Goal: Contribute content

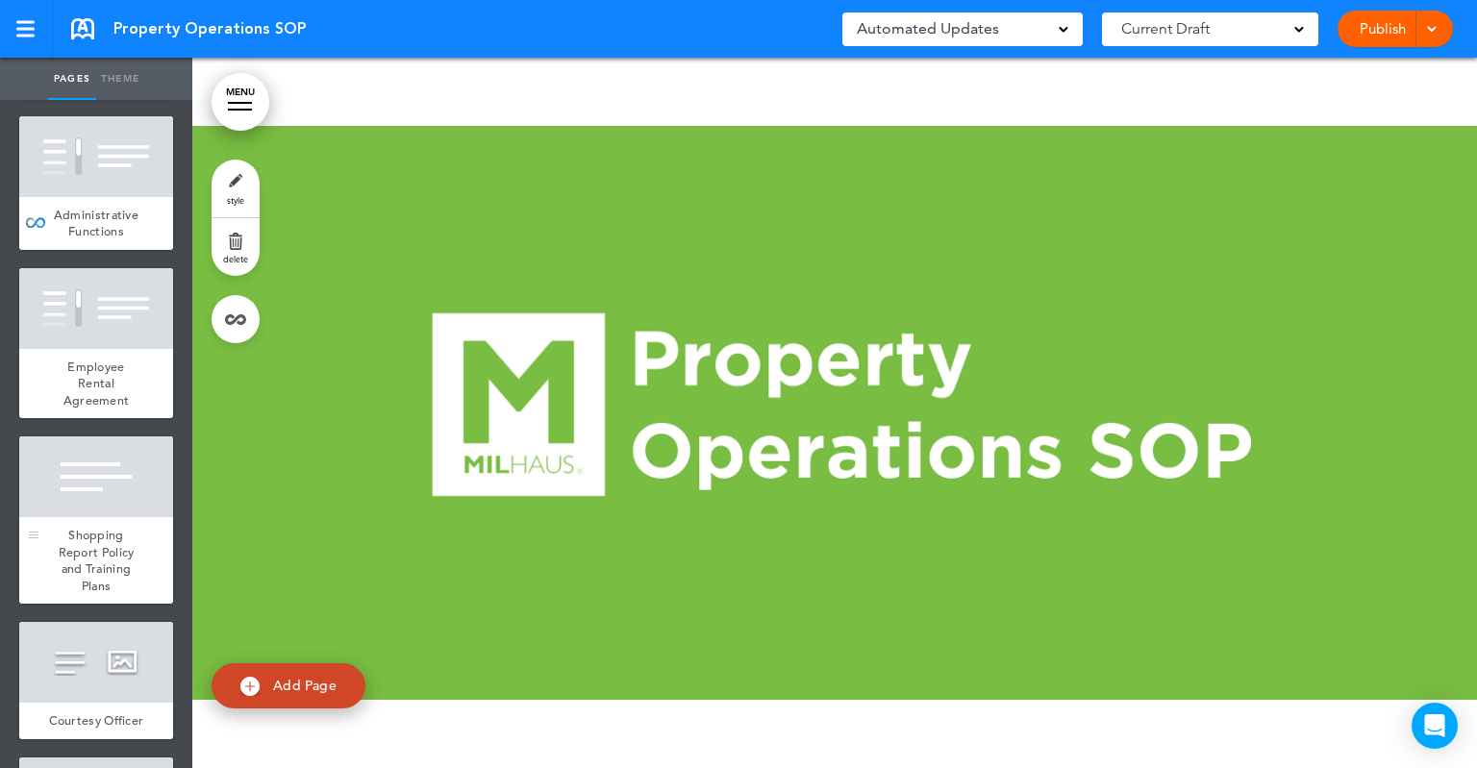
click at [88, 551] on span "Shopping Report Policy and Training Plans" at bounding box center [97, 560] width 76 height 67
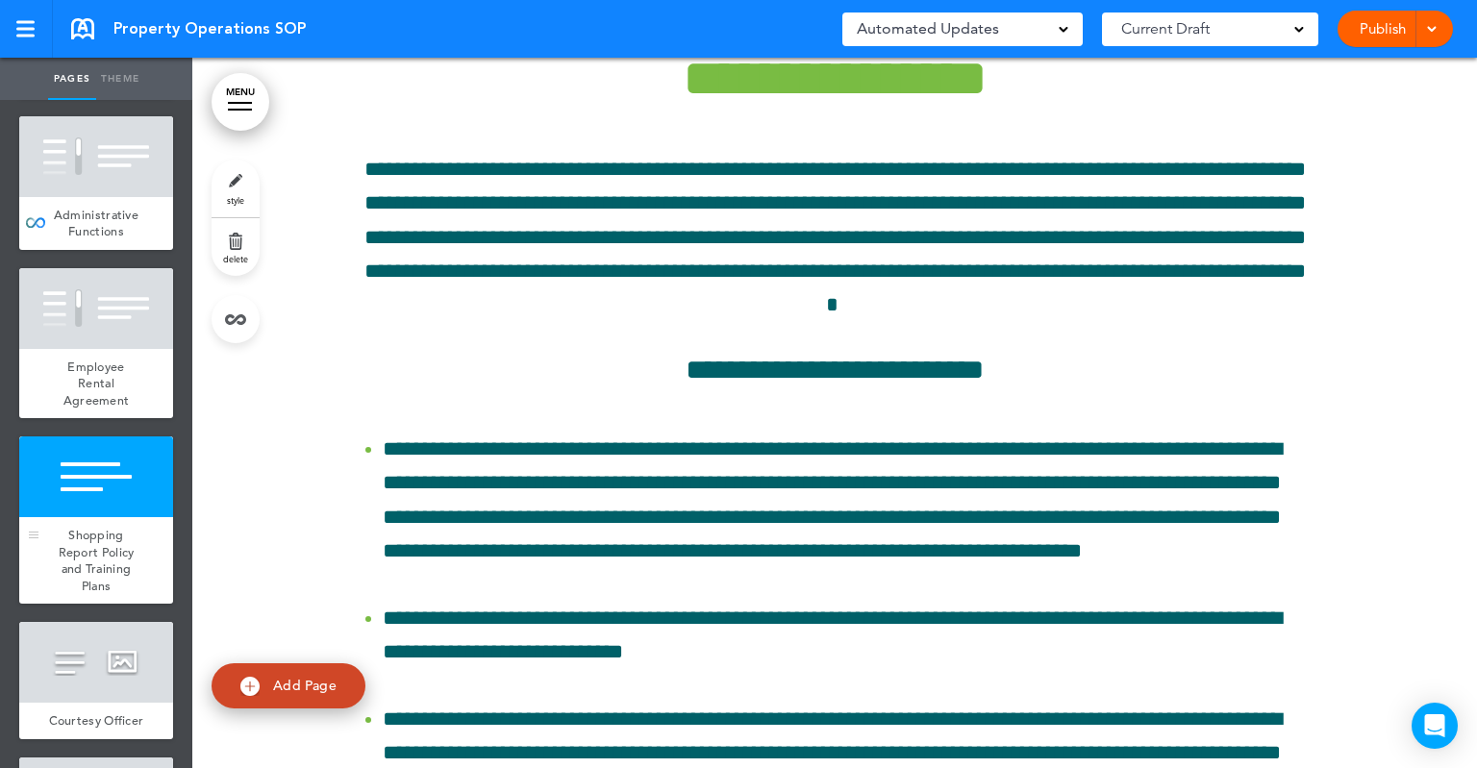
scroll to position [8016, 0]
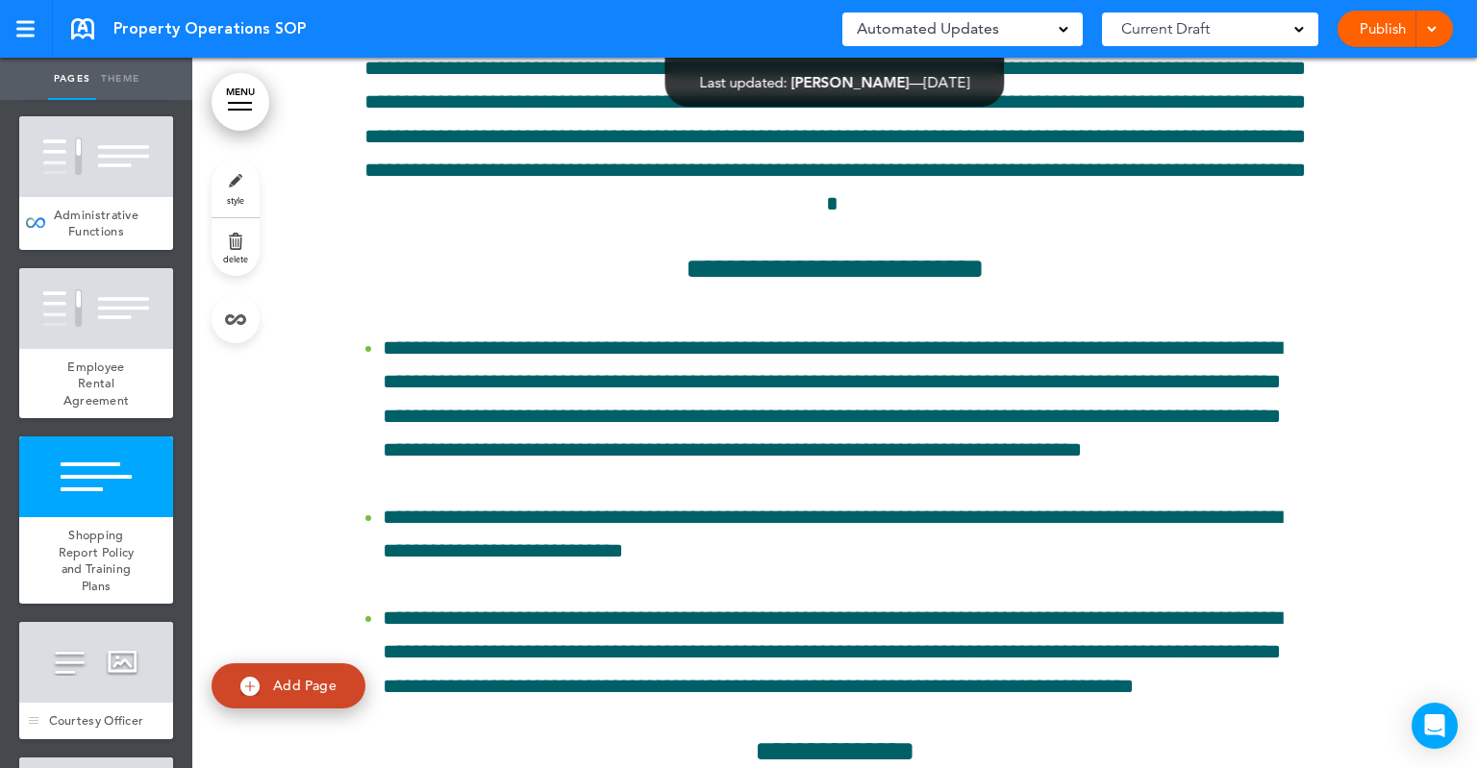
click at [100, 697] on div at bounding box center [96, 662] width 154 height 81
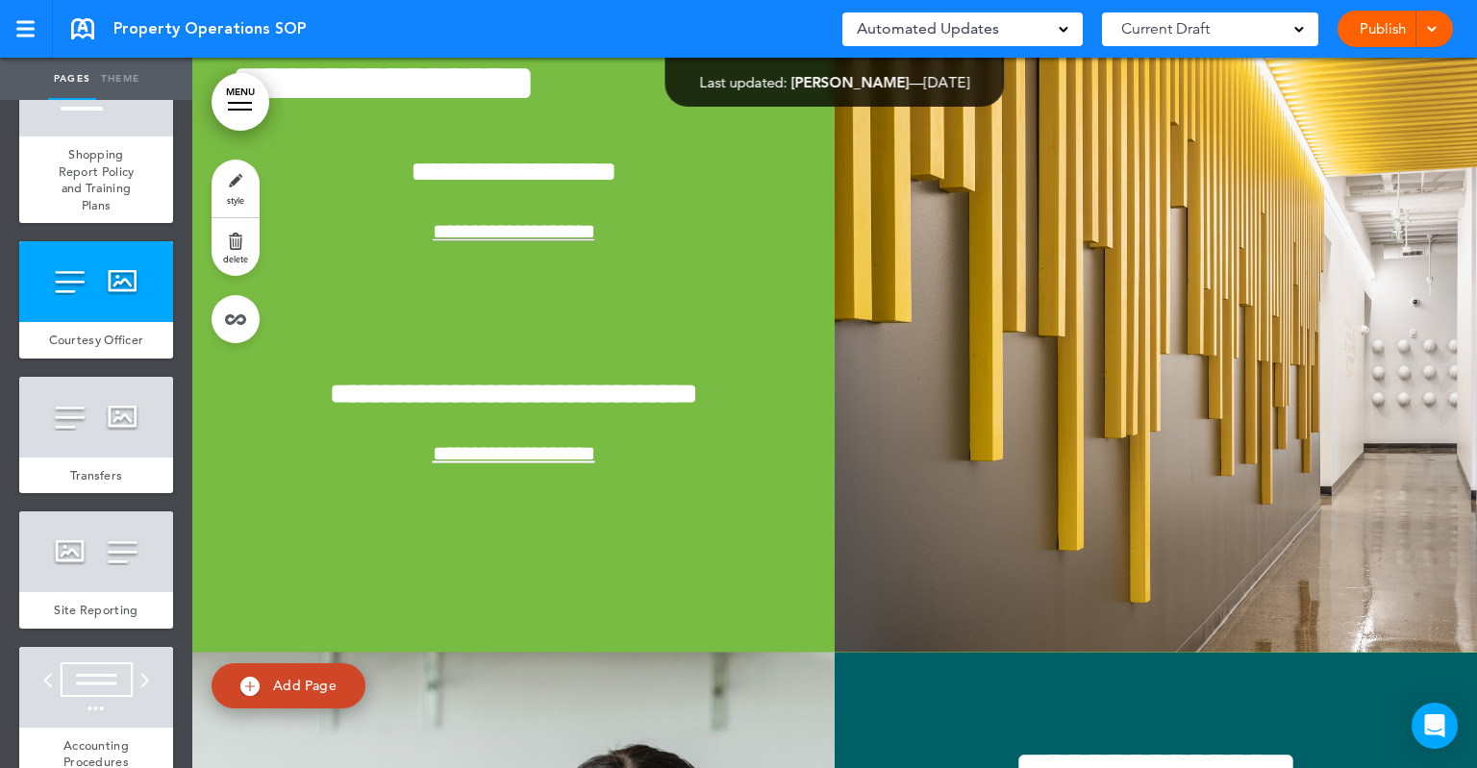
scroll to position [961, 0]
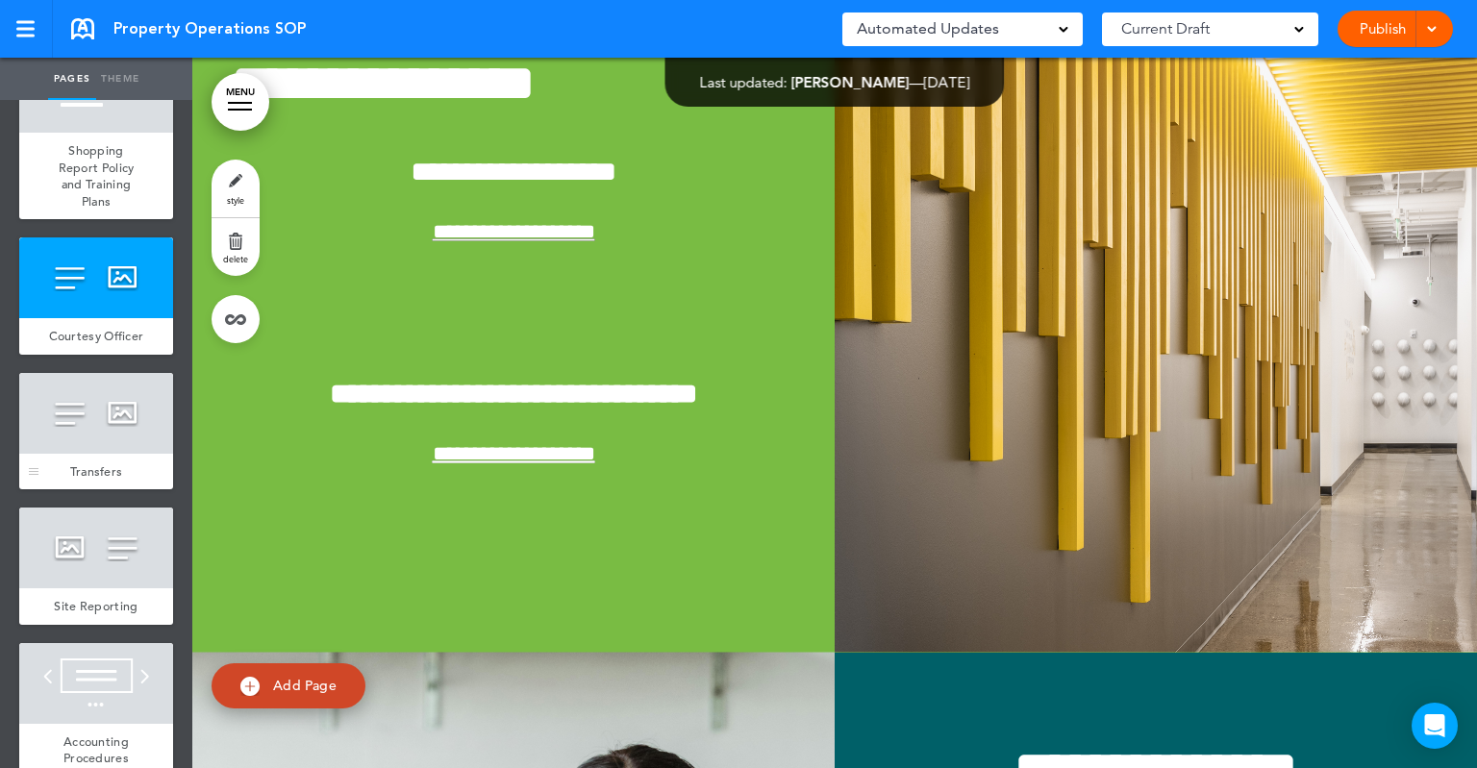
click at [84, 479] on div "Transfers" at bounding box center [96, 472] width 154 height 37
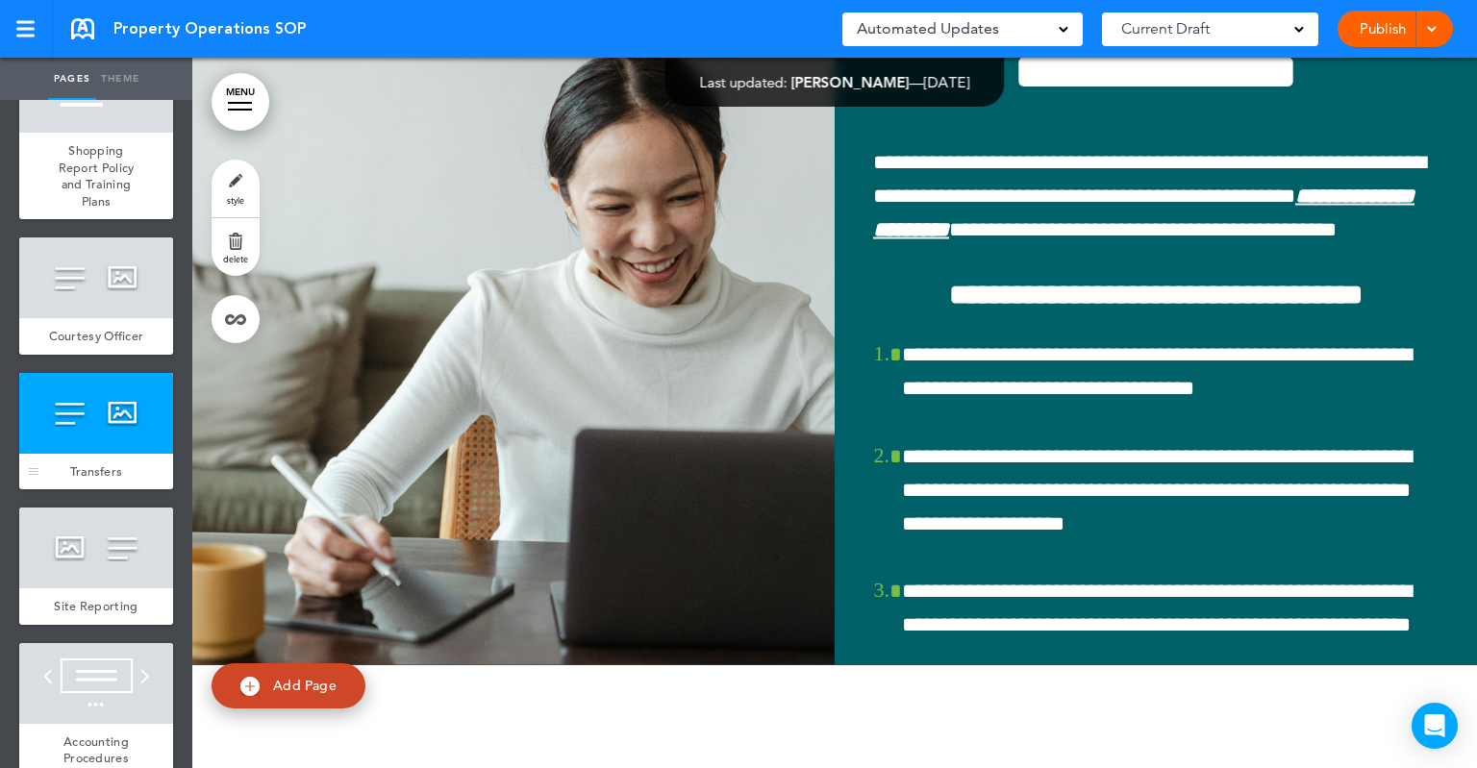
scroll to position [14958, 0]
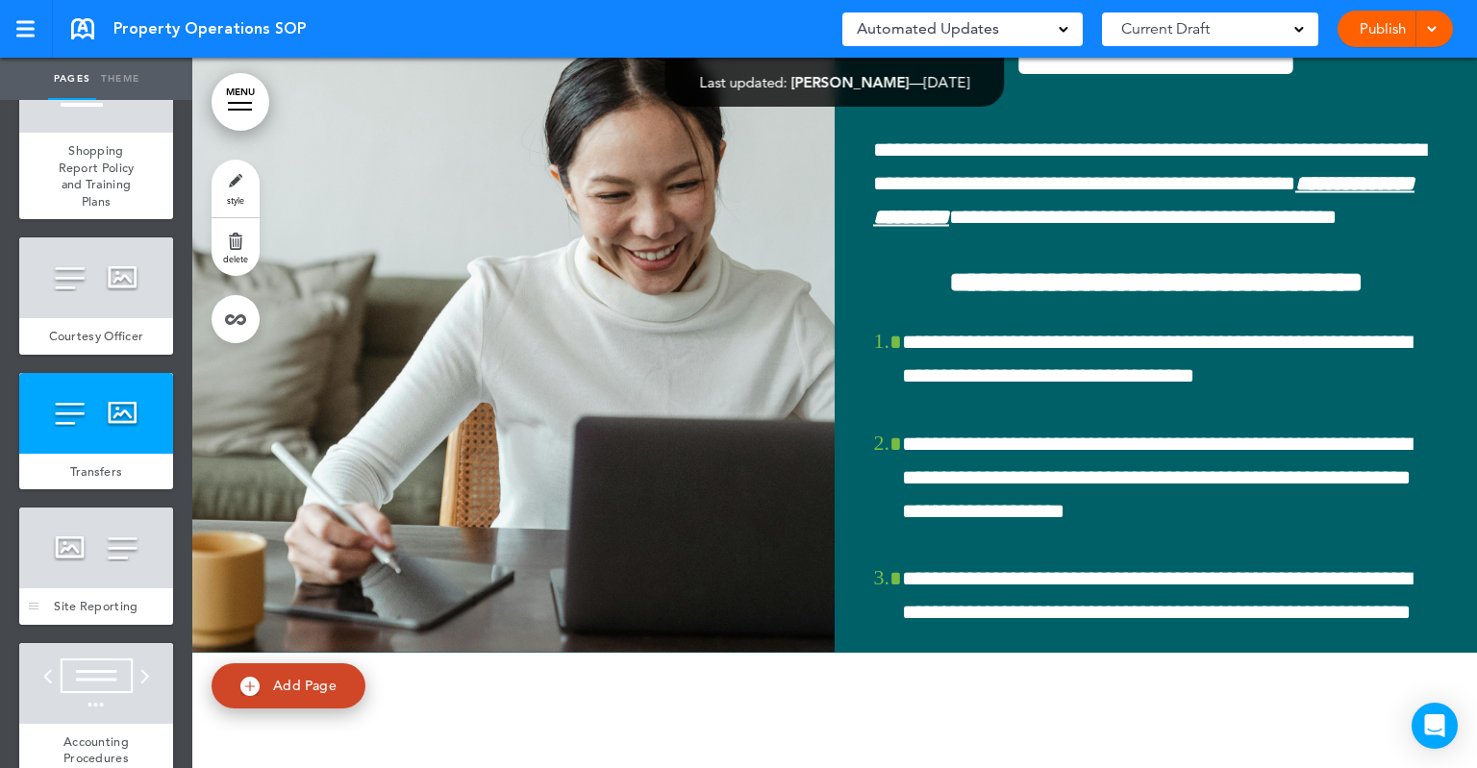
click at [80, 567] on div at bounding box center [96, 548] width 154 height 81
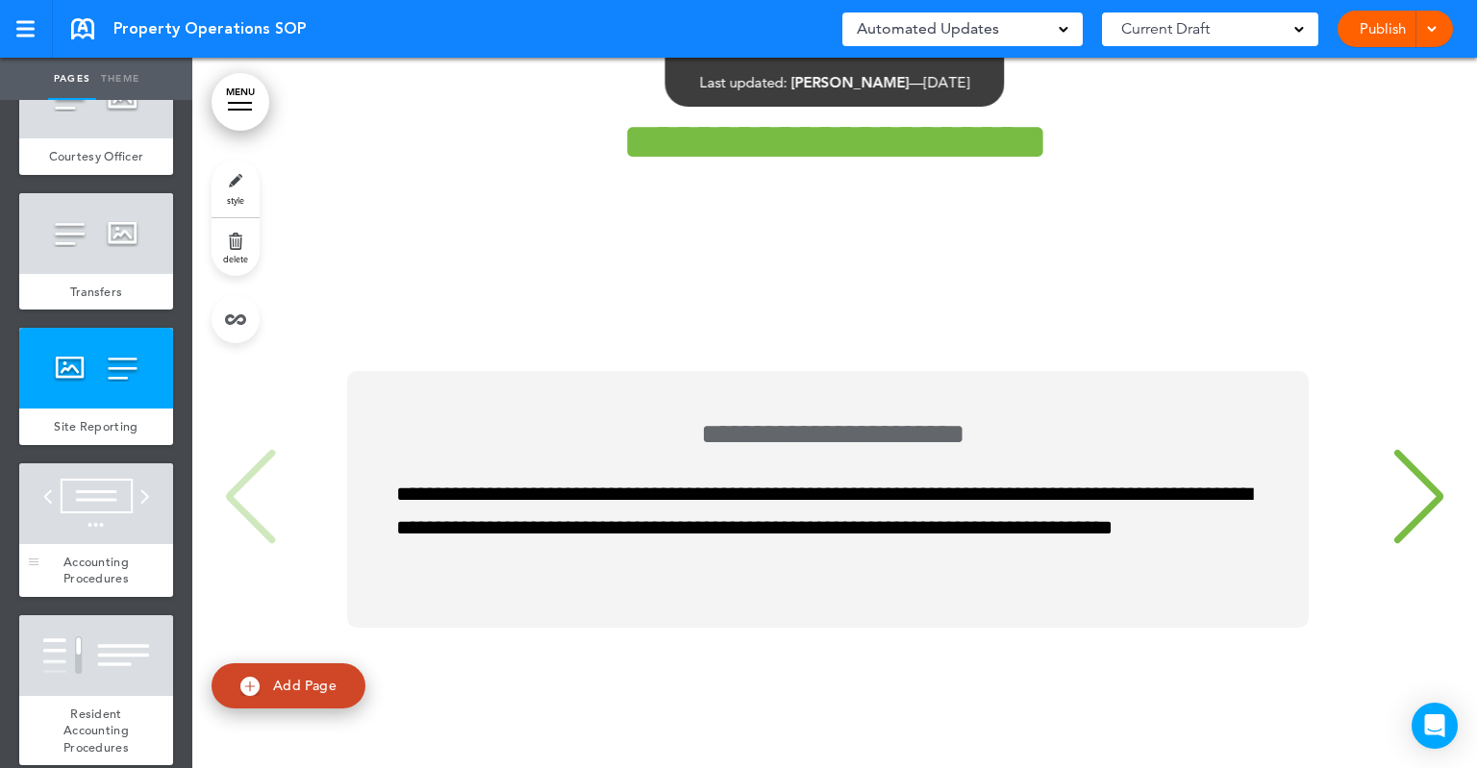
scroll to position [1154, 0]
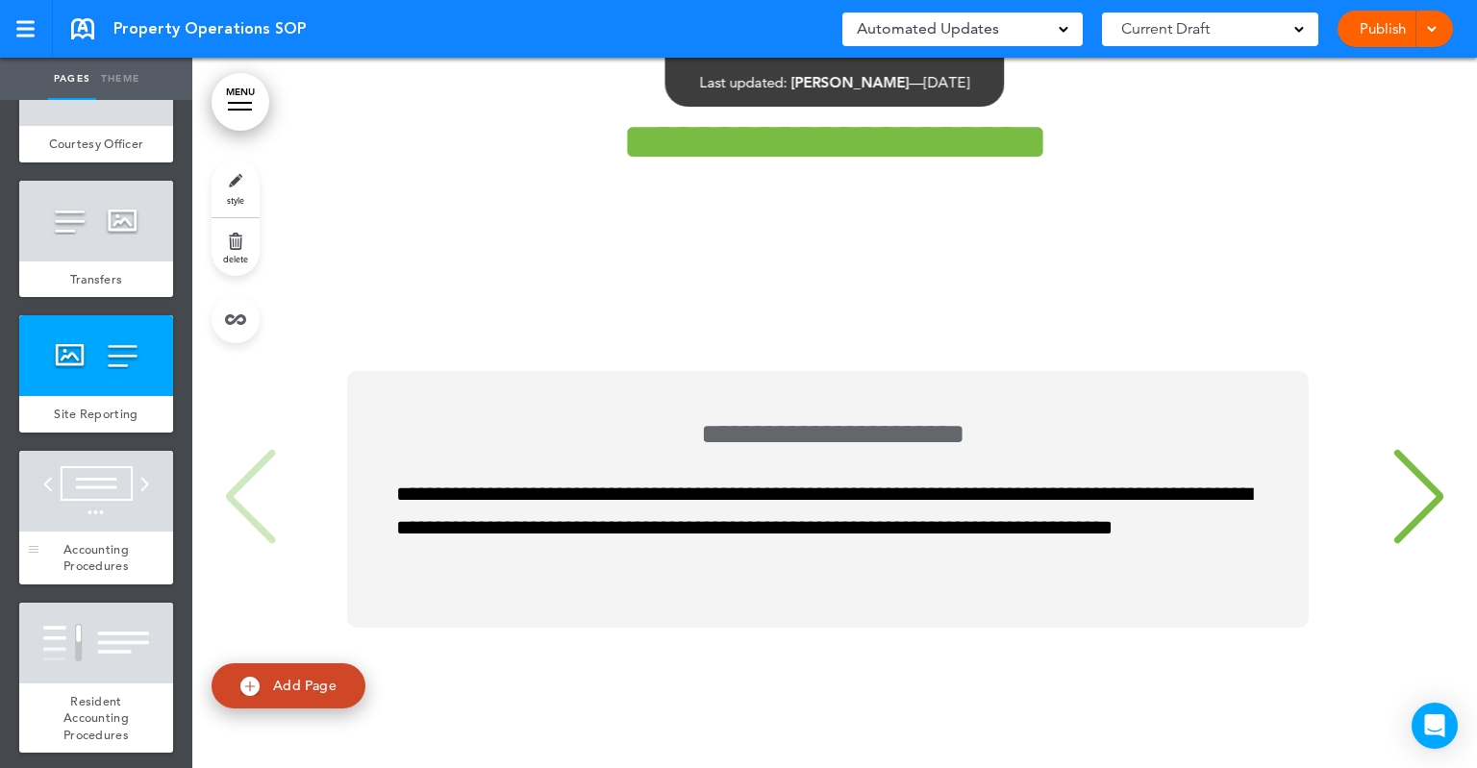
click at [86, 532] on div at bounding box center [96, 491] width 154 height 81
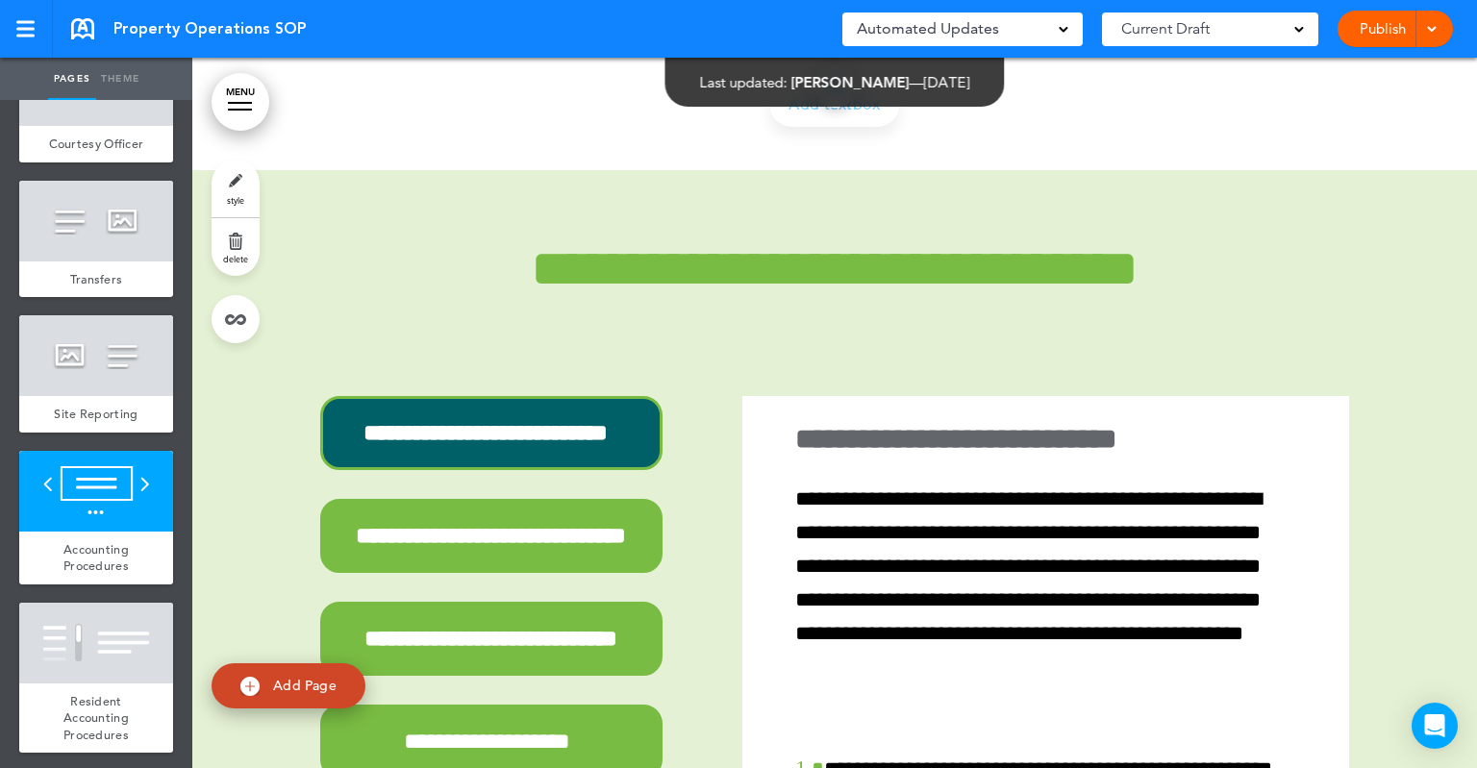
scroll to position [16476, 0]
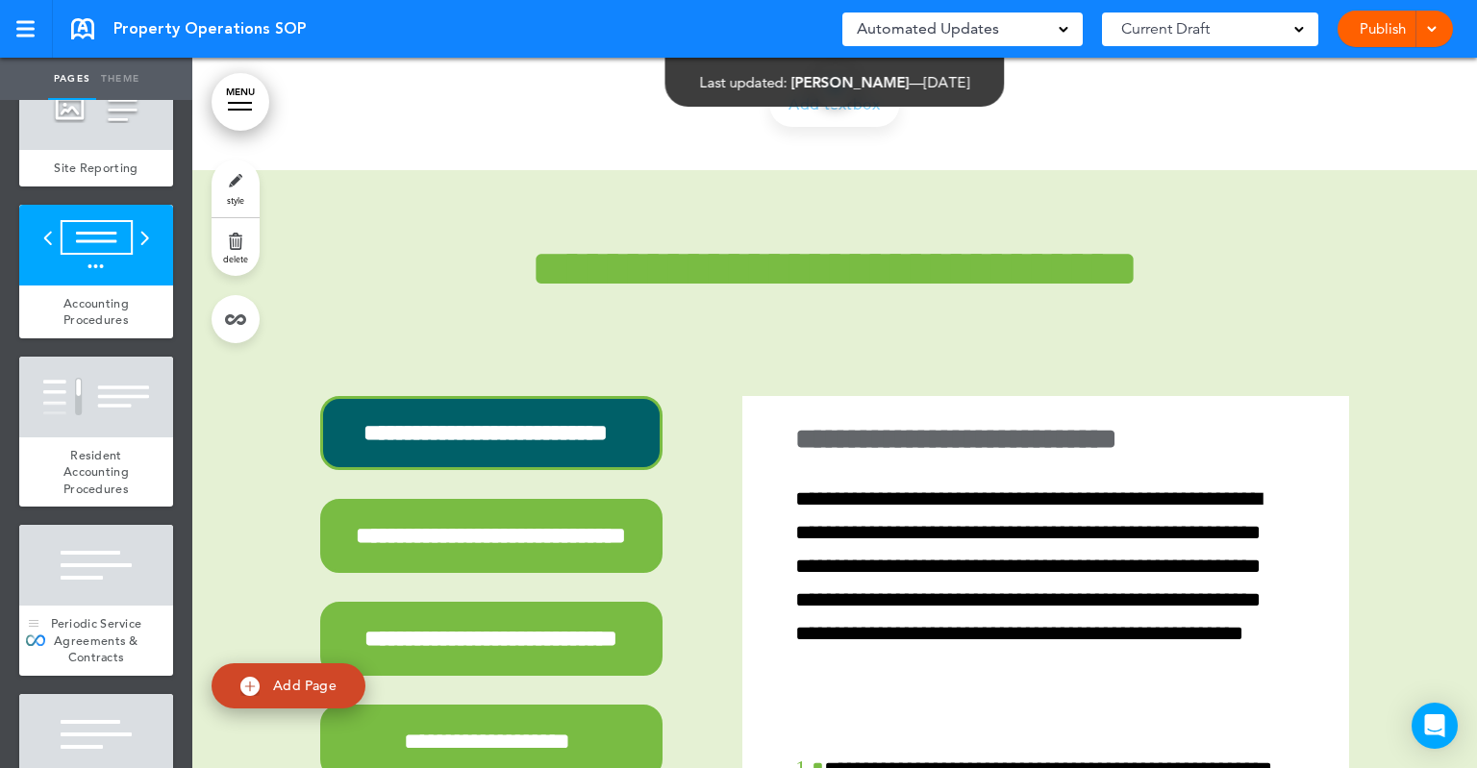
scroll to position [1442, 0]
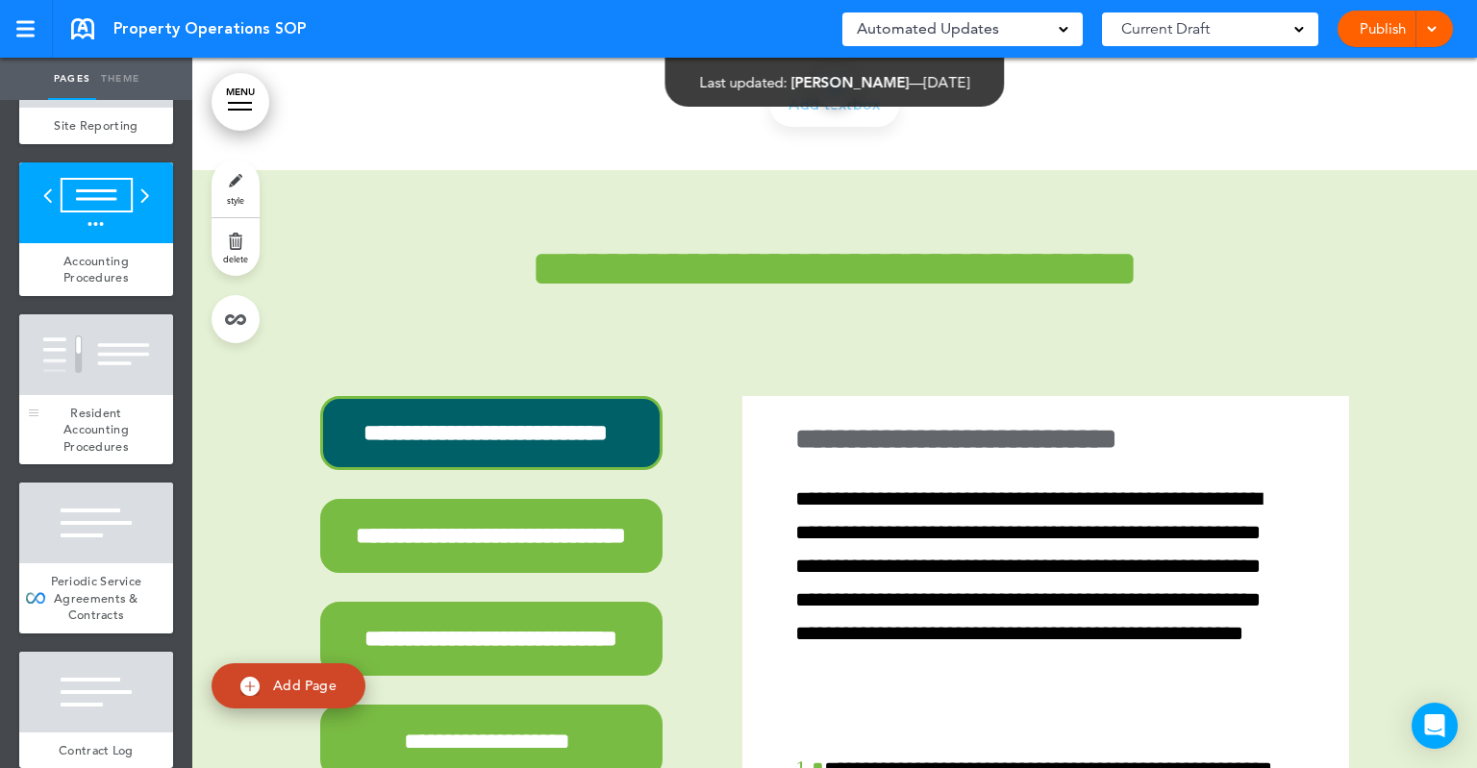
click at [84, 449] on span "Resident Accounting Procedures" at bounding box center [95, 430] width 65 height 50
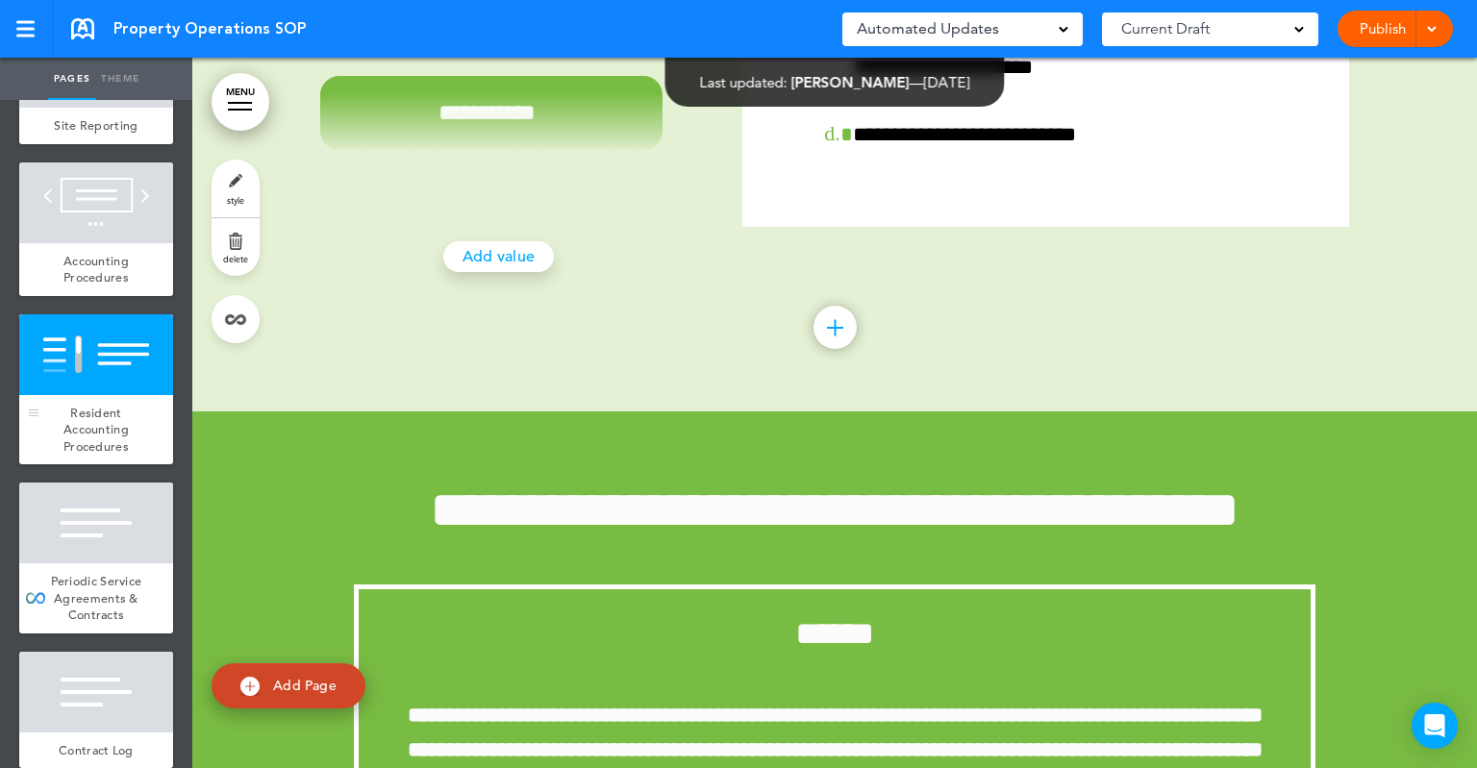
scroll to position [17414, 0]
click at [88, 623] on span "Periodic Service Agreements & Contracts" at bounding box center [96, 598] width 91 height 50
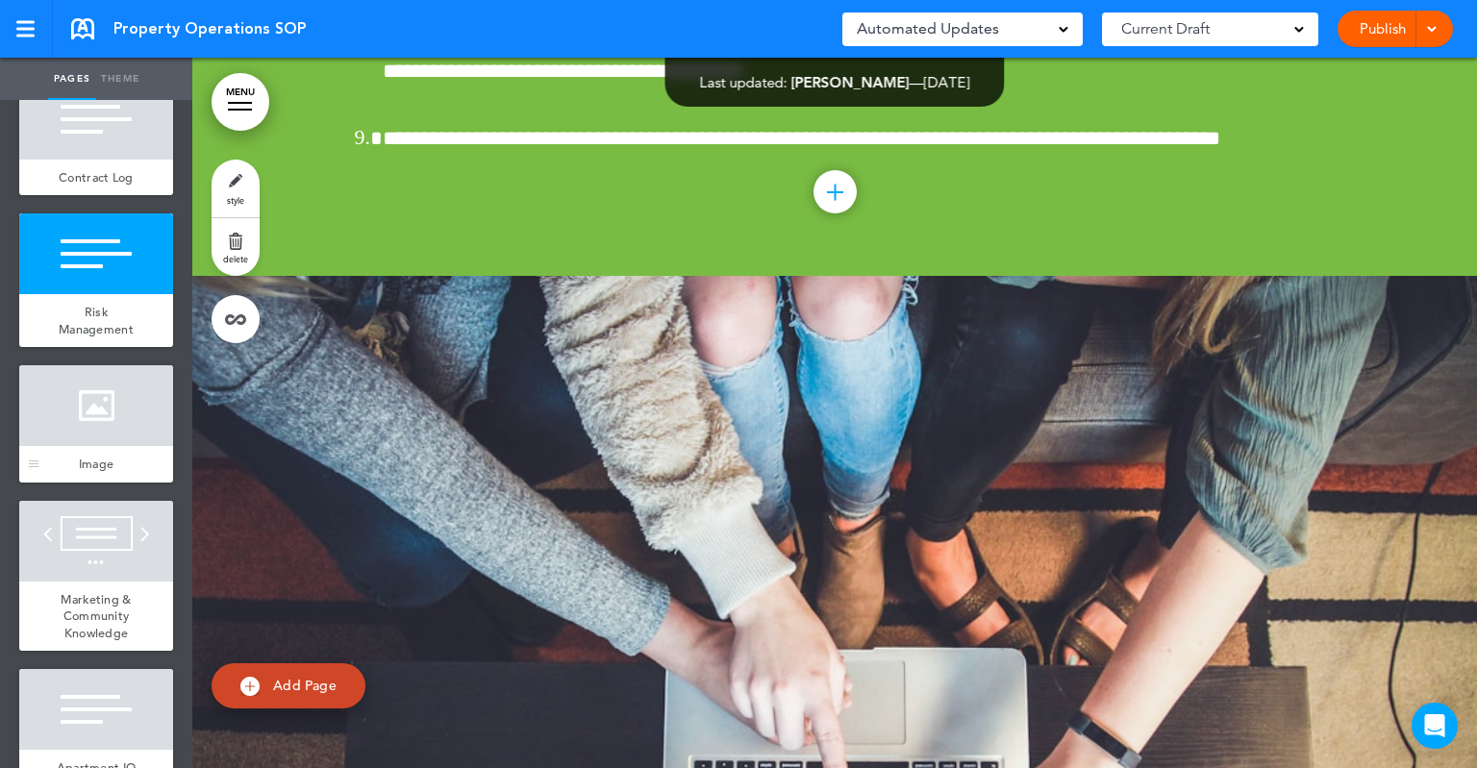
scroll to position [2019, 0]
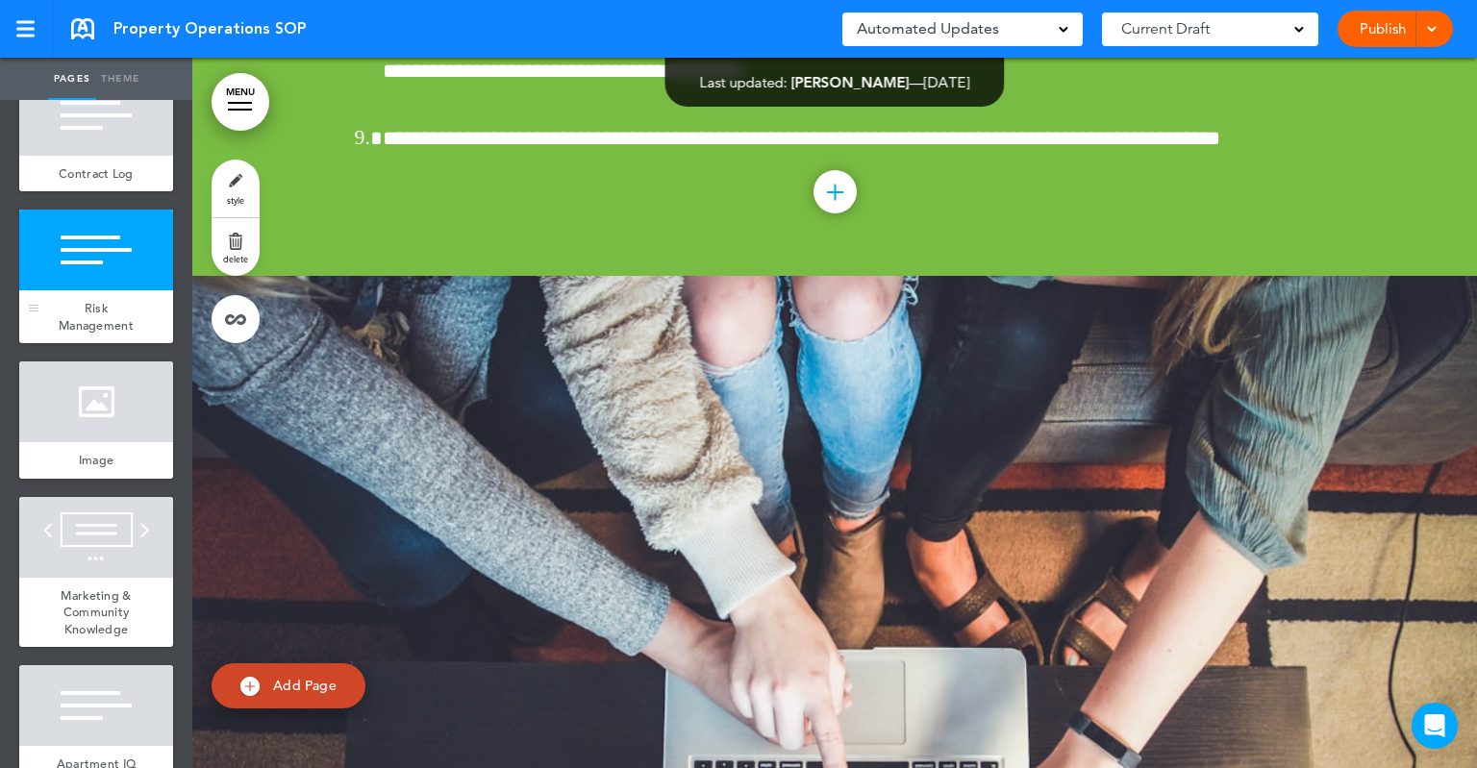
click at [97, 290] on div at bounding box center [96, 250] width 154 height 81
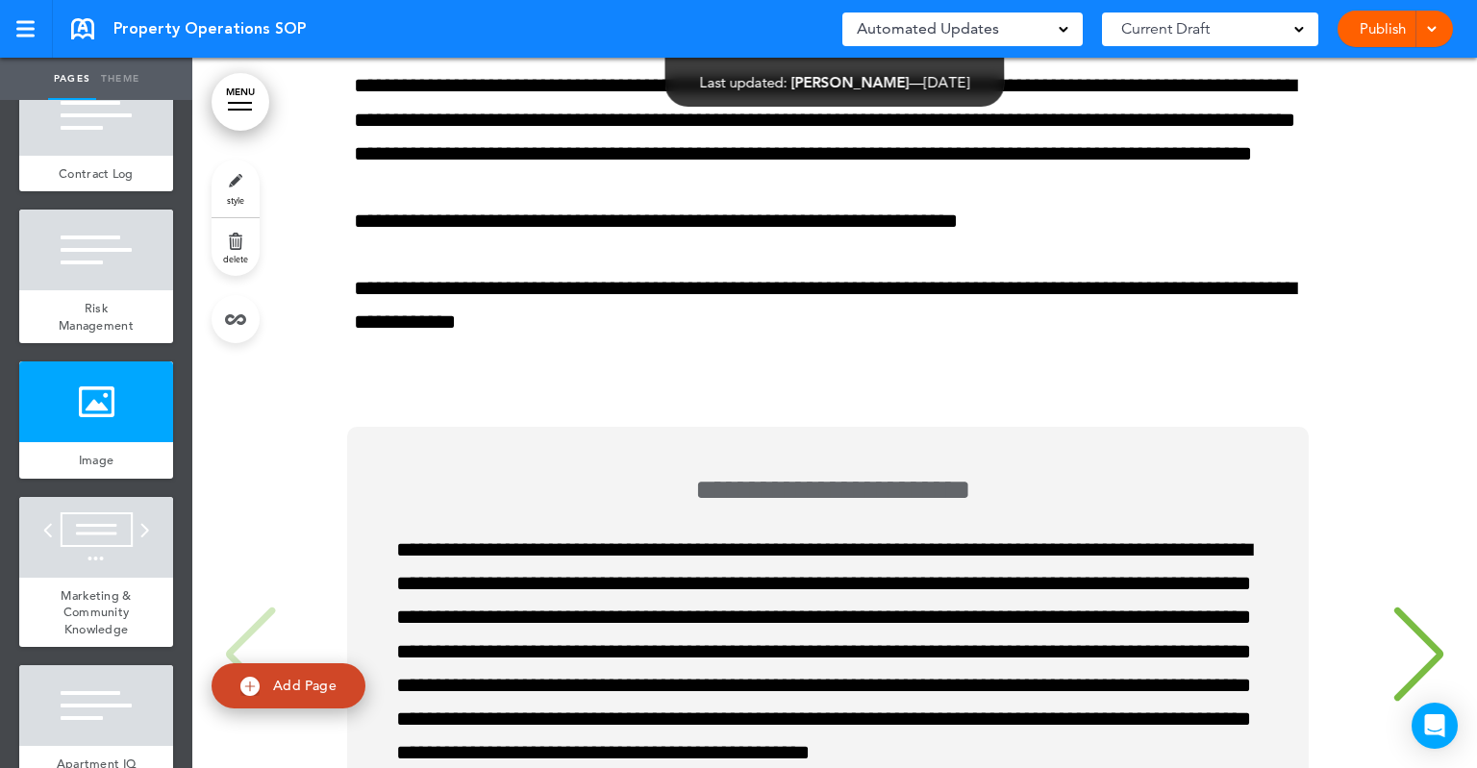
scroll to position [26056, 0]
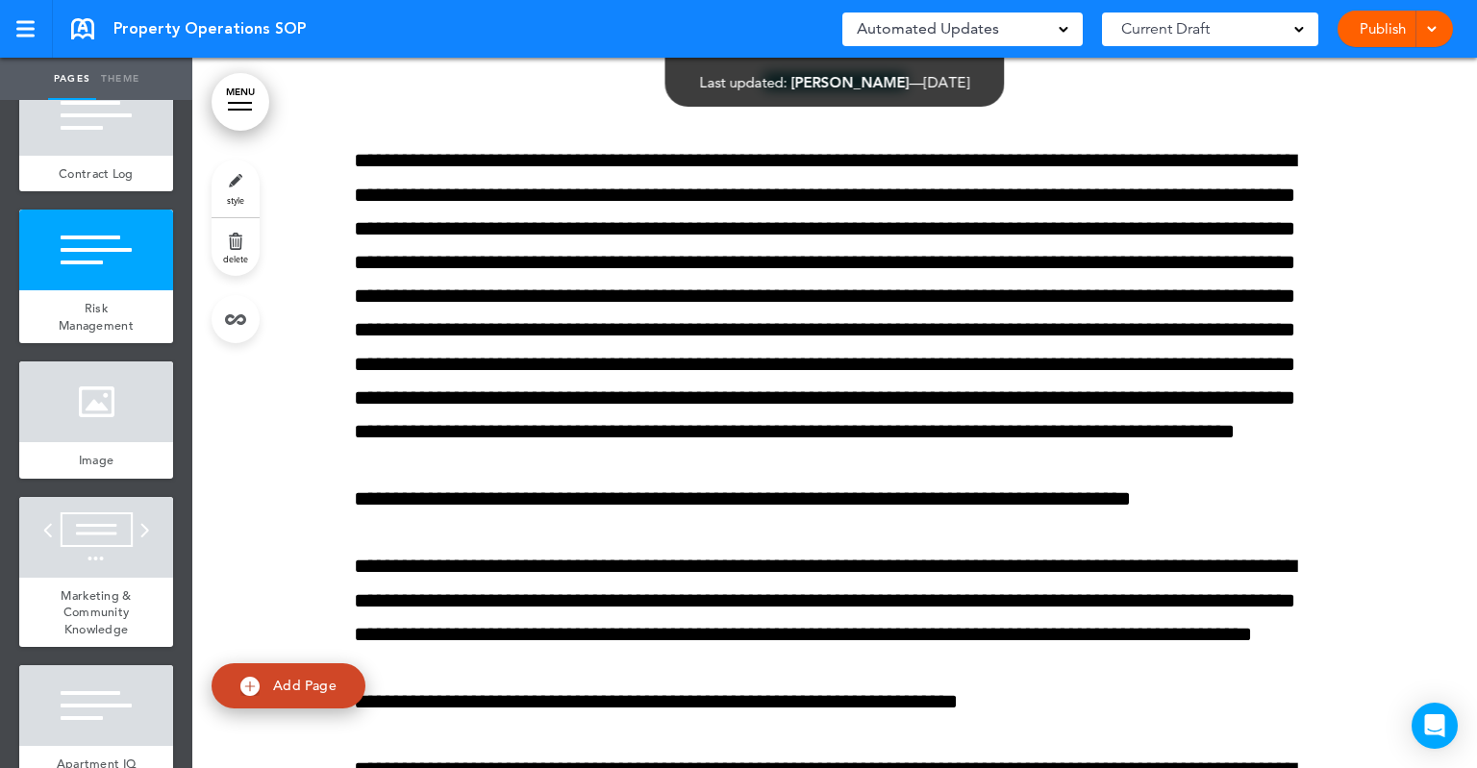
click at [1015, 579] on div at bounding box center [930, 384] width 1477 height 768
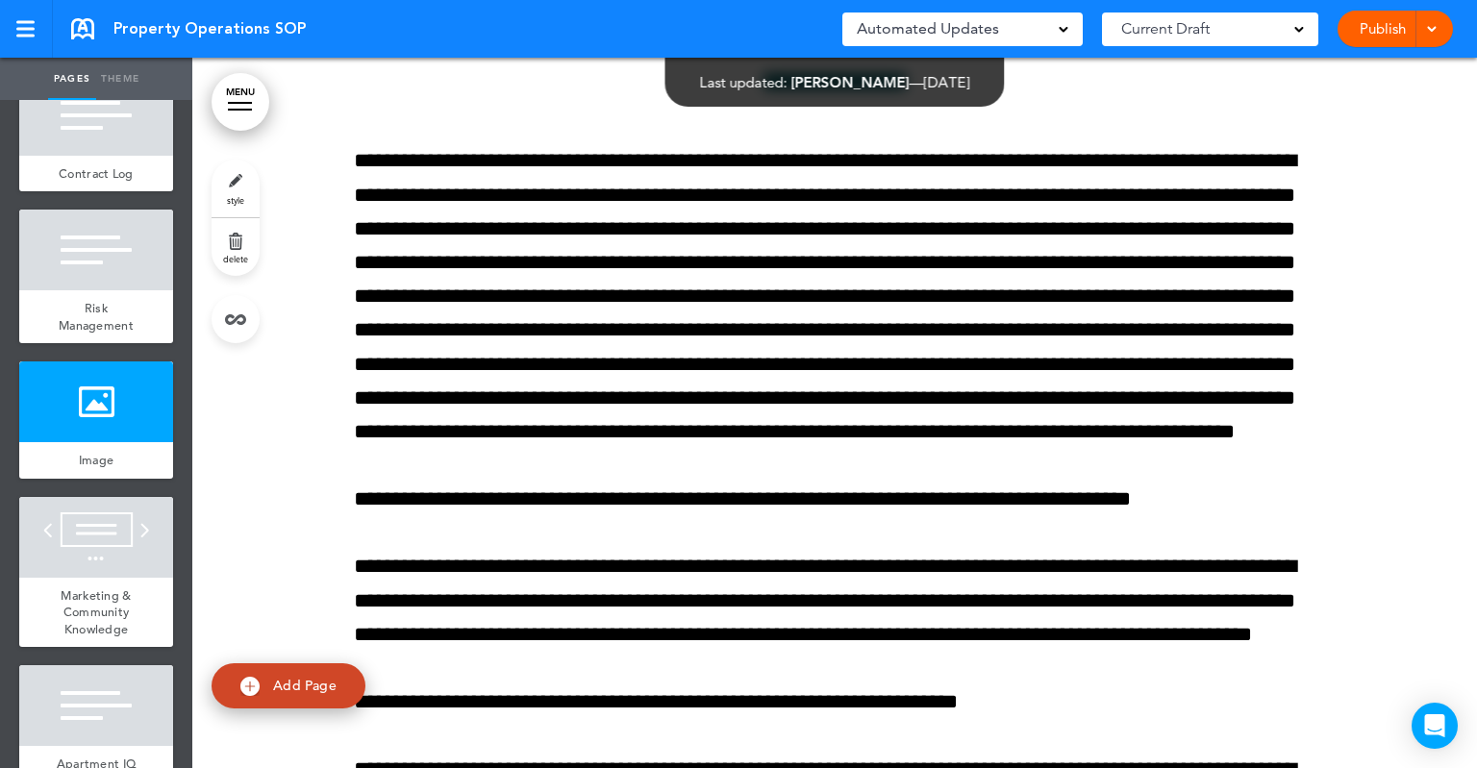
click at [293, 684] on span "Add Page" at bounding box center [304, 685] width 63 height 17
type input "********"
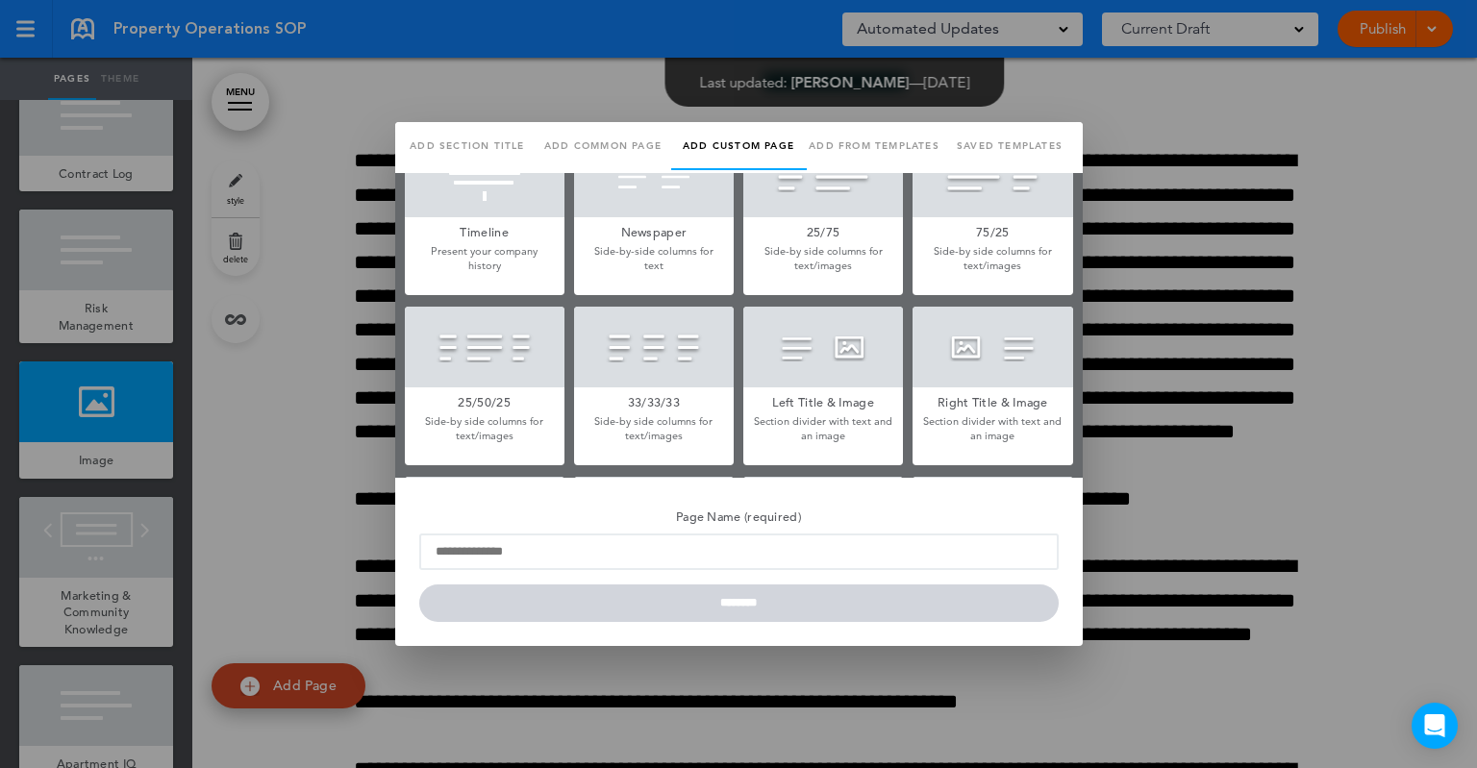
scroll to position [385, 0]
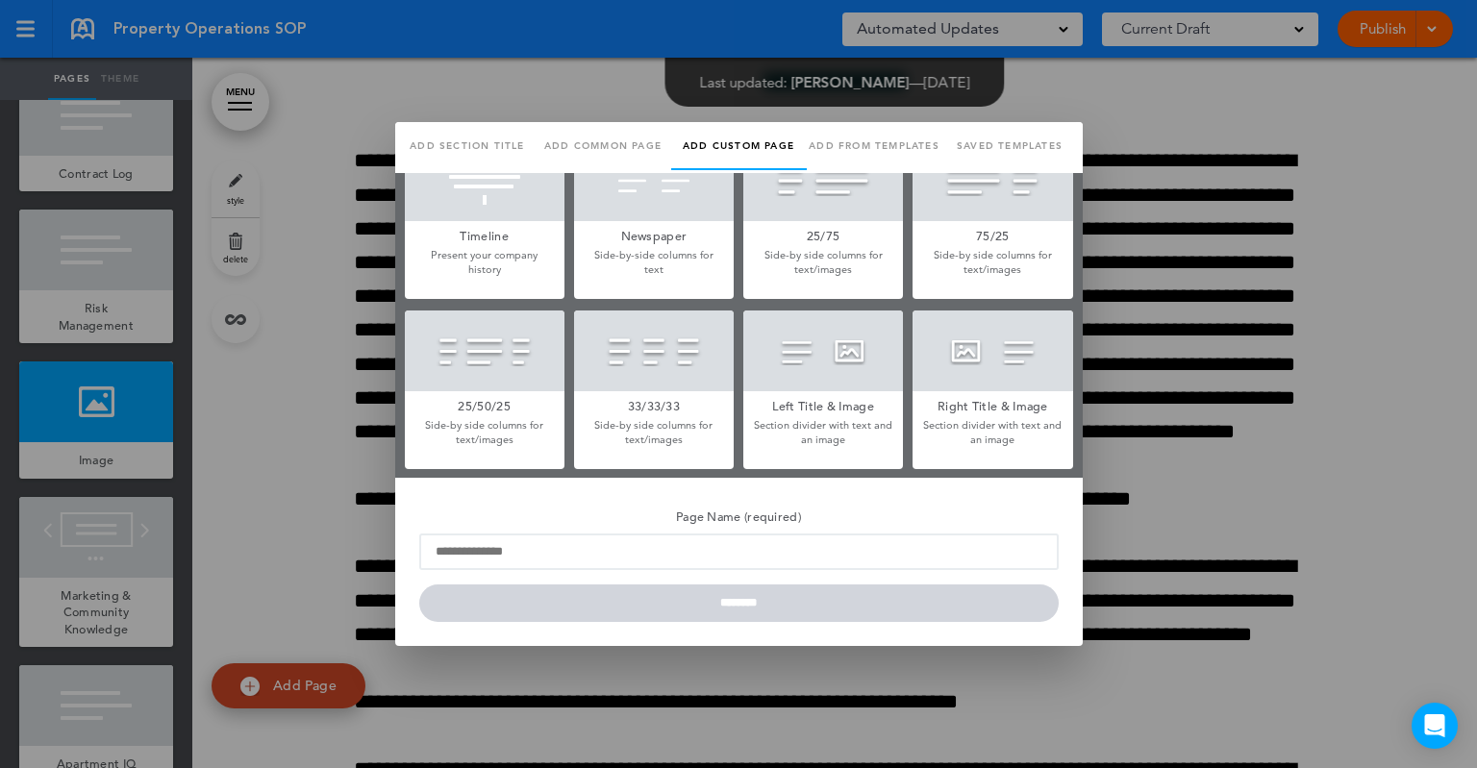
click at [992, 399] on h5 "Right Title & Image" at bounding box center [992, 404] width 160 height 27
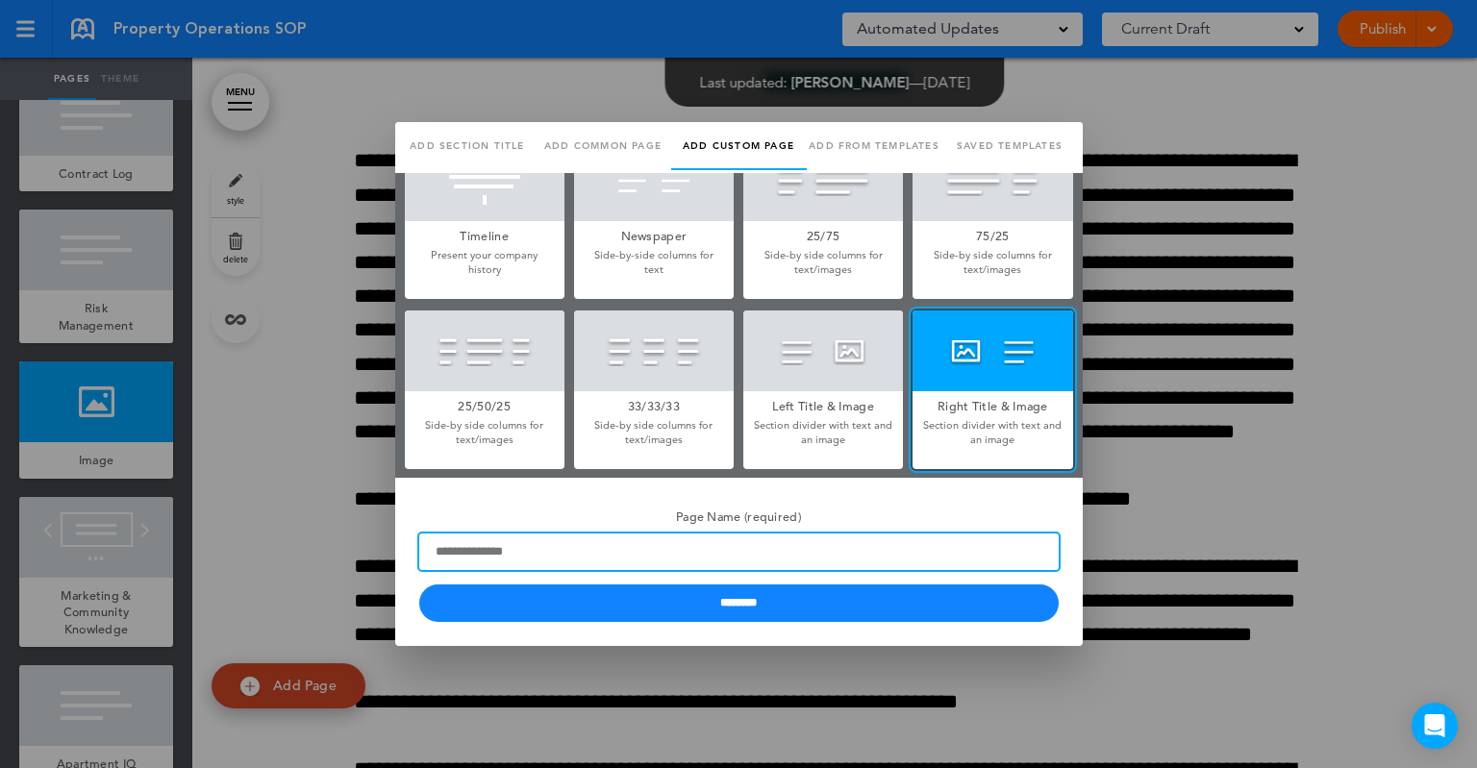
click at [687, 552] on input "Page Name (required)" at bounding box center [738, 552] width 639 height 37
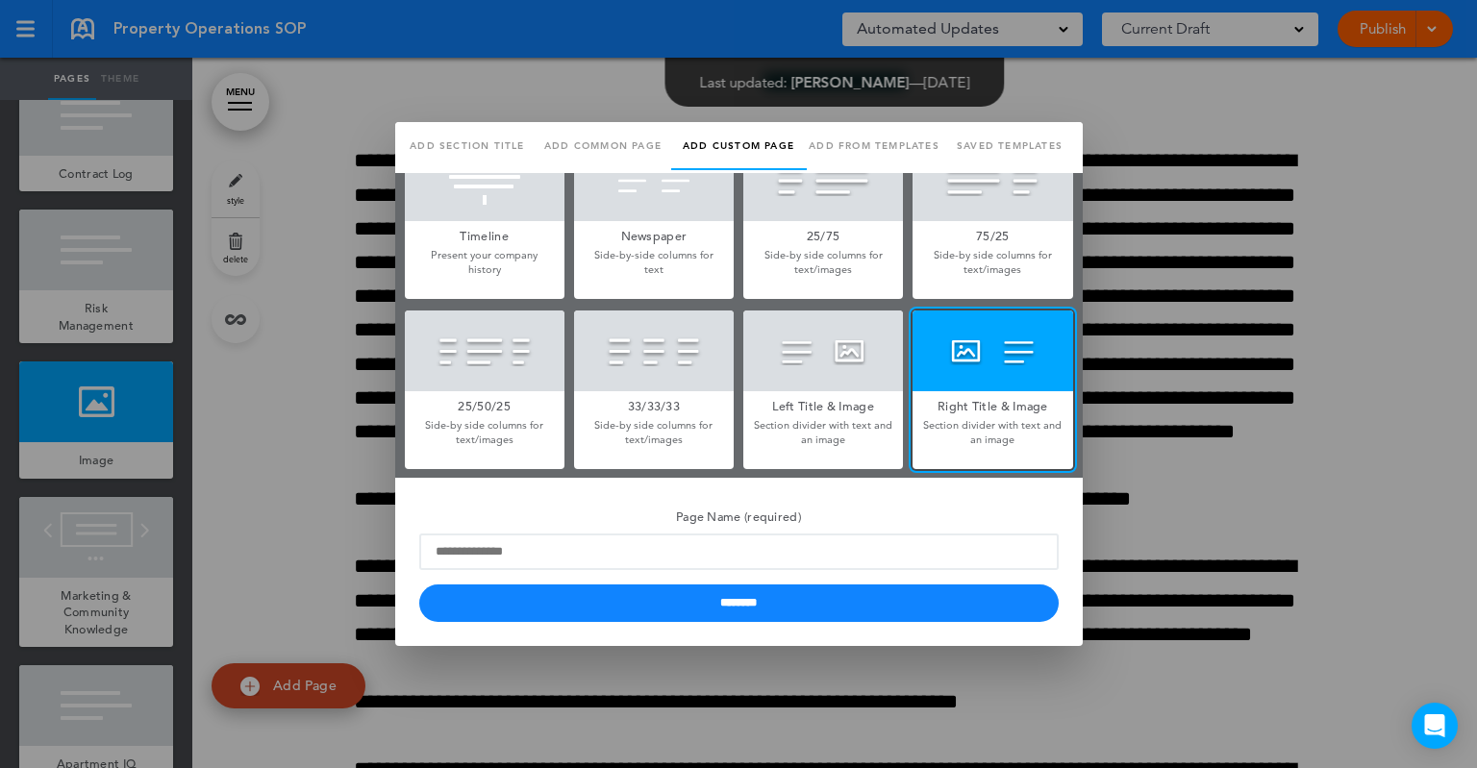
click at [1259, 554] on div at bounding box center [738, 384] width 1477 height 768
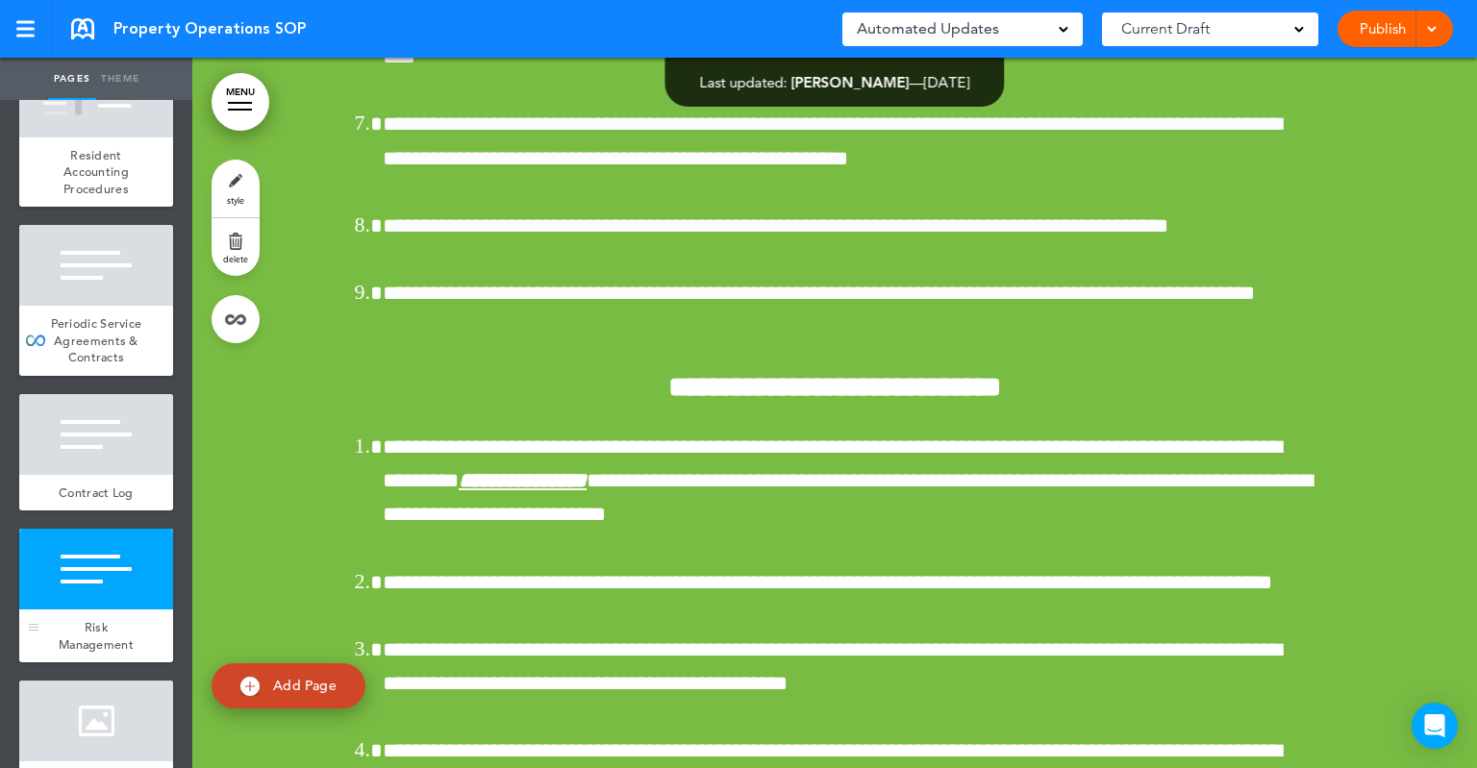
scroll to position [1923, 0]
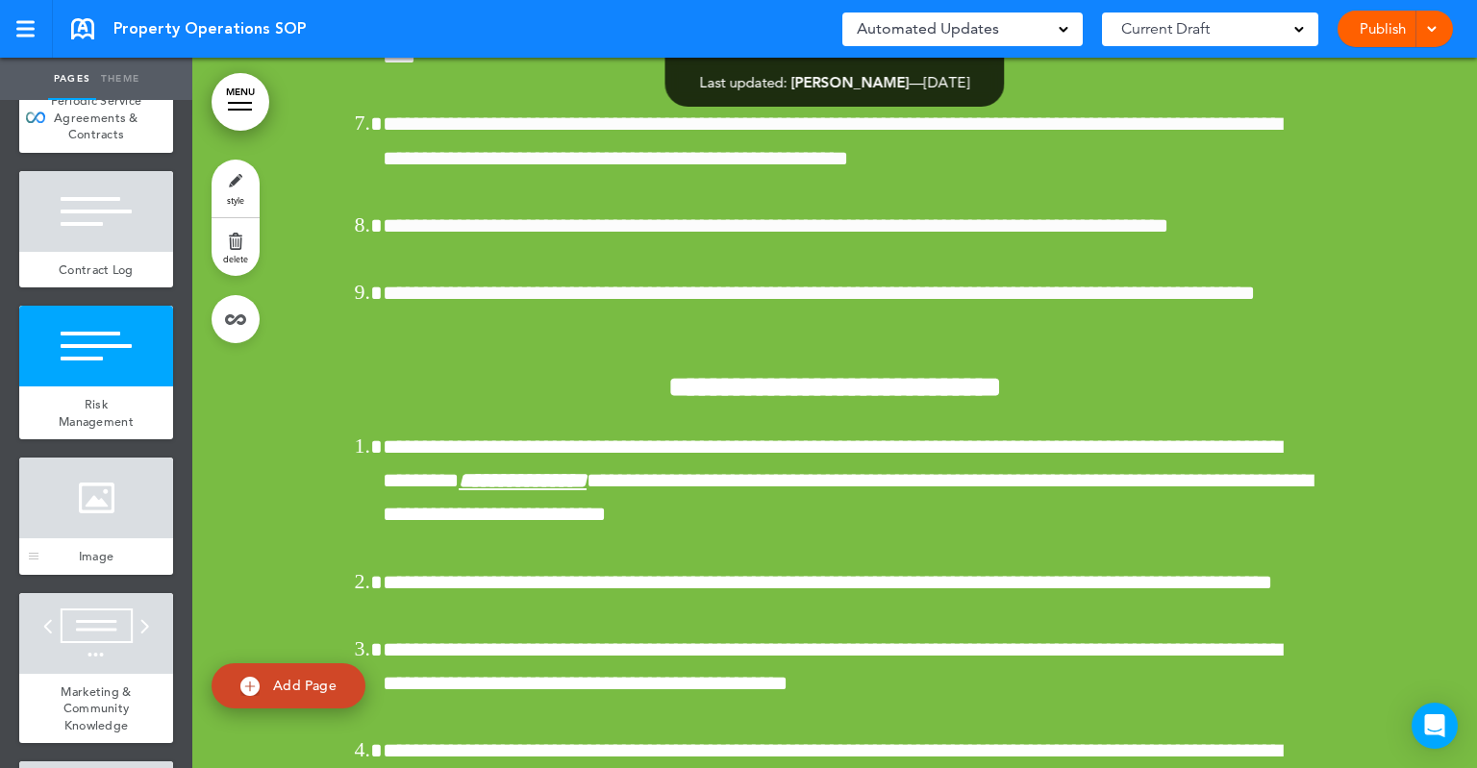
click at [96, 538] on div at bounding box center [96, 498] width 154 height 81
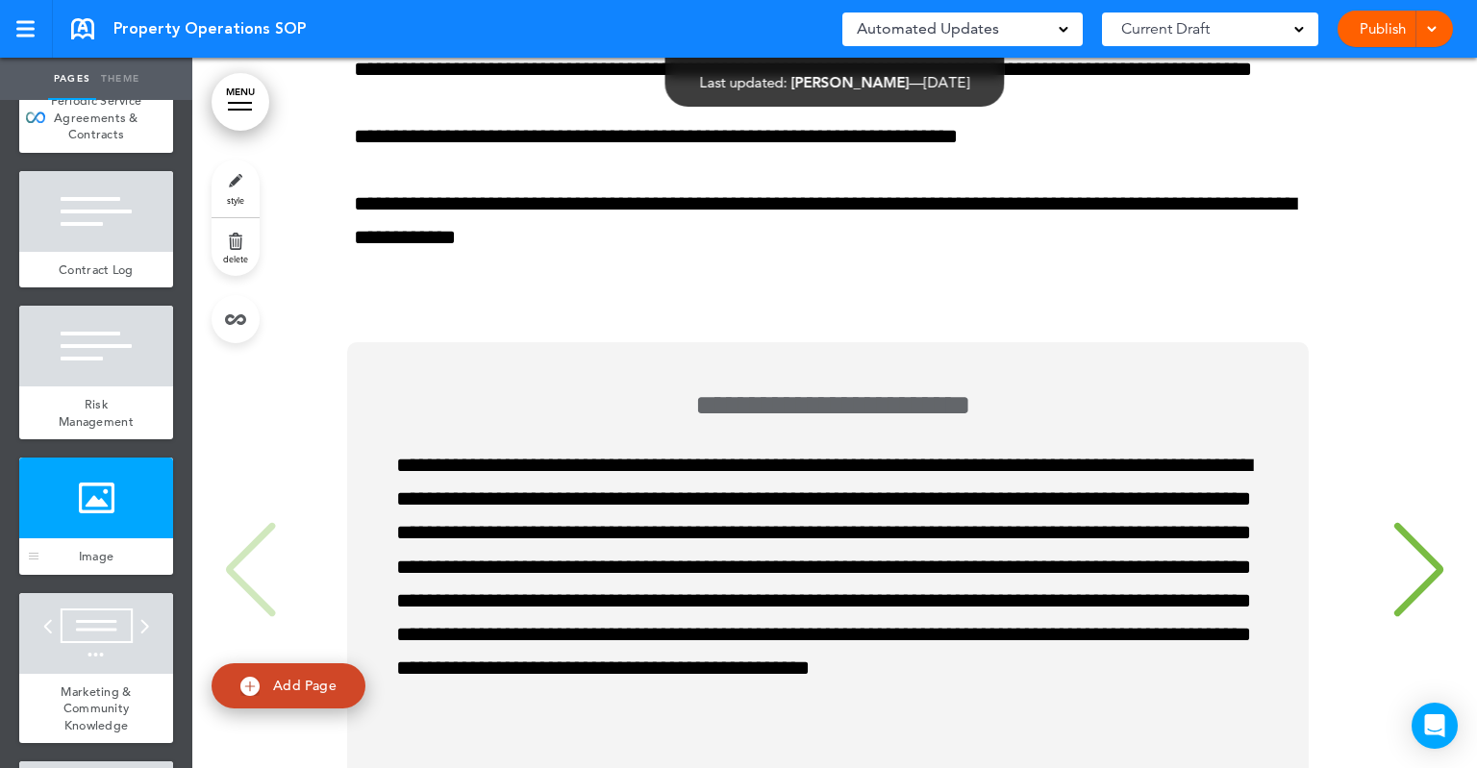
scroll to position [26631, 0]
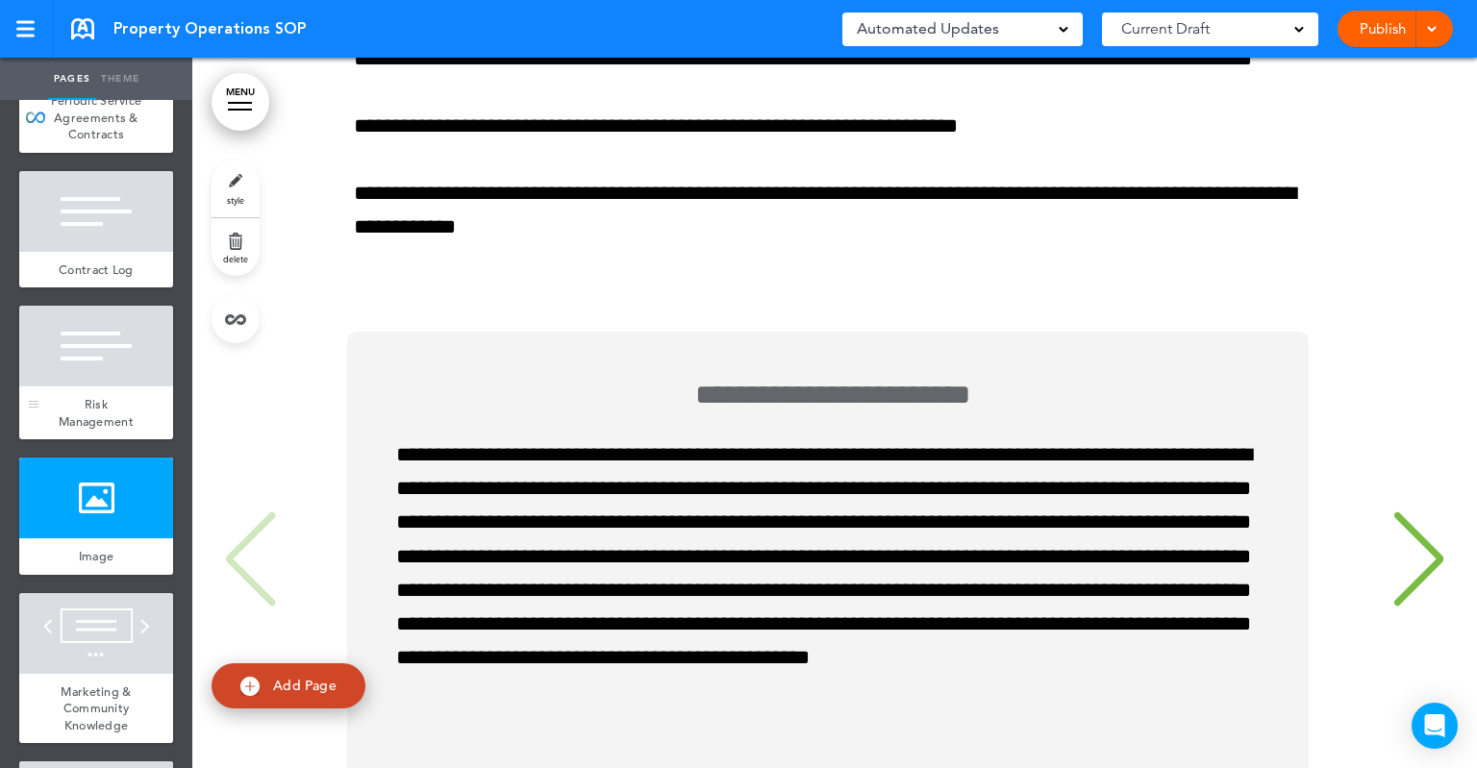
click at [108, 439] on div "Risk Management" at bounding box center [96, 413] width 154 height 53
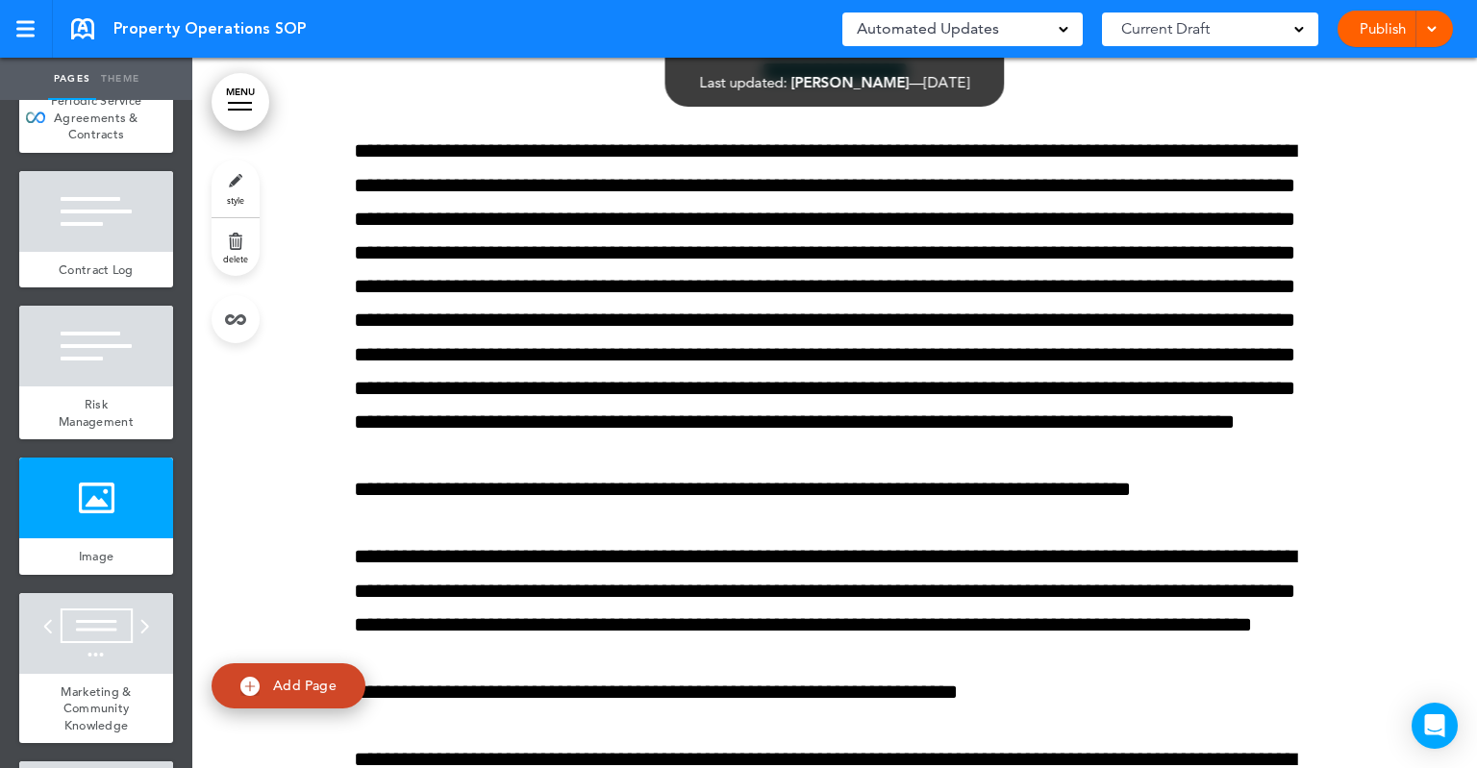
scroll to position [26056, 0]
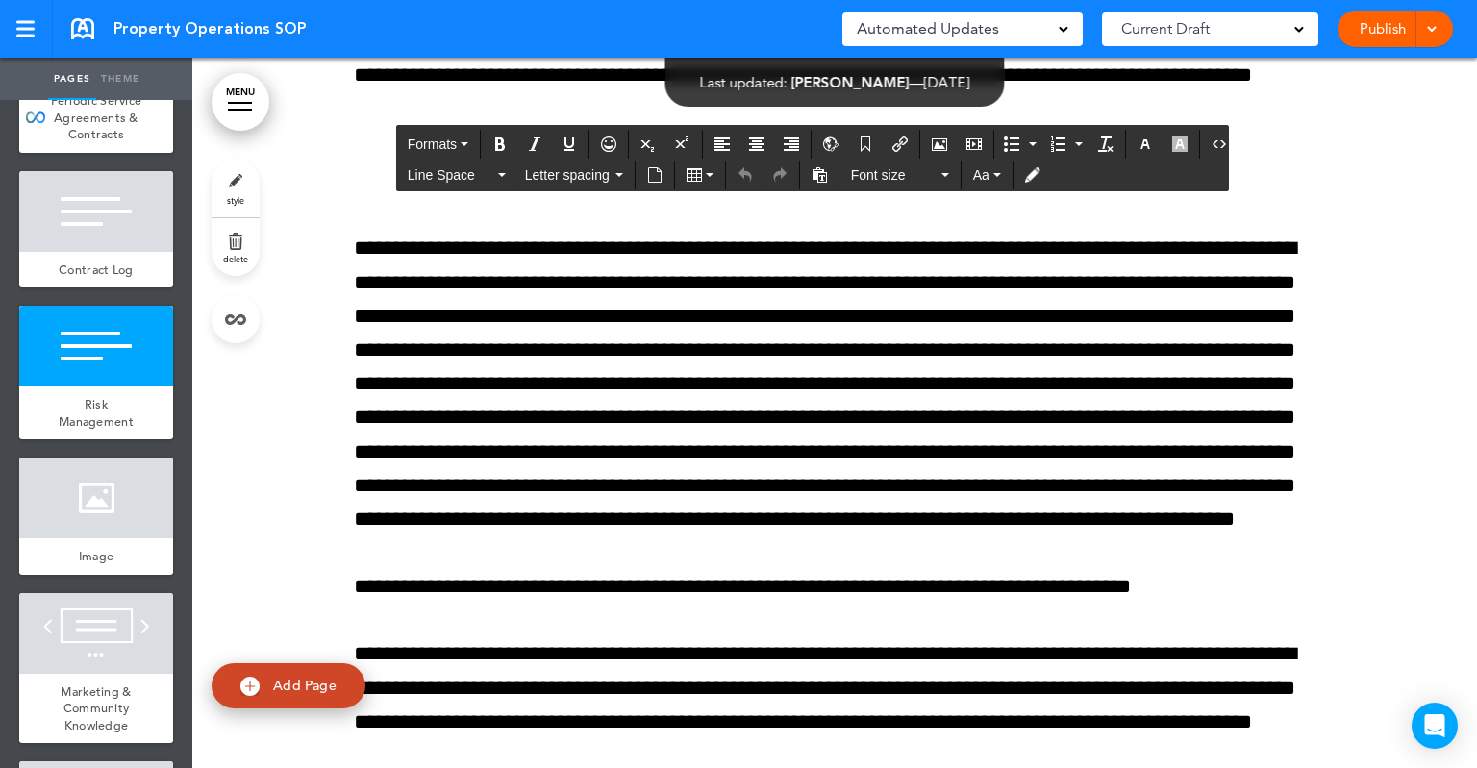
drag, startPoint x: 946, startPoint y: 564, endPoint x: 652, endPoint y: 564, distance: 294.2
click at [455, 144] on span "Formats" at bounding box center [432, 144] width 49 height 15
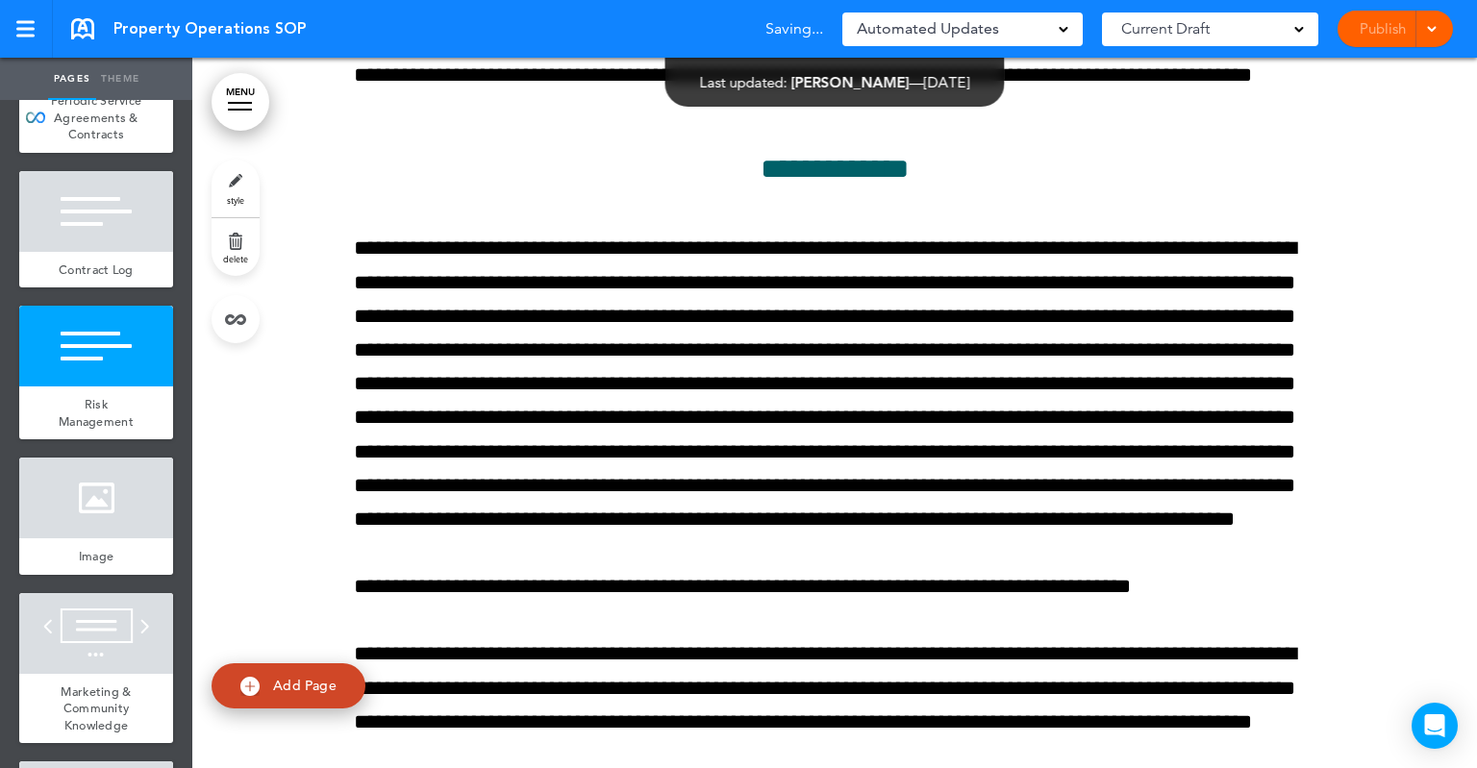
click at [235, 178] on link "style" at bounding box center [236, 189] width 48 height 58
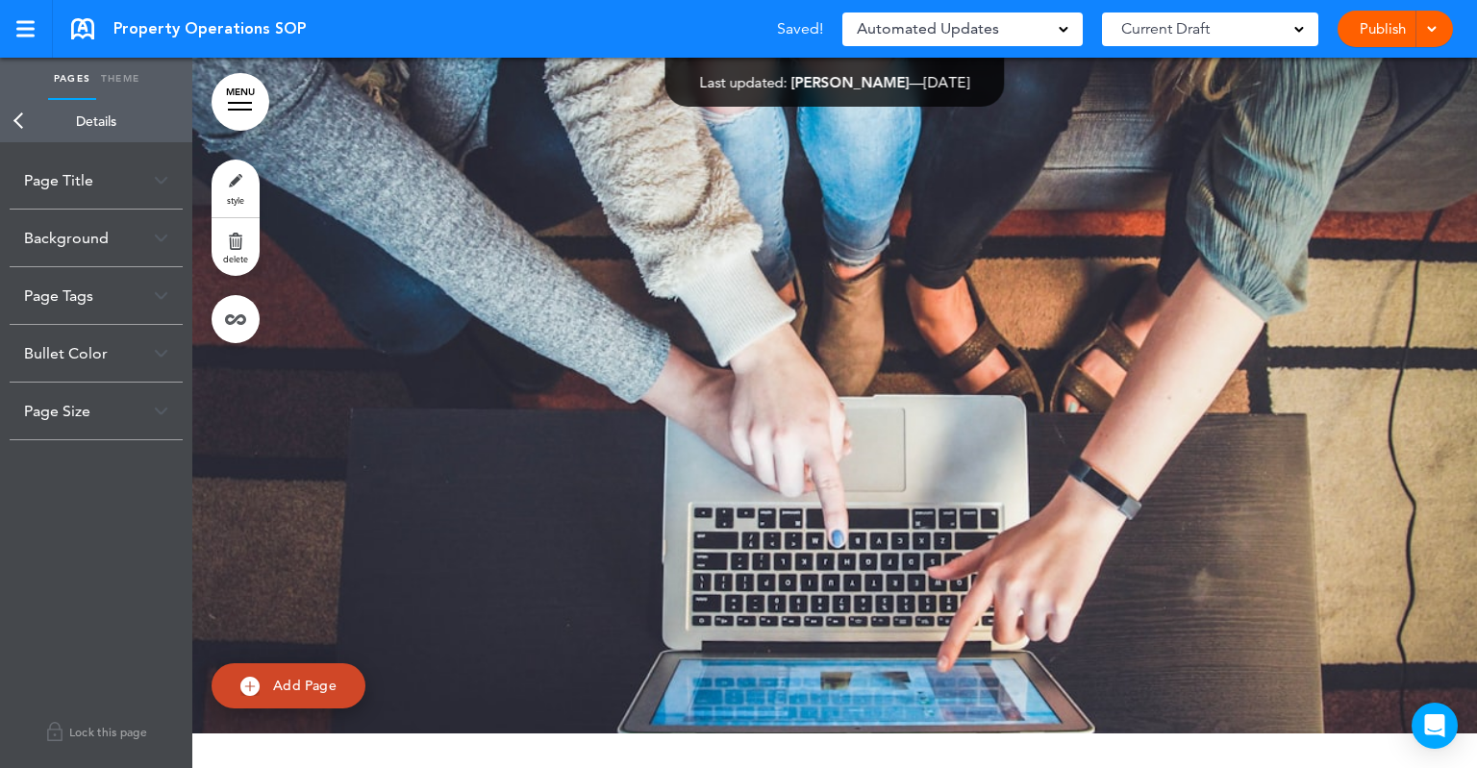
scroll to position [24998, 0]
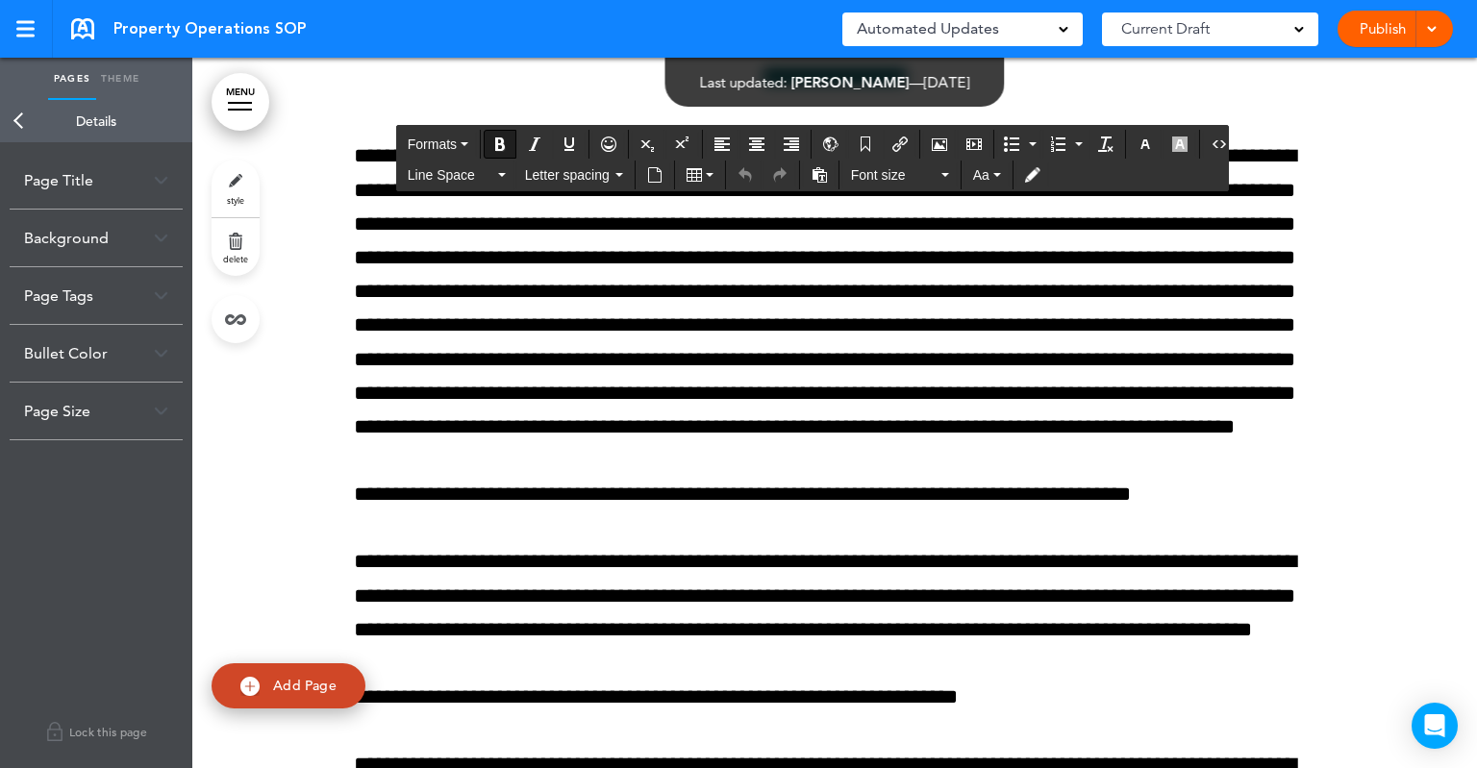
scroll to position [26152, 0]
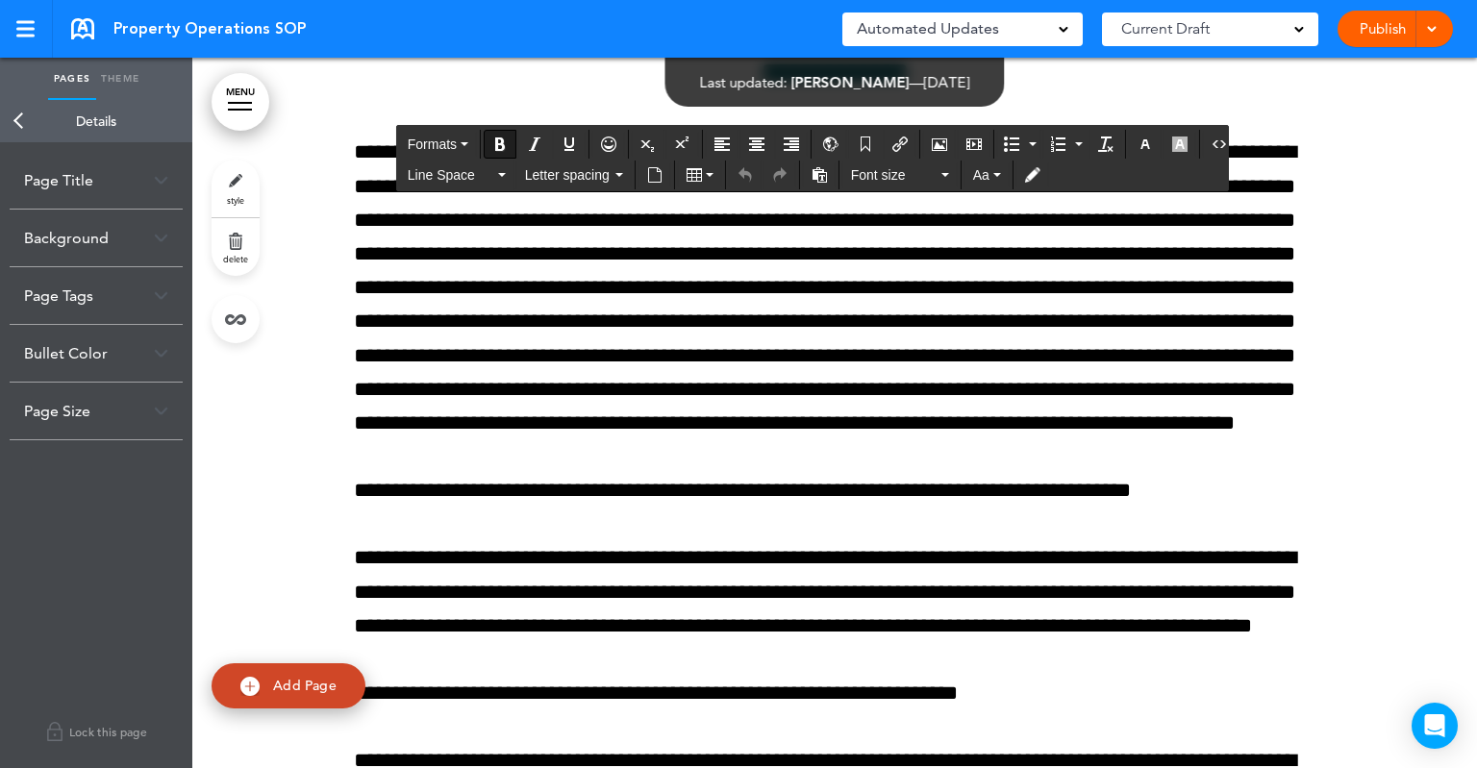
drag, startPoint x: 941, startPoint y: 475, endPoint x: 661, endPoint y: 466, distance: 279.9
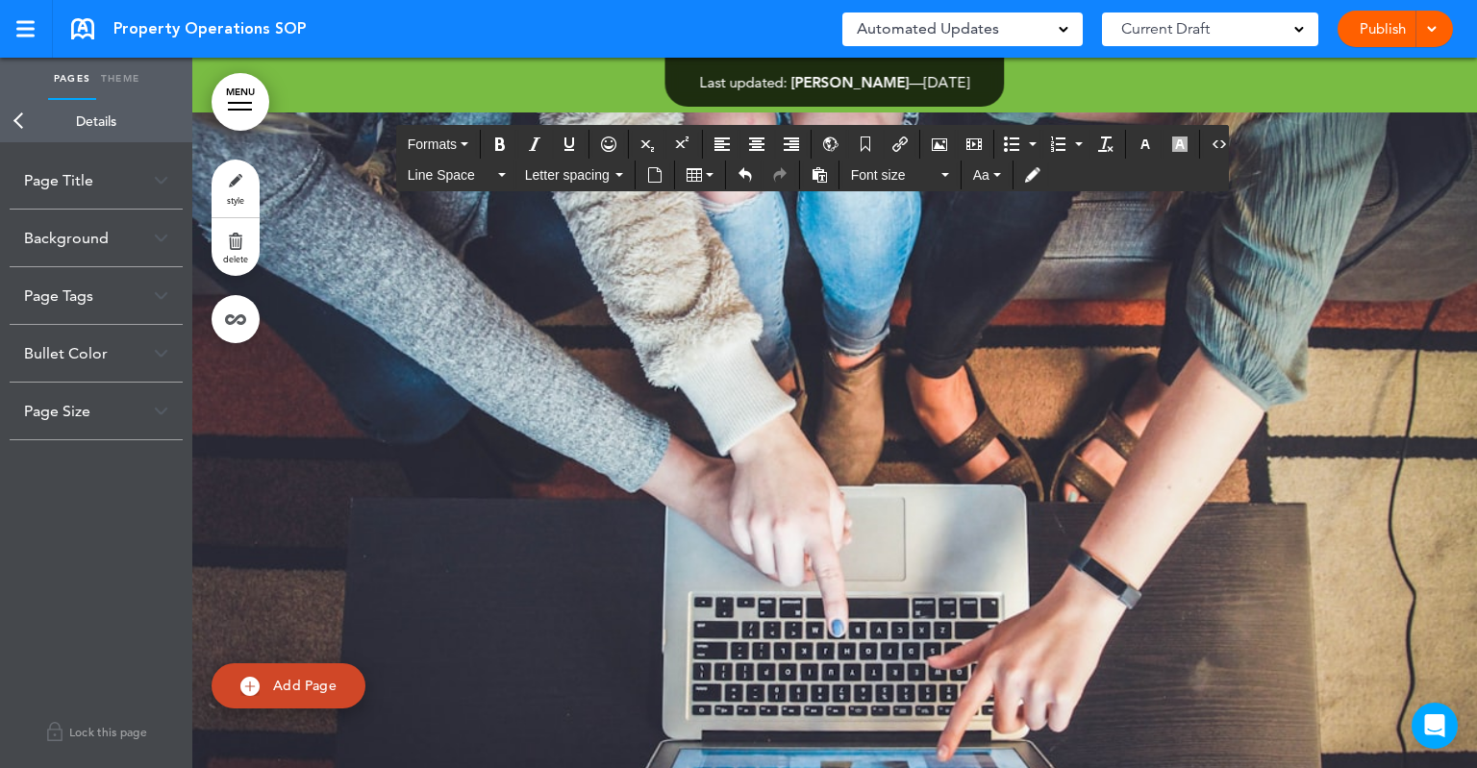
scroll to position [25383, 0]
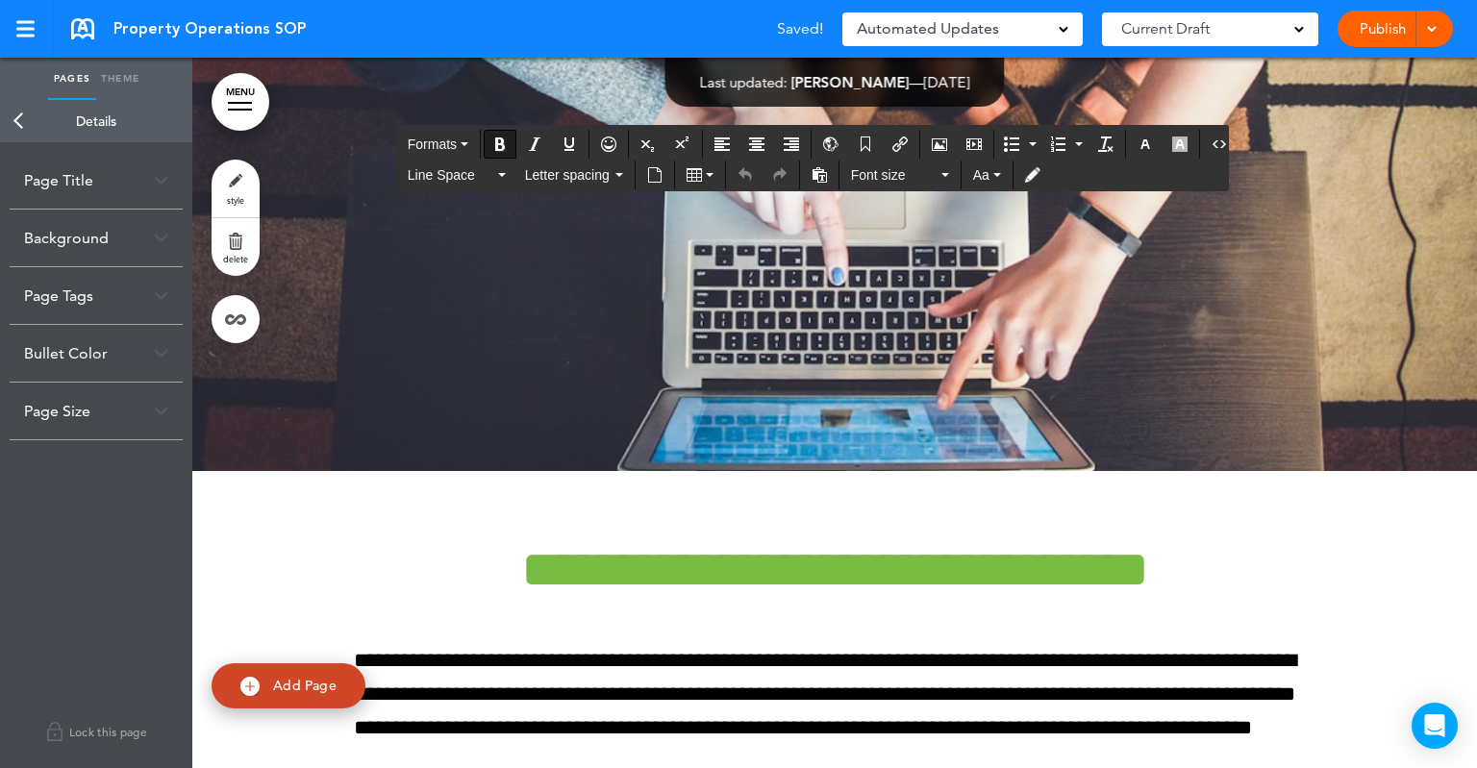
drag, startPoint x: 1042, startPoint y: 265, endPoint x: 600, endPoint y: 264, distance: 442.3
copy strong "**********"
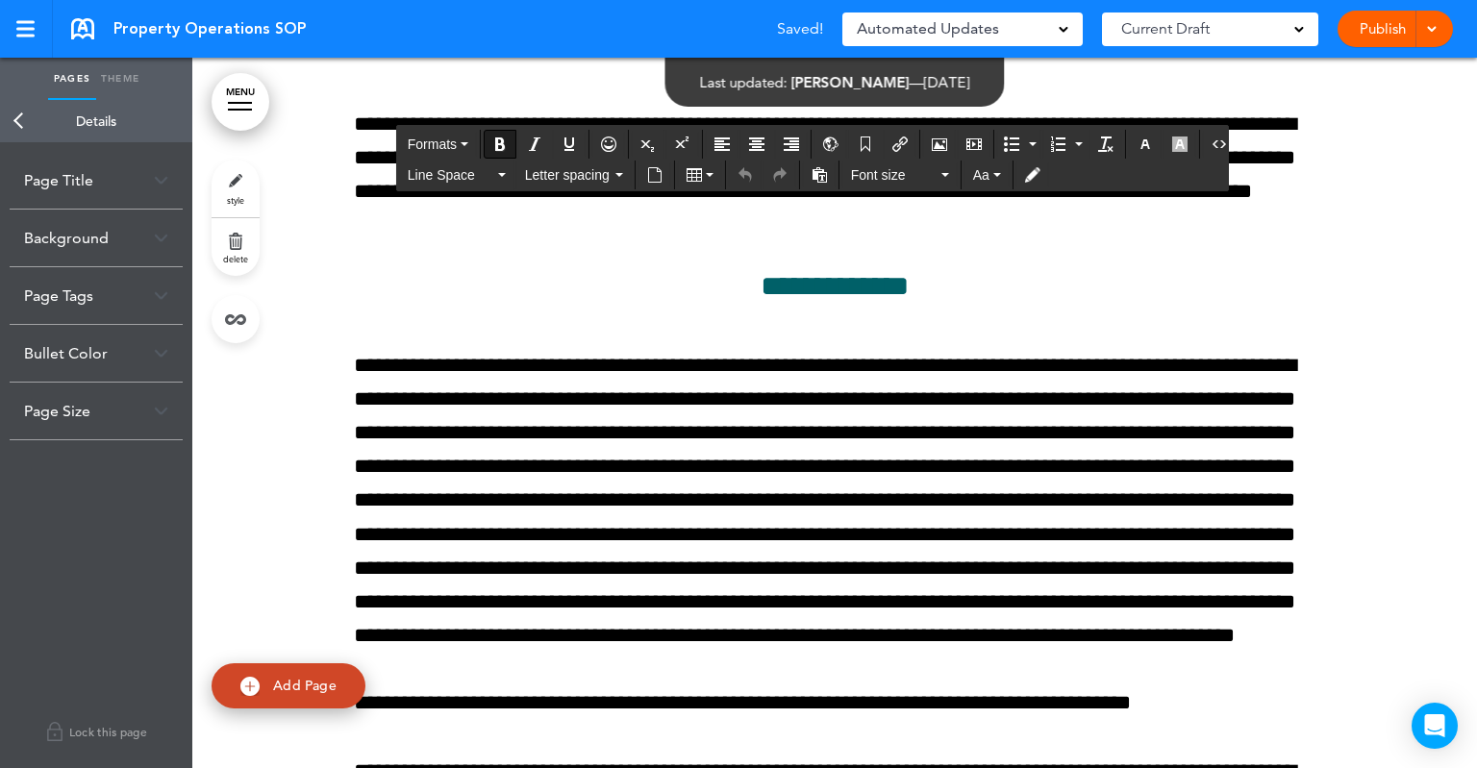
scroll to position [26056, 0]
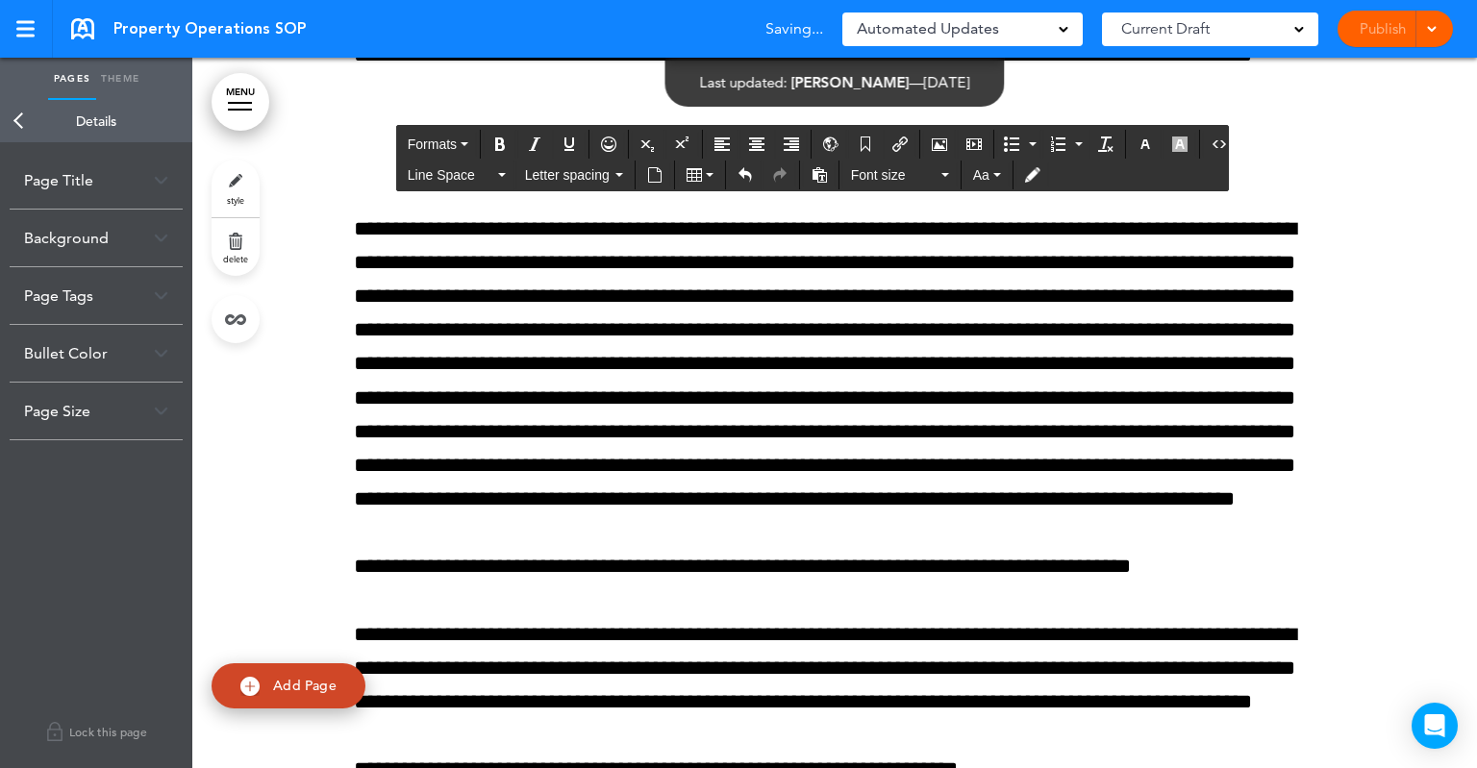
paste div
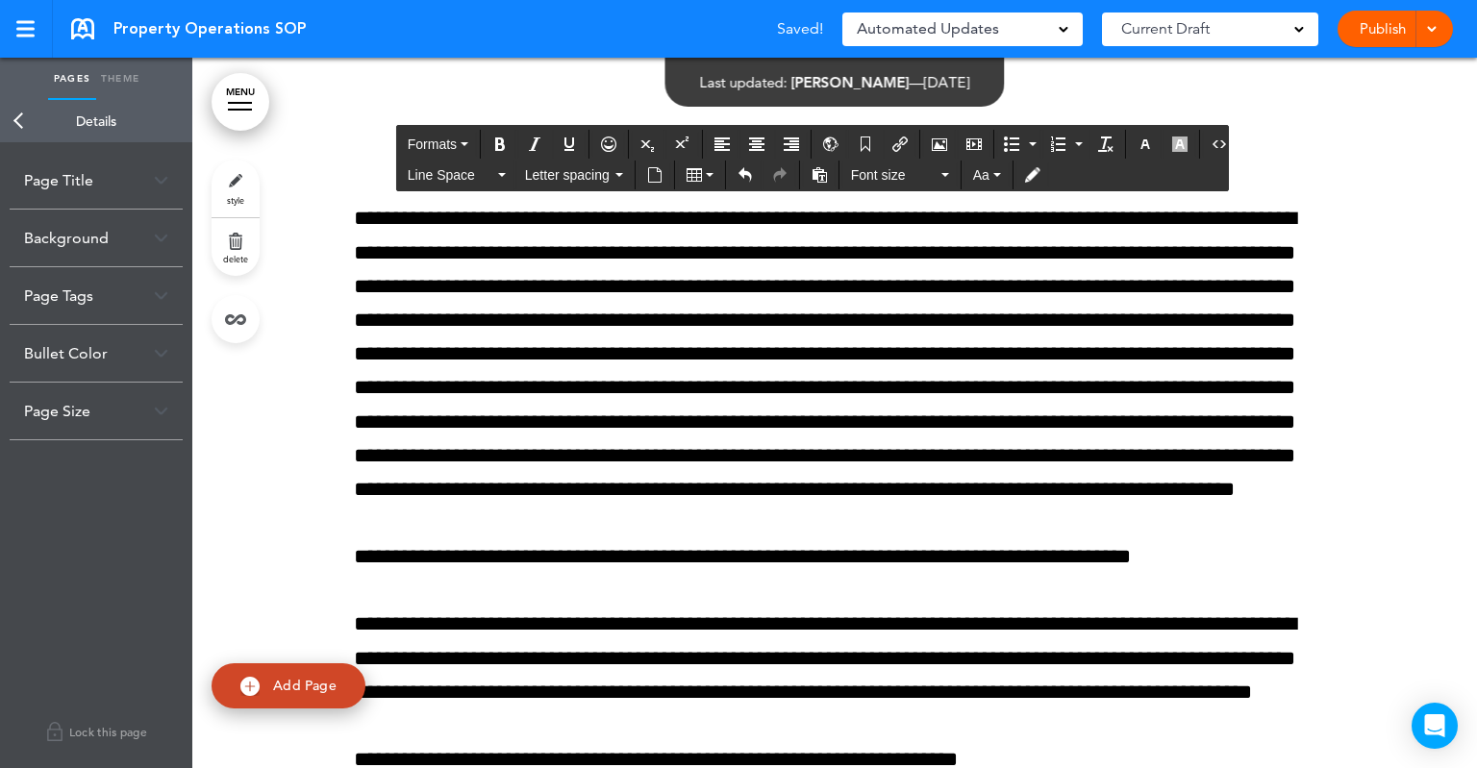
drag, startPoint x: 1057, startPoint y: 561, endPoint x: 654, endPoint y: 550, distance: 403.0
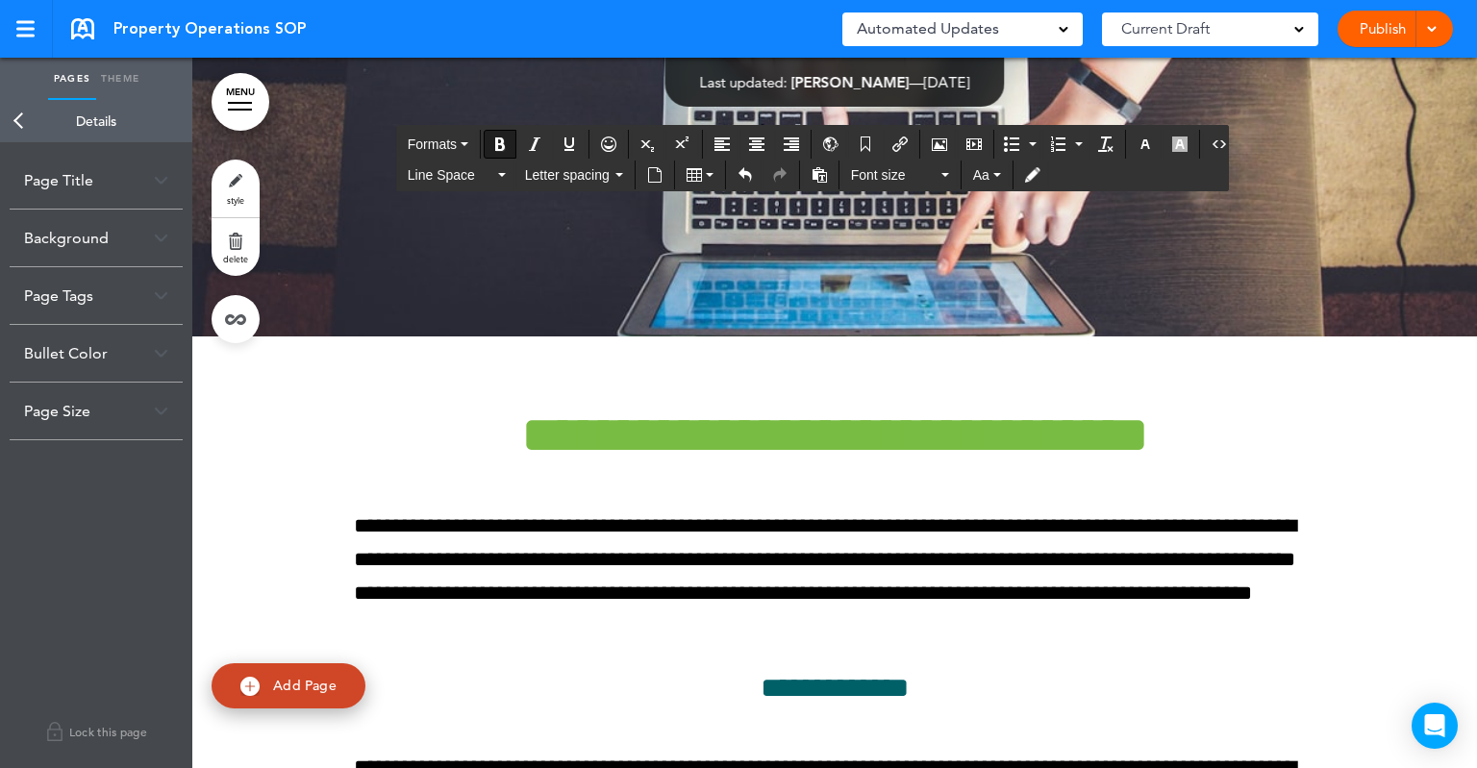
scroll to position [25286, 0]
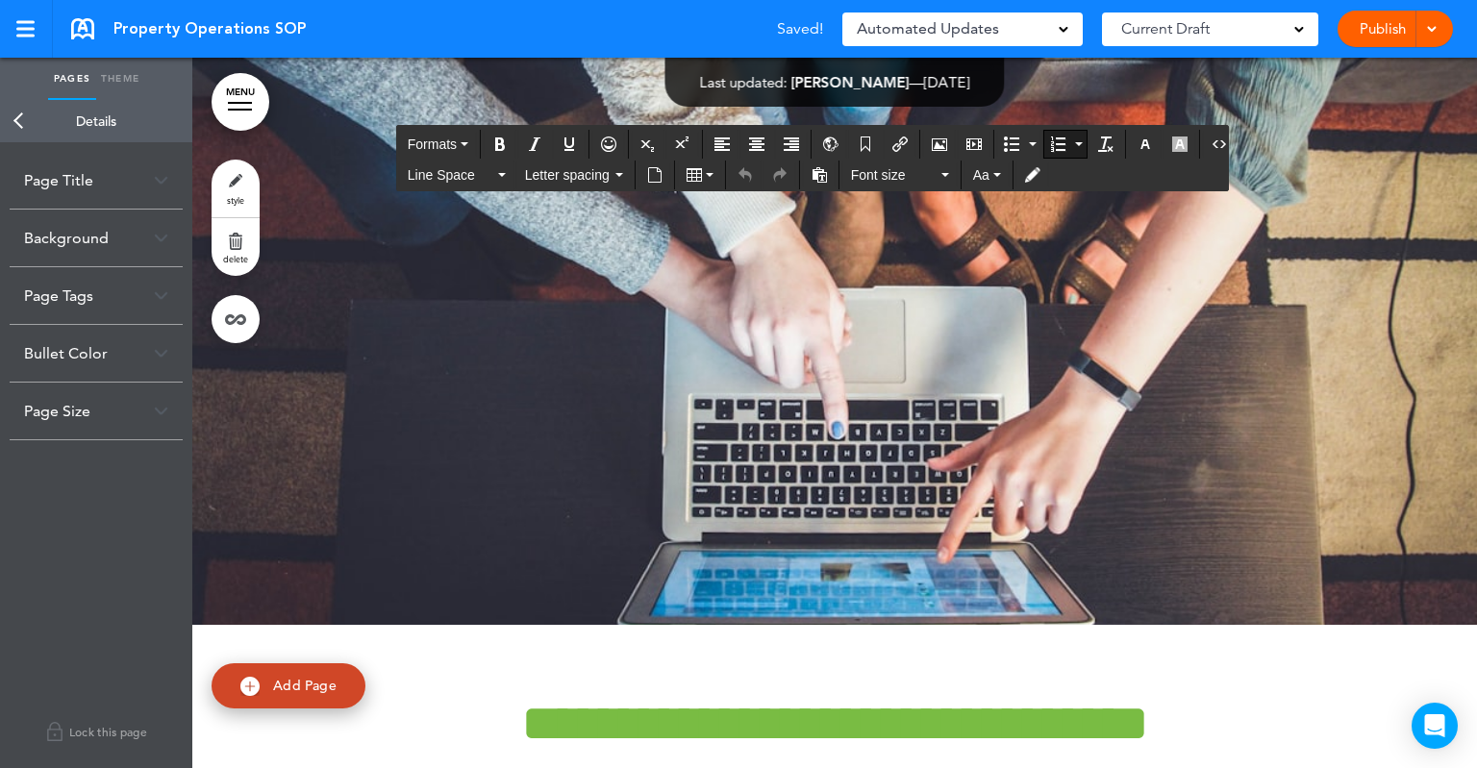
drag, startPoint x: 971, startPoint y: 495, endPoint x: 354, endPoint y: 426, distance: 621.1
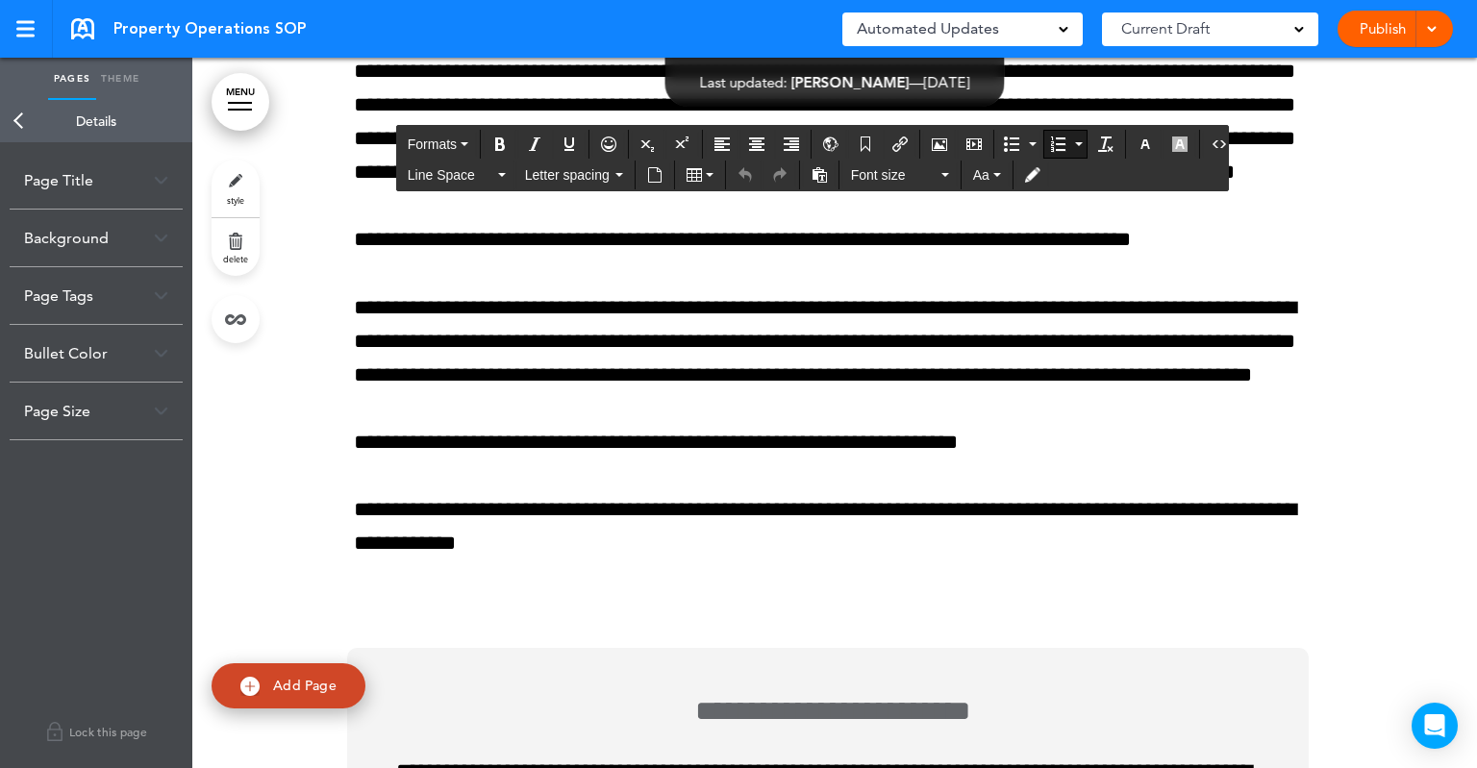
scroll to position [26248, 0]
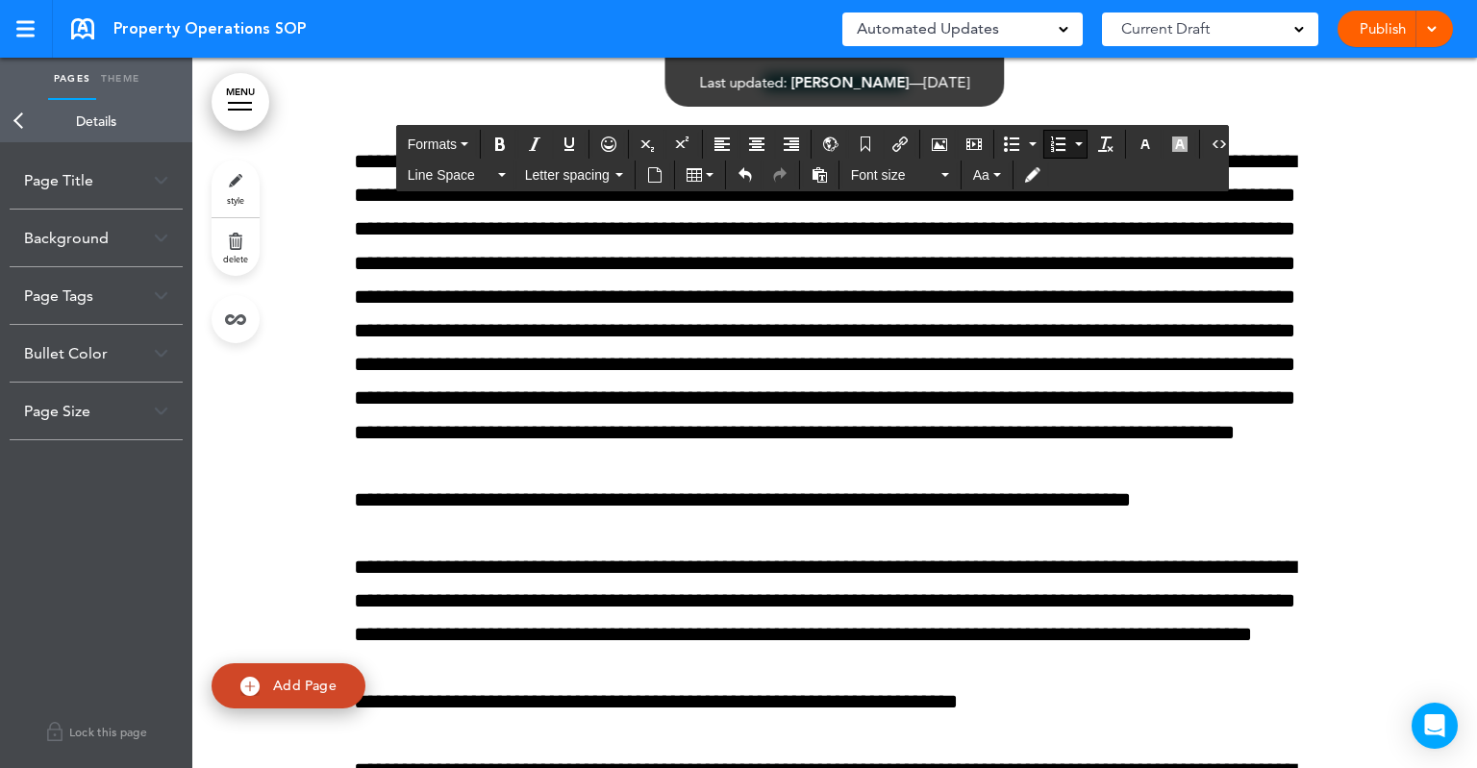
drag, startPoint x: 954, startPoint y: 491, endPoint x: 379, endPoint y: 435, distance: 577.7
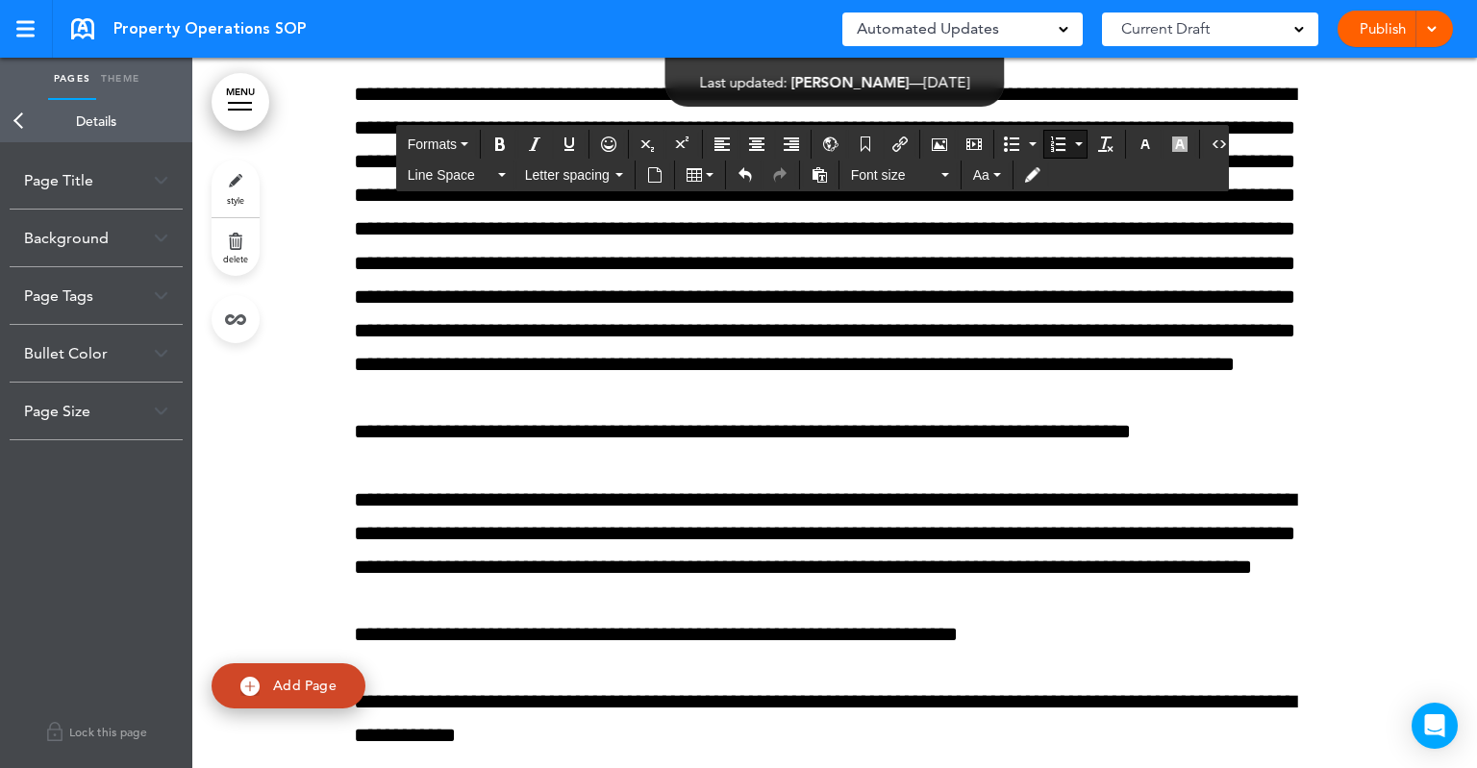
drag, startPoint x: 500, startPoint y: 429, endPoint x: 369, endPoint y: 428, distance: 130.8
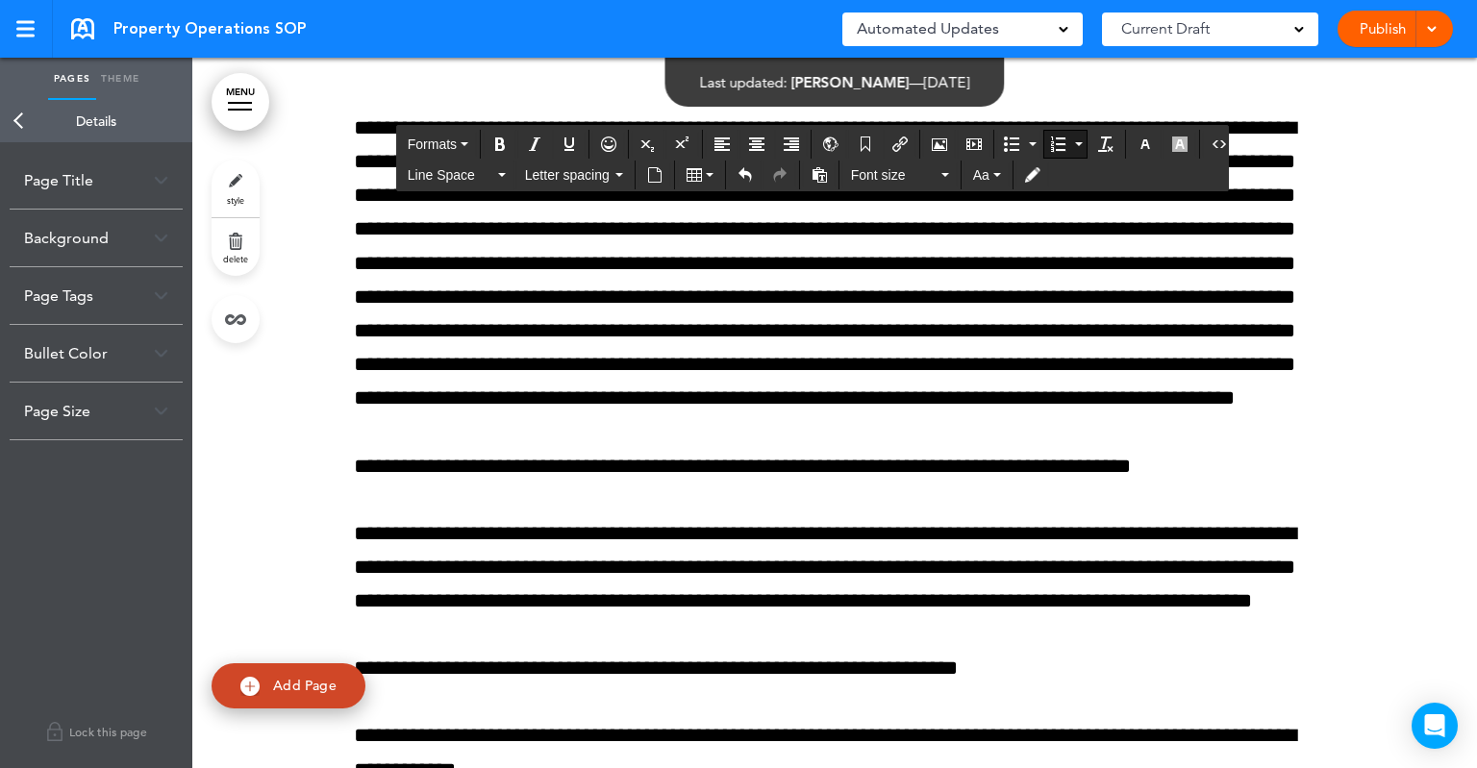
drag, startPoint x: 947, startPoint y: 464, endPoint x: 560, endPoint y: 461, distance: 387.5
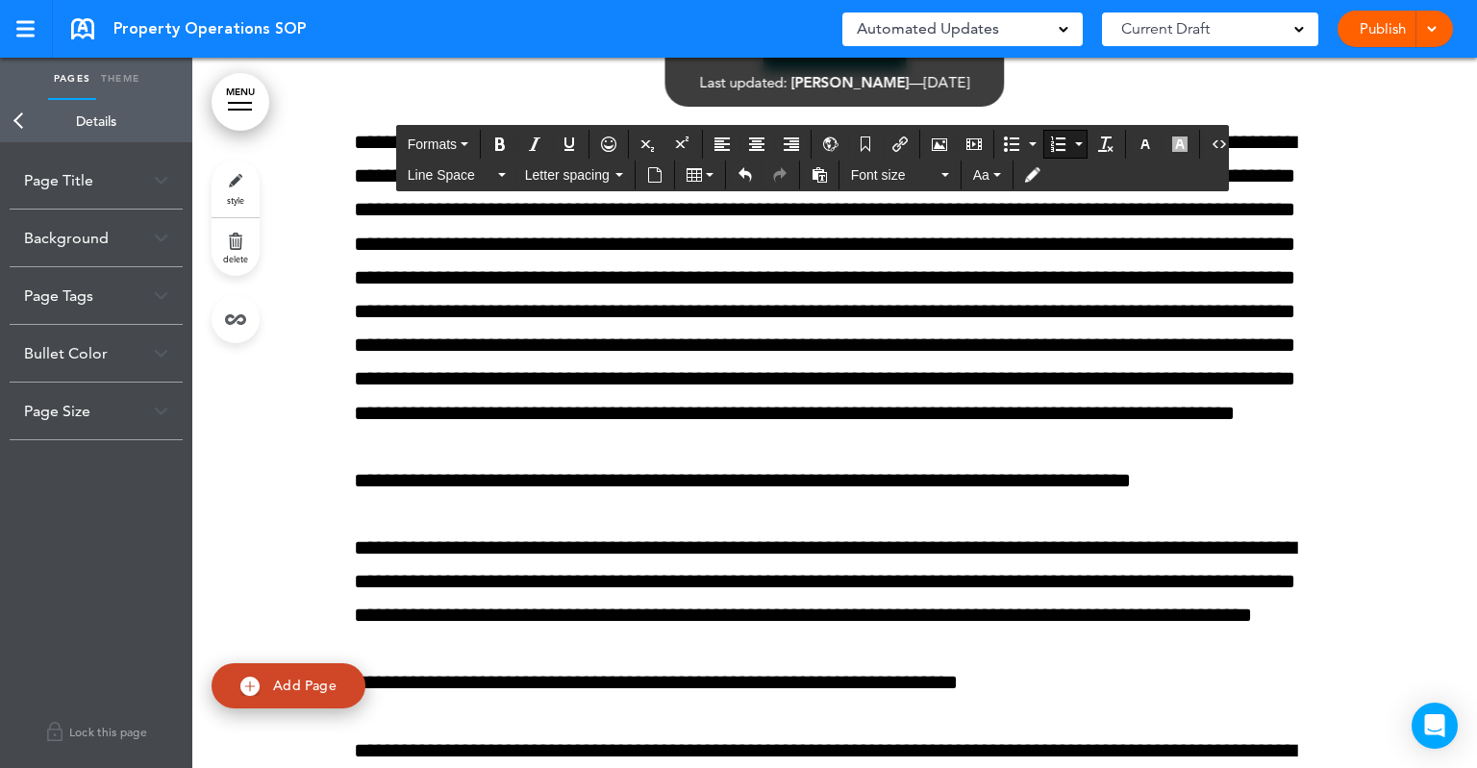
scroll to position [26440, 0]
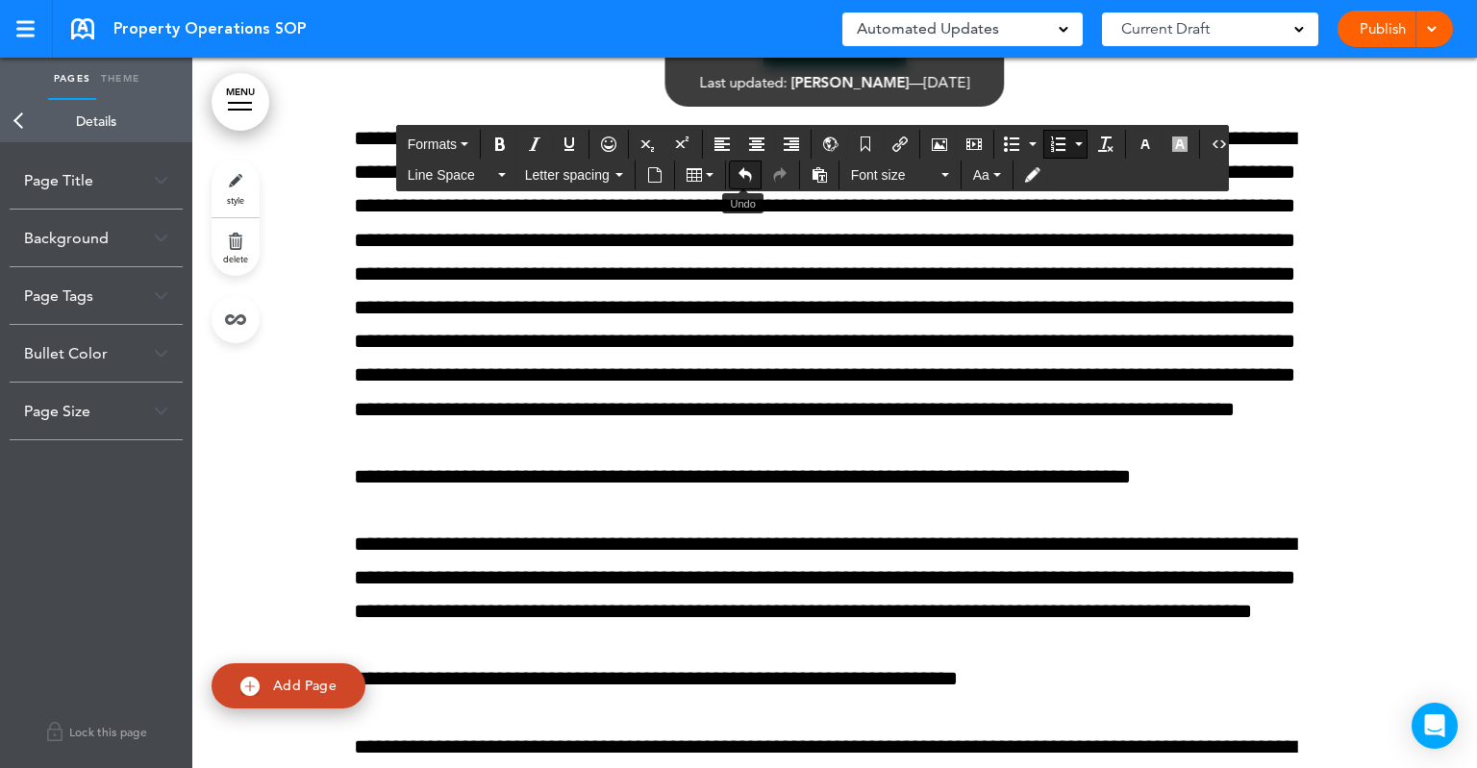
click at [739, 167] on icon "Undo" at bounding box center [744, 174] width 15 height 15
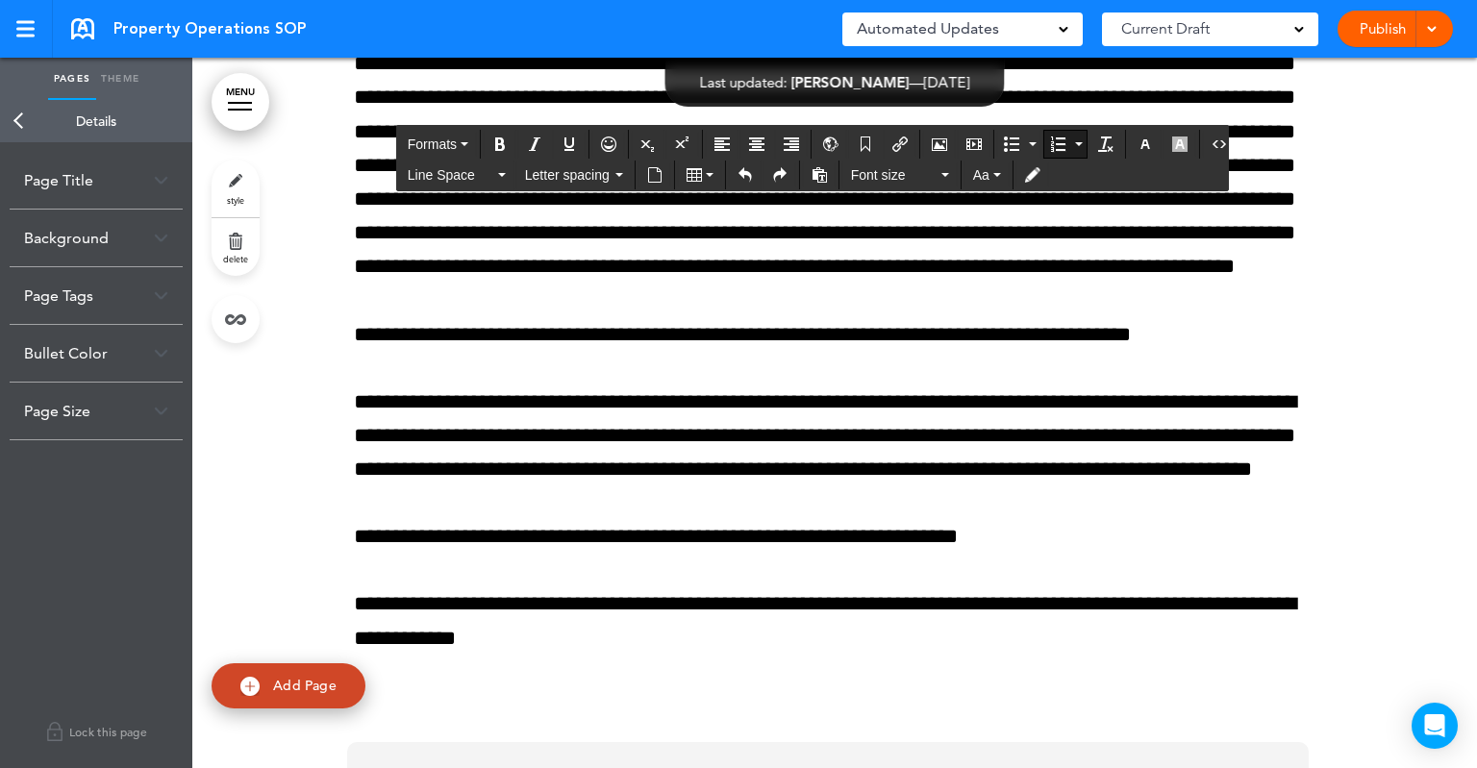
scroll to position [26344, 0]
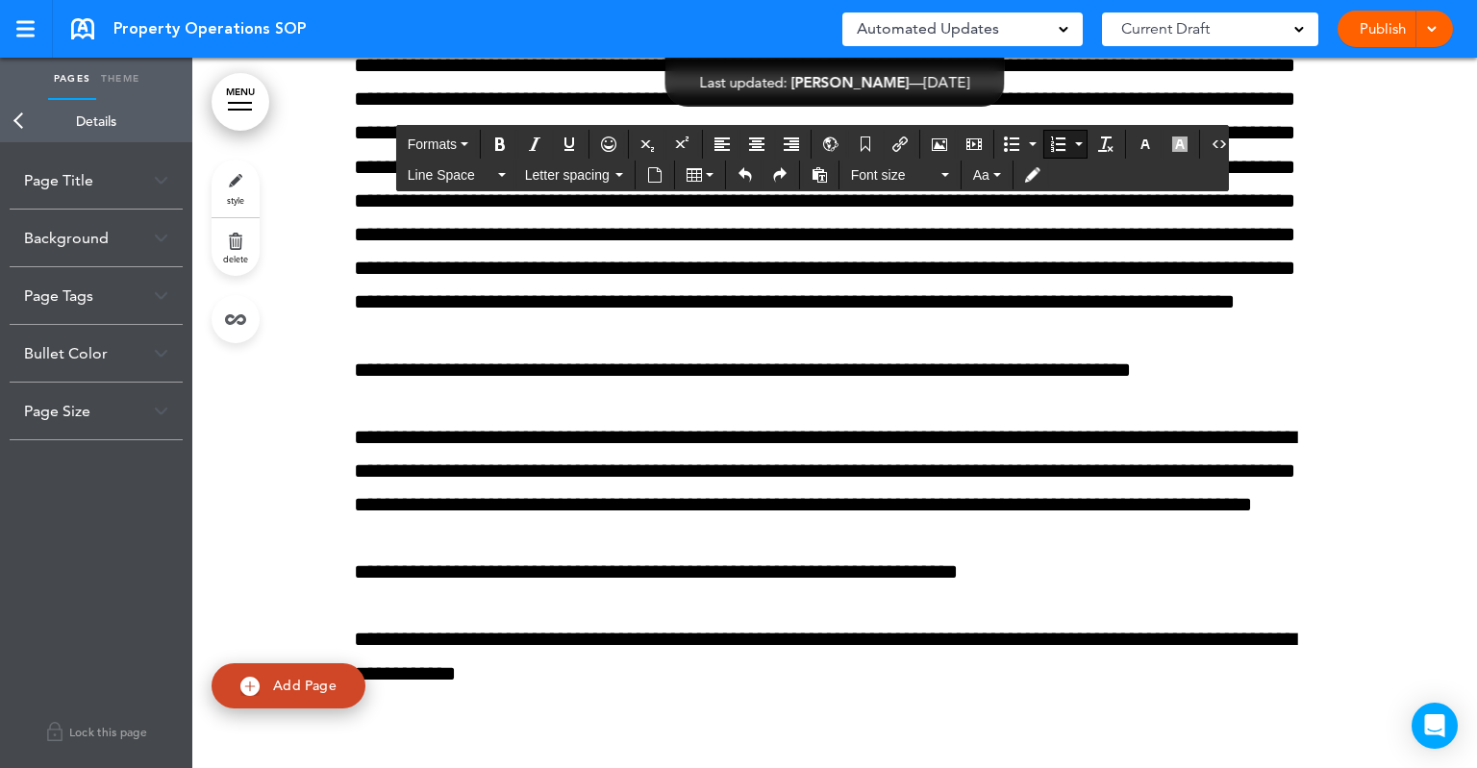
drag, startPoint x: 1019, startPoint y: 367, endPoint x: 950, endPoint y: 367, distance: 69.2
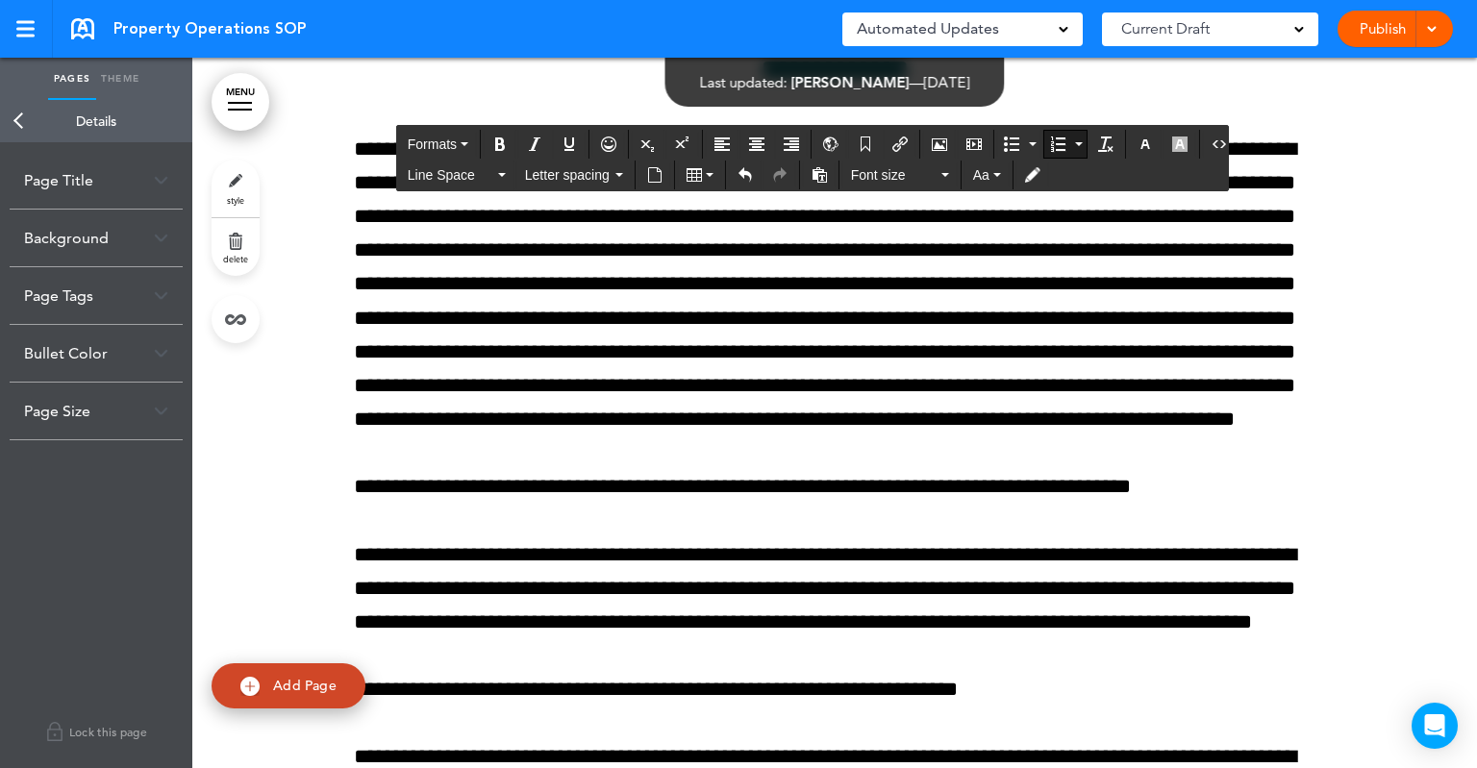
scroll to position [26632, 0]
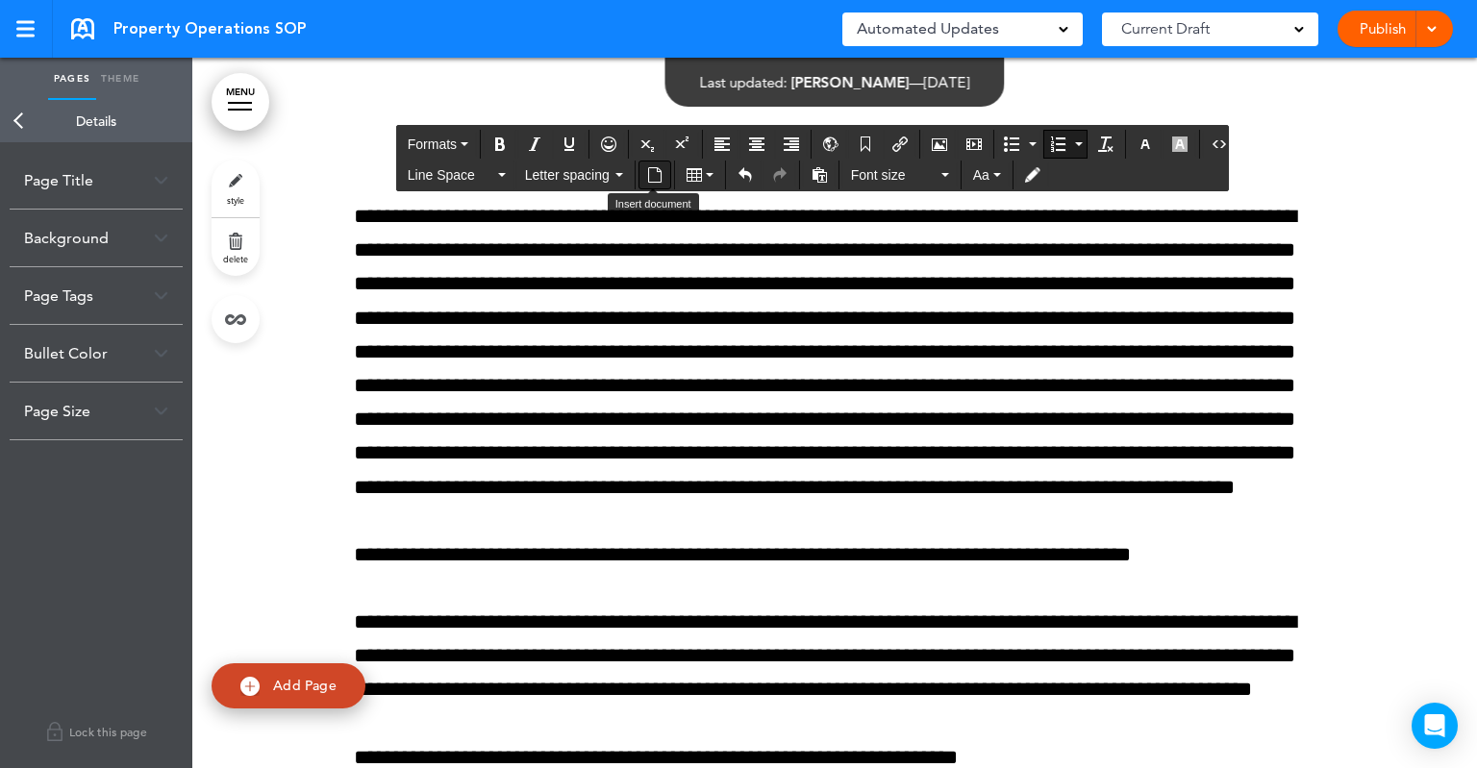
click at [661, 176] on button "Insert document" at bounding box center [654, 175] width 31 height 27
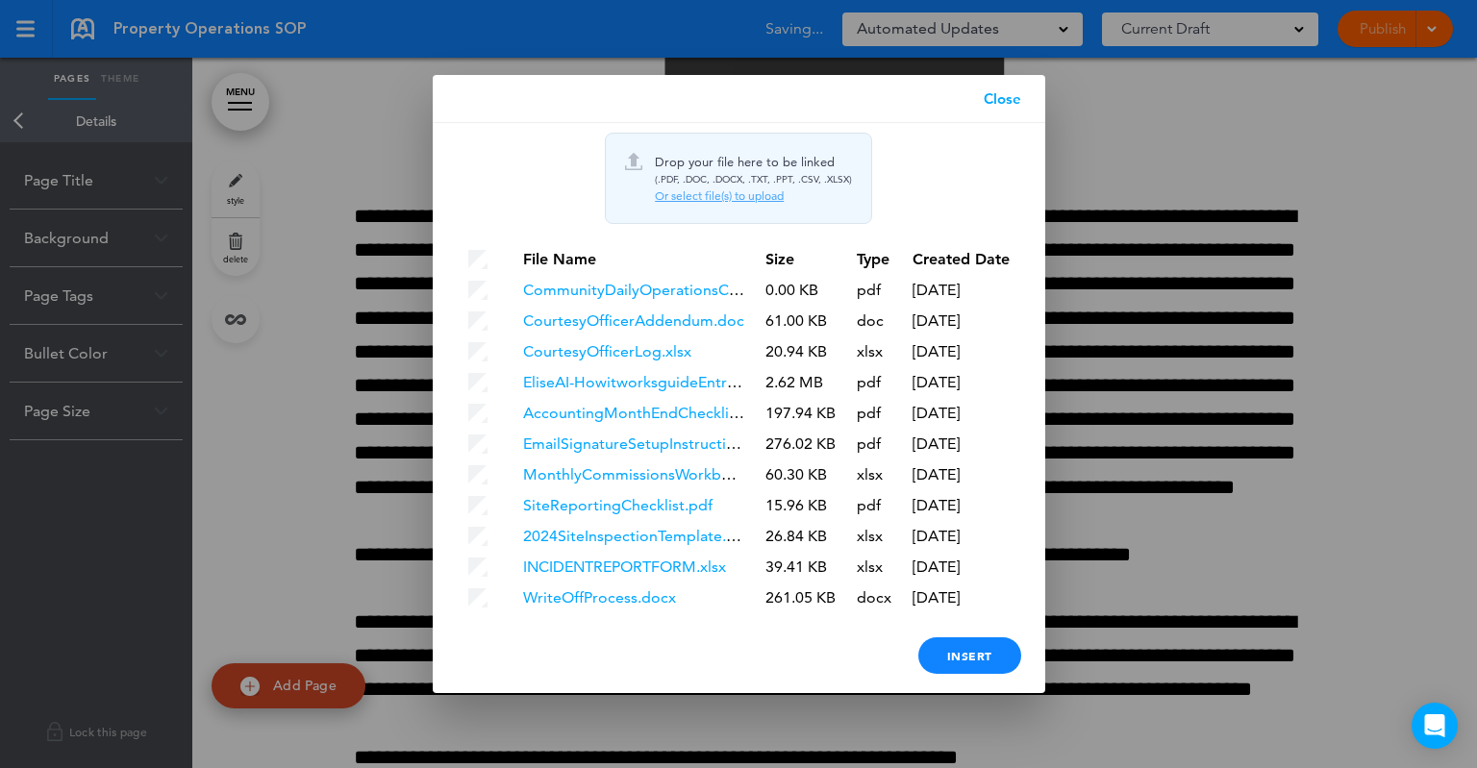
click at [709, 194] on div "Or select file(s) to upload" at bounding box center [753, 195] width 197 height 15
click at [742, 197] on div "Or select file(s) to upload" at bounding box center [753, 195] width 197 height 15
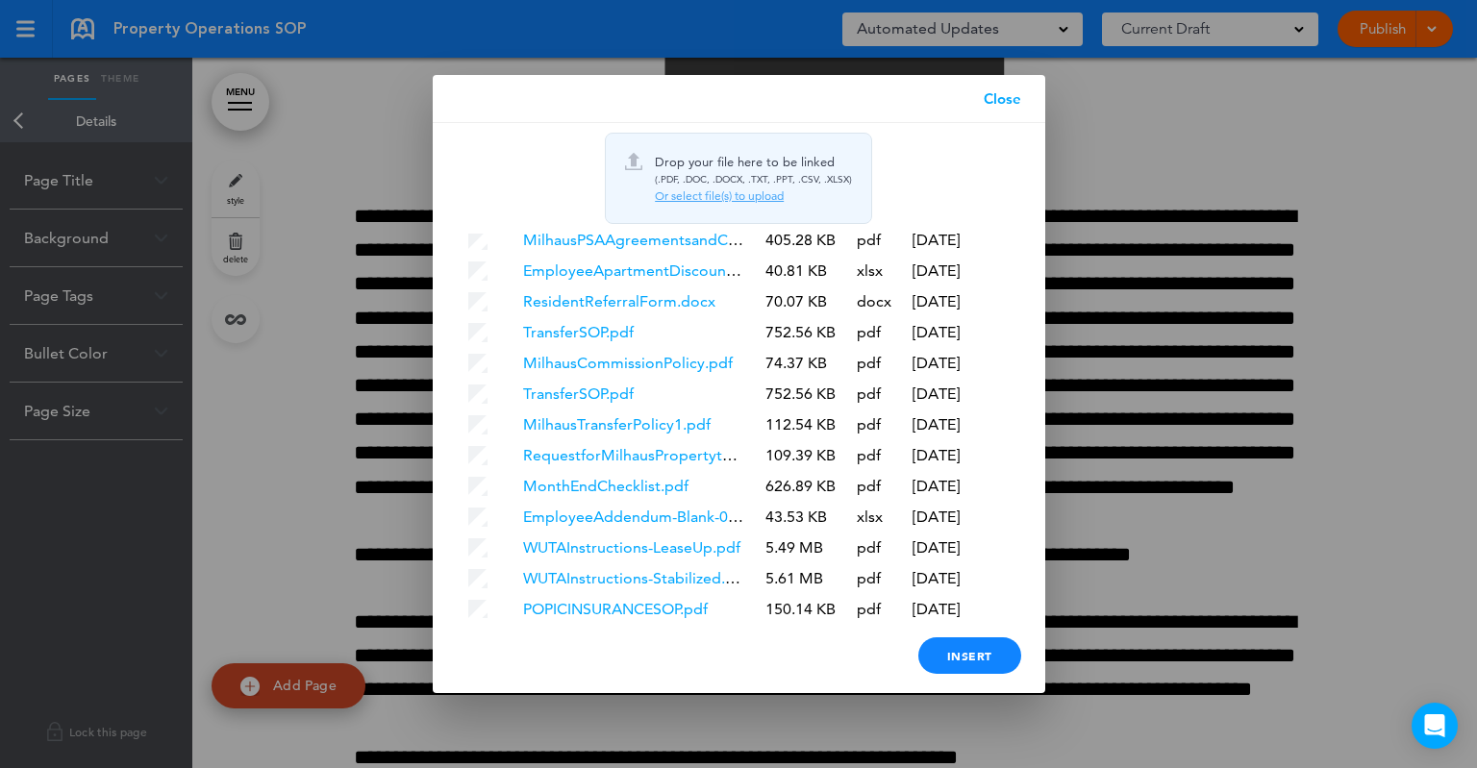
scroll to position [638, 0]
click at [972, 661] on div "Insert" at bounding box center [969, 655] width 103 height 37
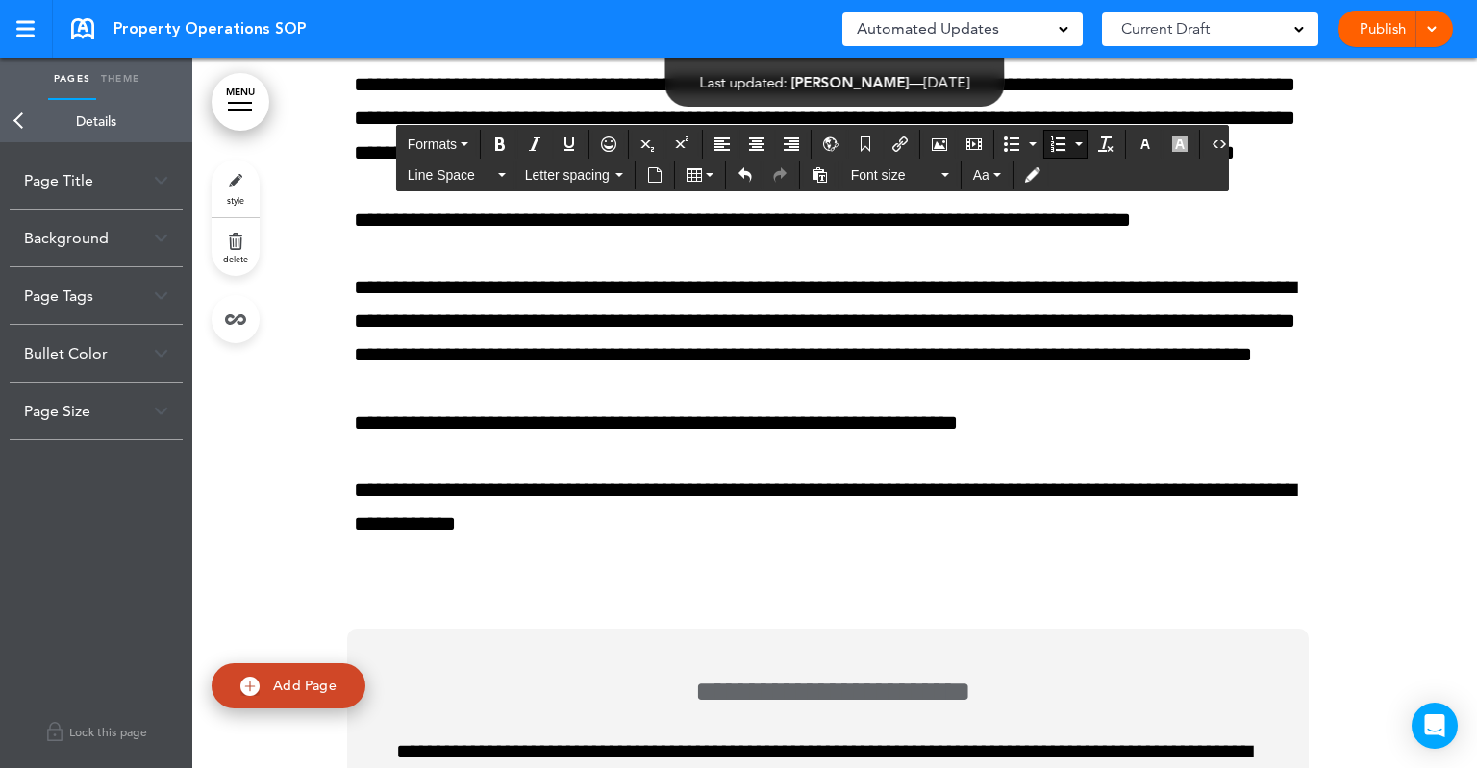
scroll to position [26921, 0]
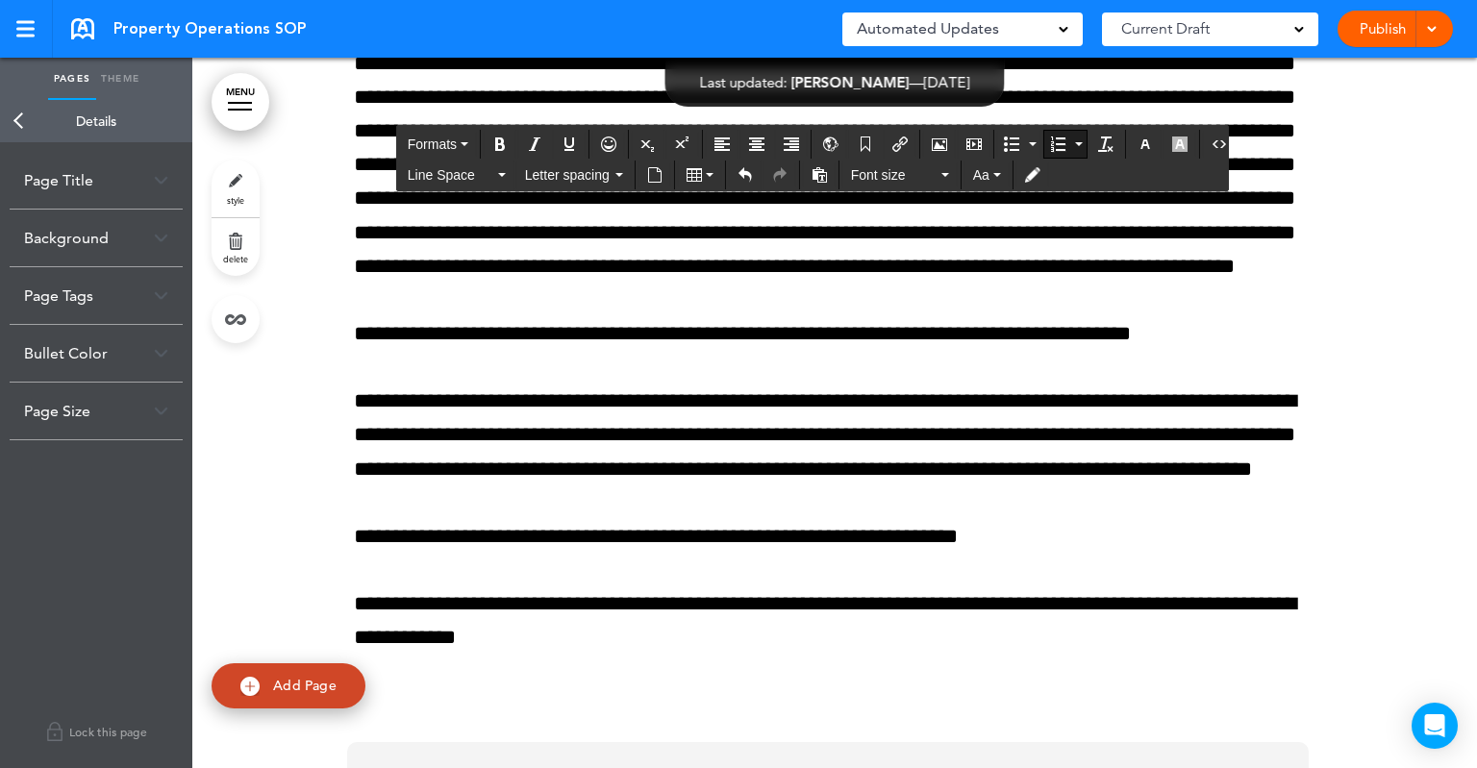
click at [655, 168] on icon "Insert document" at bounding box center [654, 174] width 15 height 15
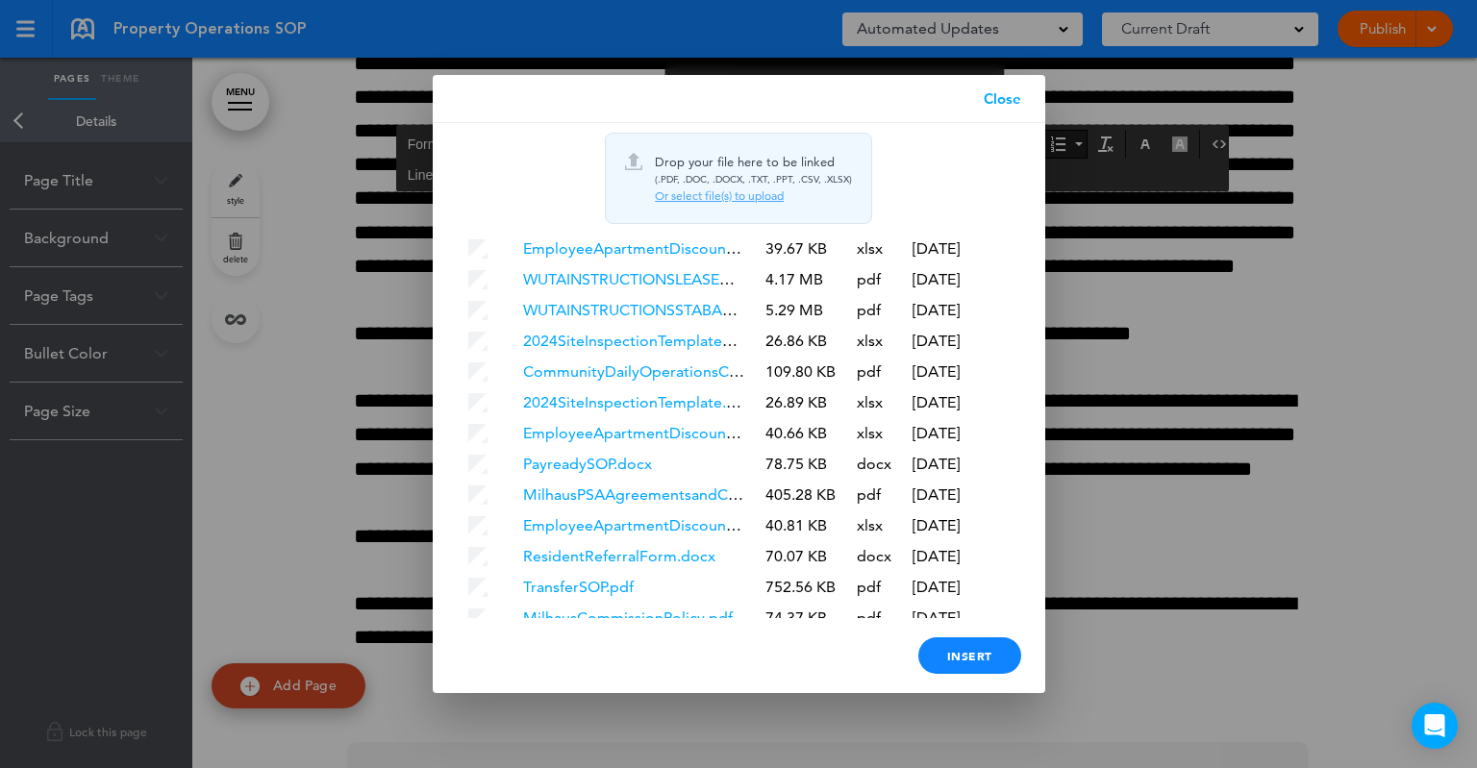
scroll to position [638, 0]
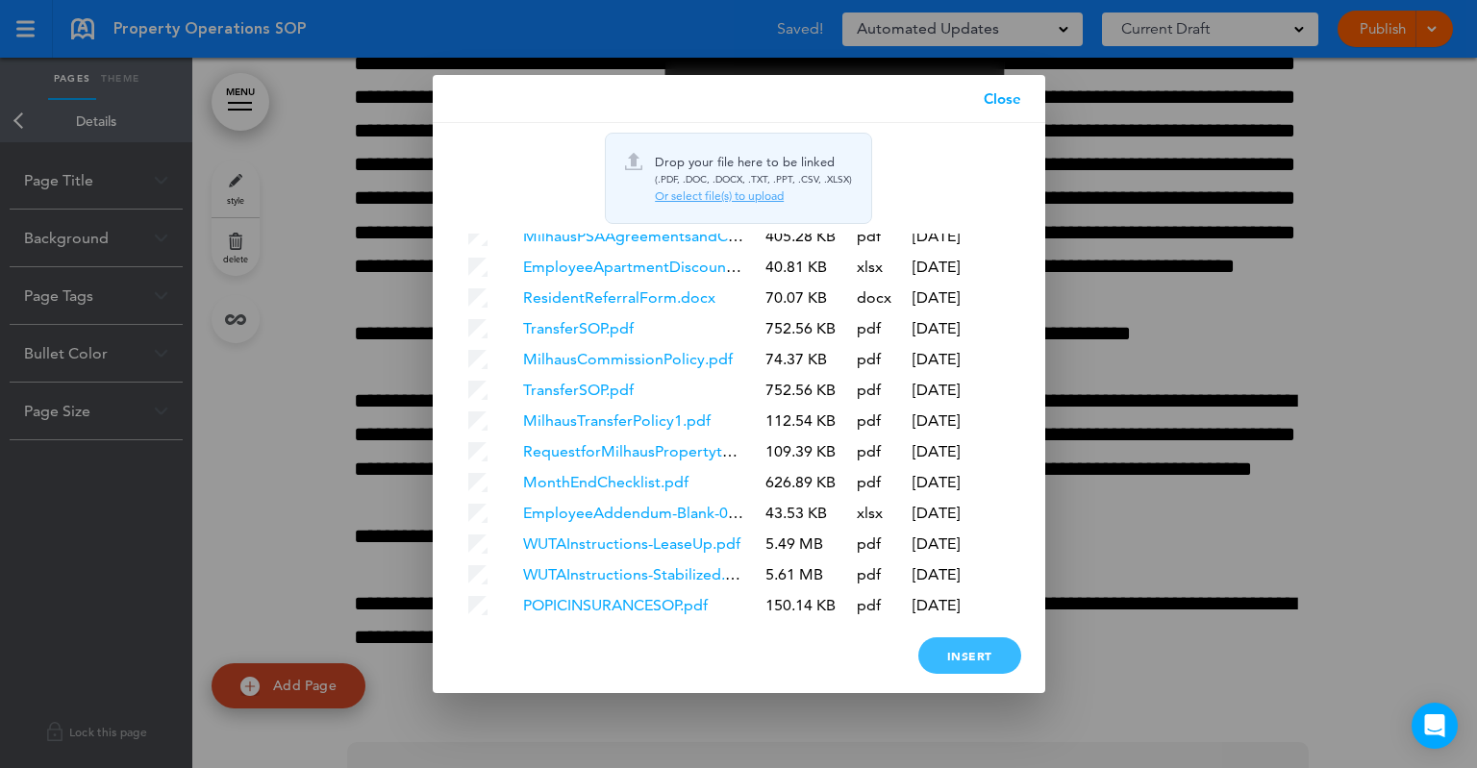
click at [958, 654] on div "Insert" at bounding box center [969, 655] width 103 height 37
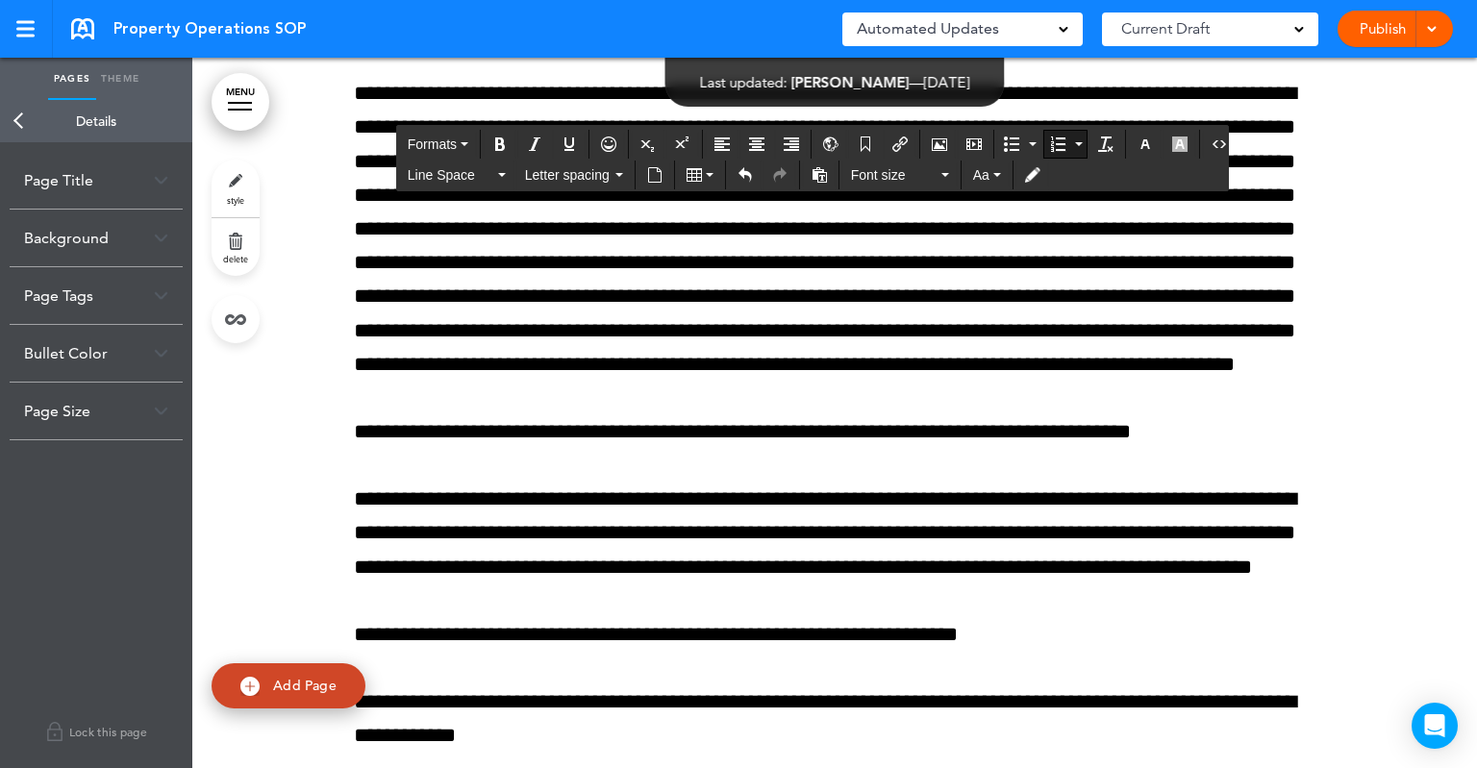
scroll to position [26921, 0]
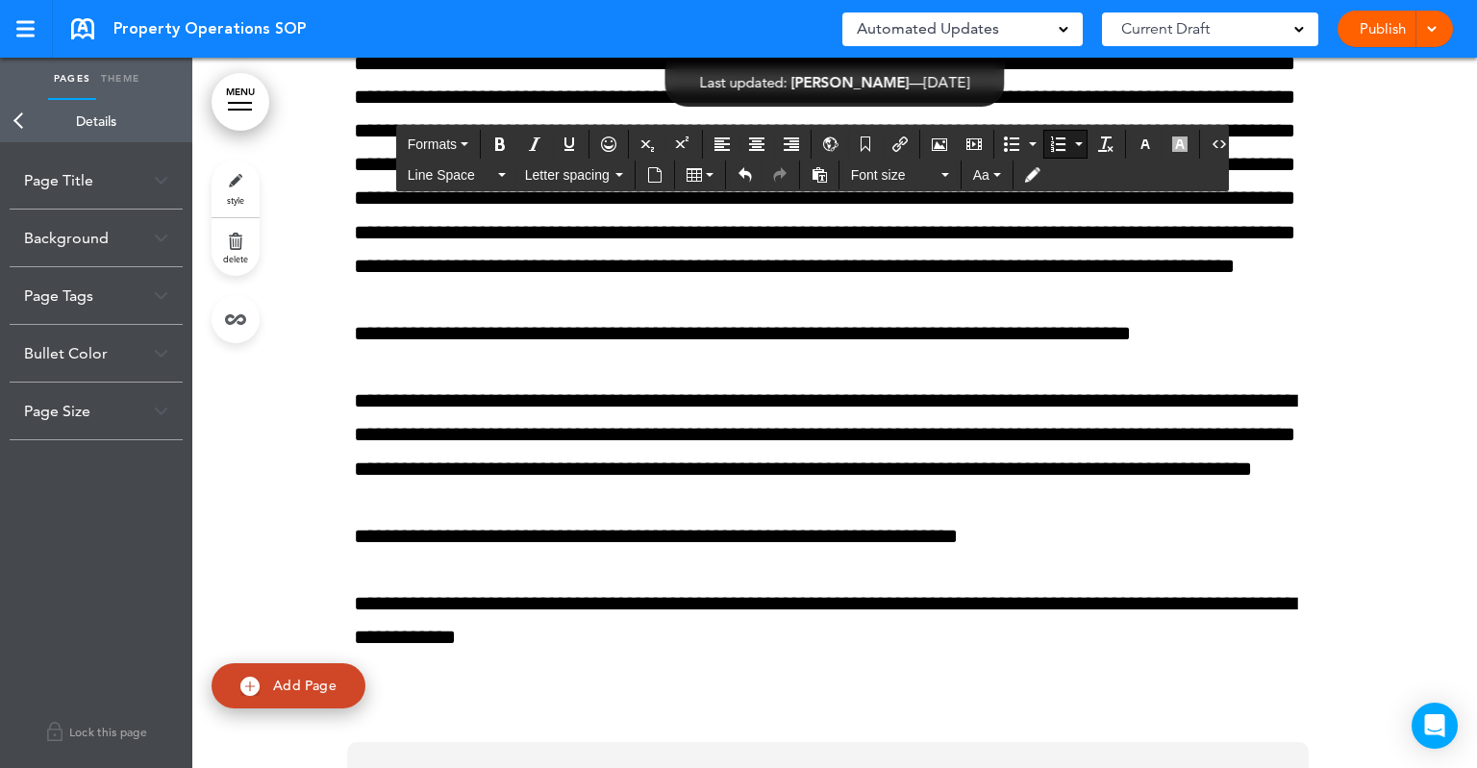
click at [658, 171] on icon "Insert document" at bounding box center [654, 174] width 15 height 15
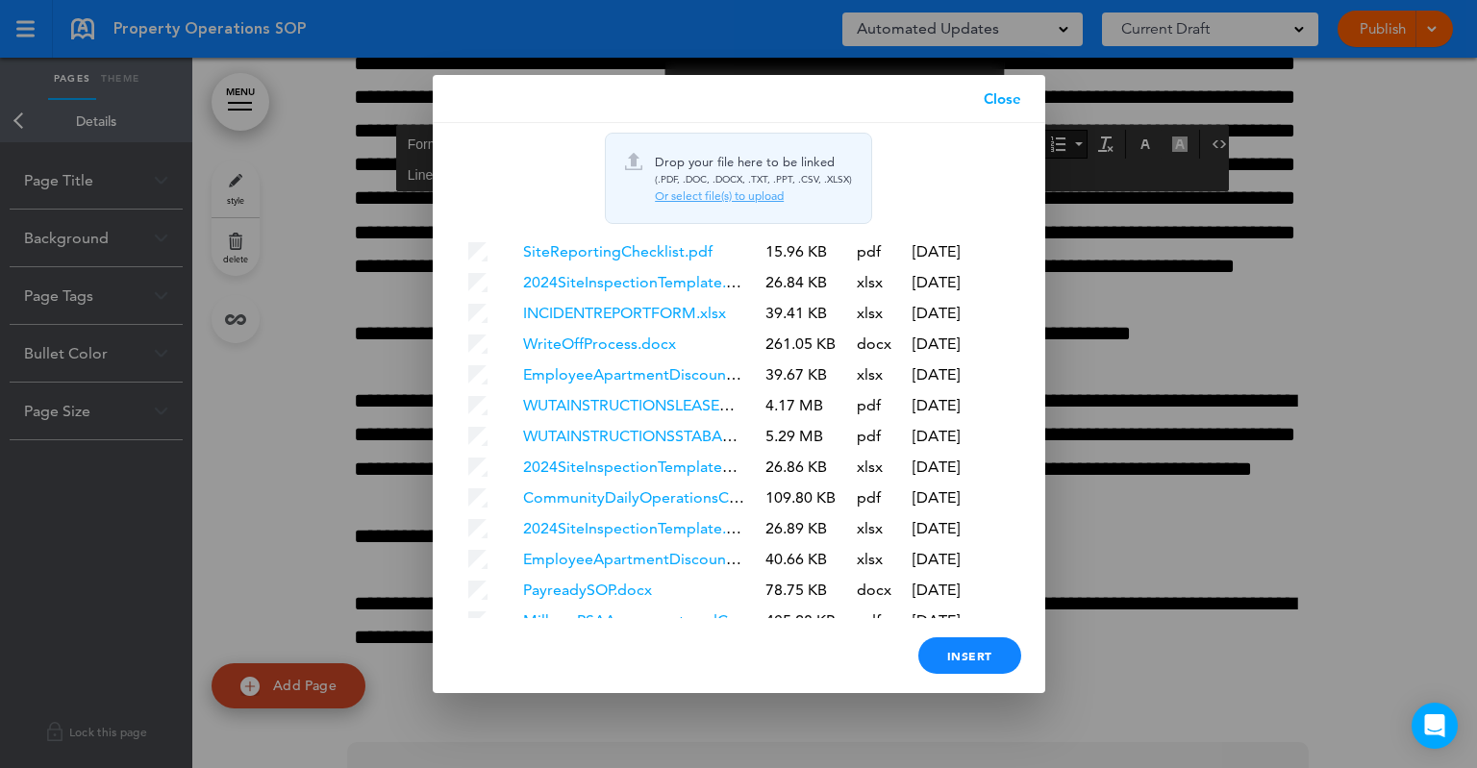
scroll to position [638, 0]
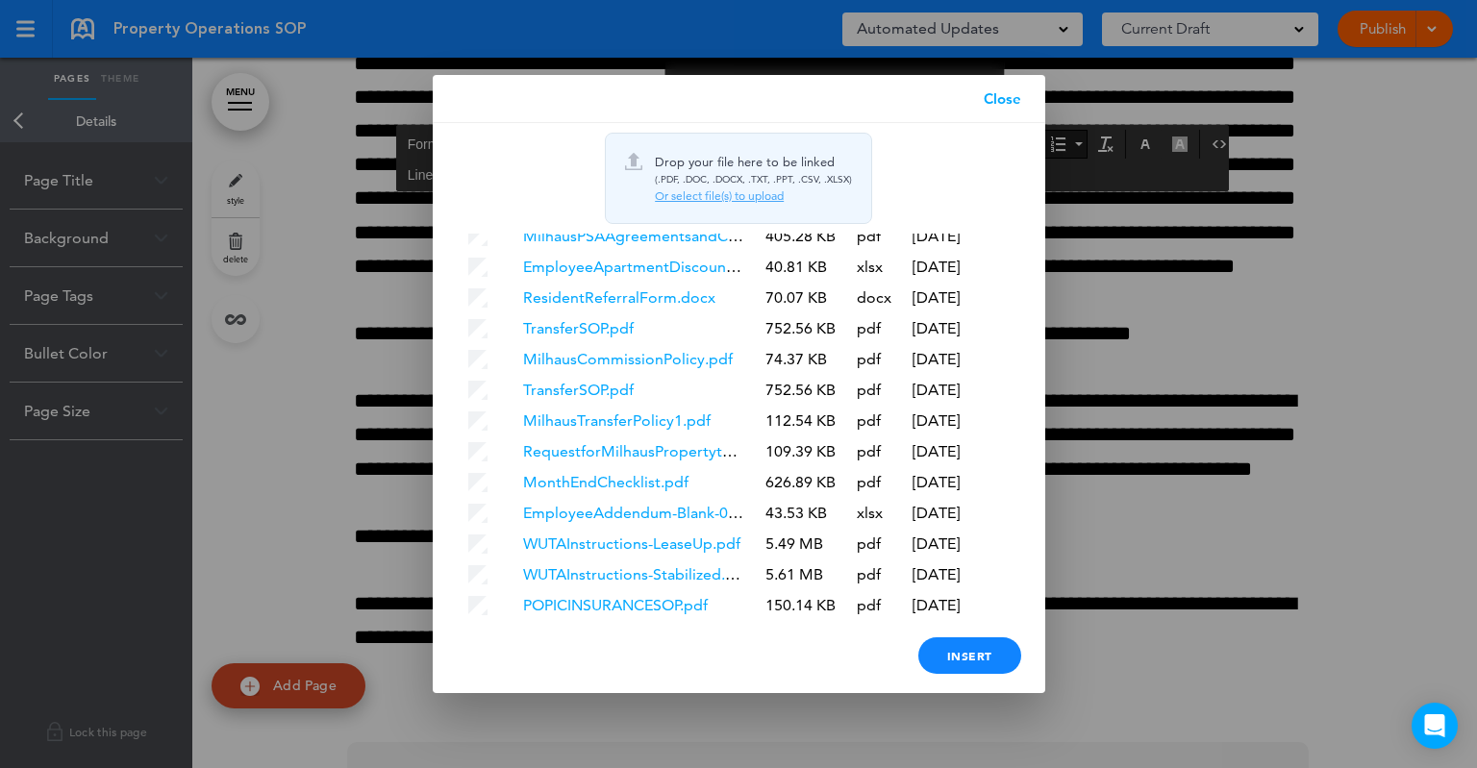
click at [601, 596] on link "POPICINSURANCESOP.pdf" at bounding box center [615, 605] width 185 height 18
click at [1003, 95] on link "Close" at bounding box center [1003, 99] width 86 height 48
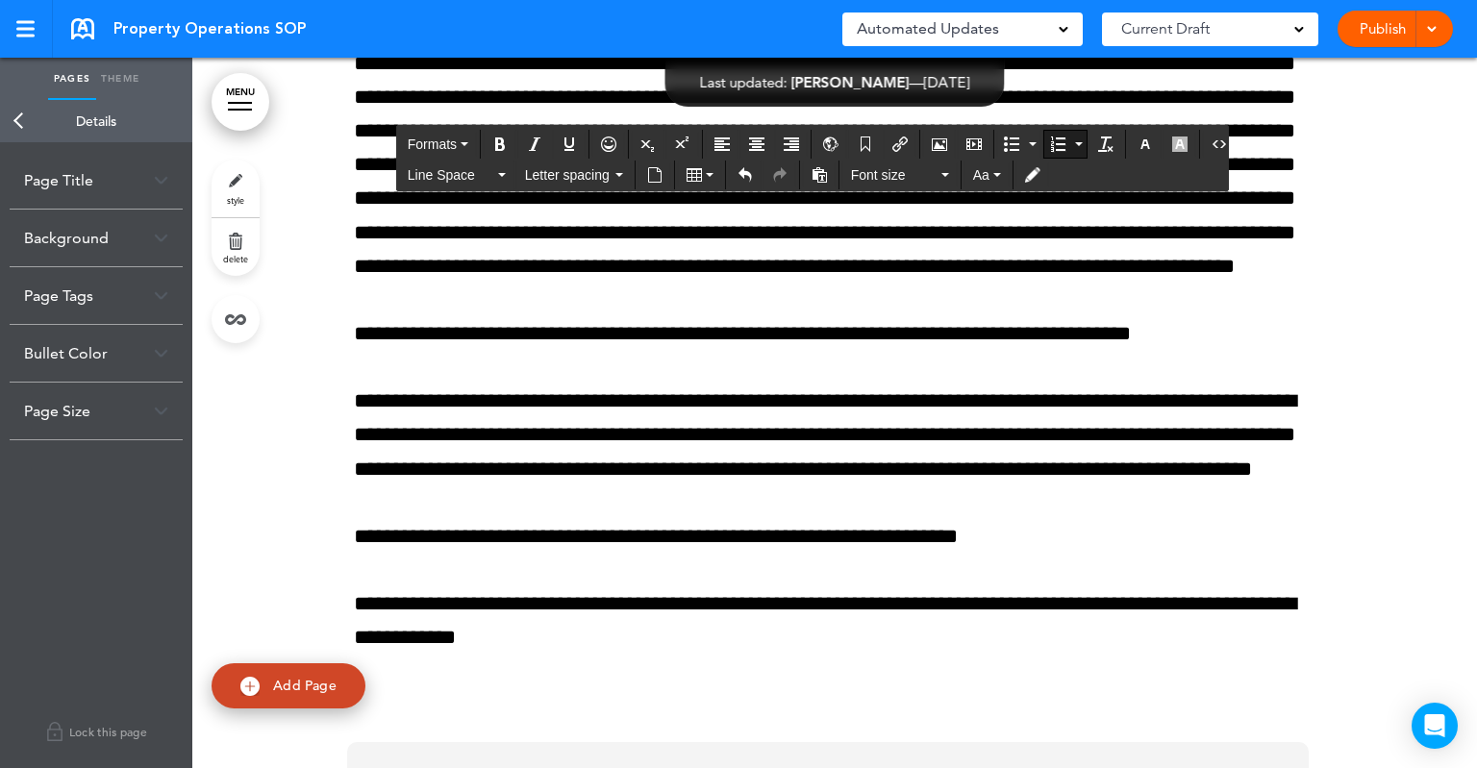
drag, startPoint x: 808, startPoint y: 464, endPoint x: 1014, endPoint y: 464, distance: 206.7
click at [1137, 137] on icon "button" at bounding box center [1144, 144] width 15 height 15
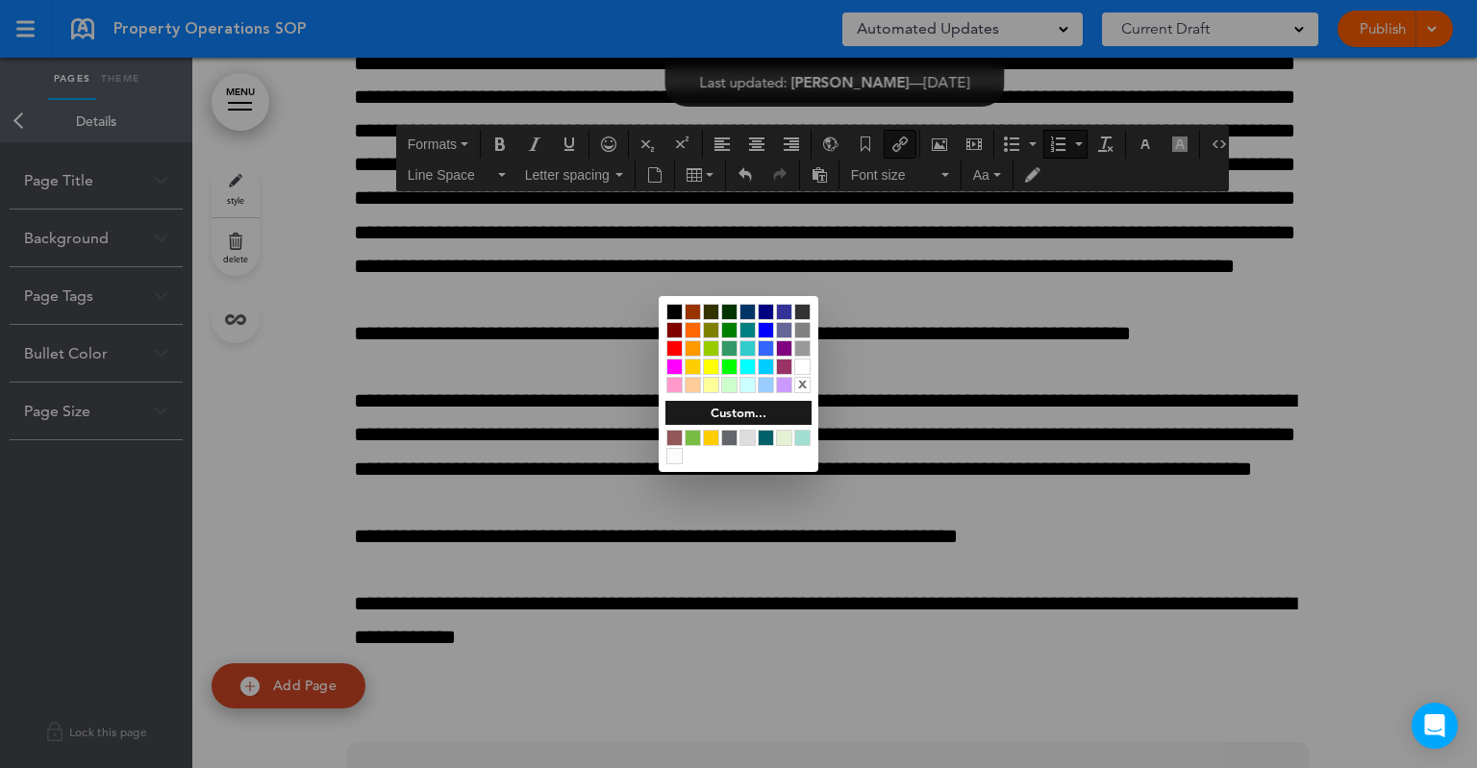
click at [800, 364] on div at bounding box center [802, 367] width 16 height 16
click at [1119, 469] on div at bounding box center [738, 384] width 1477 height 768
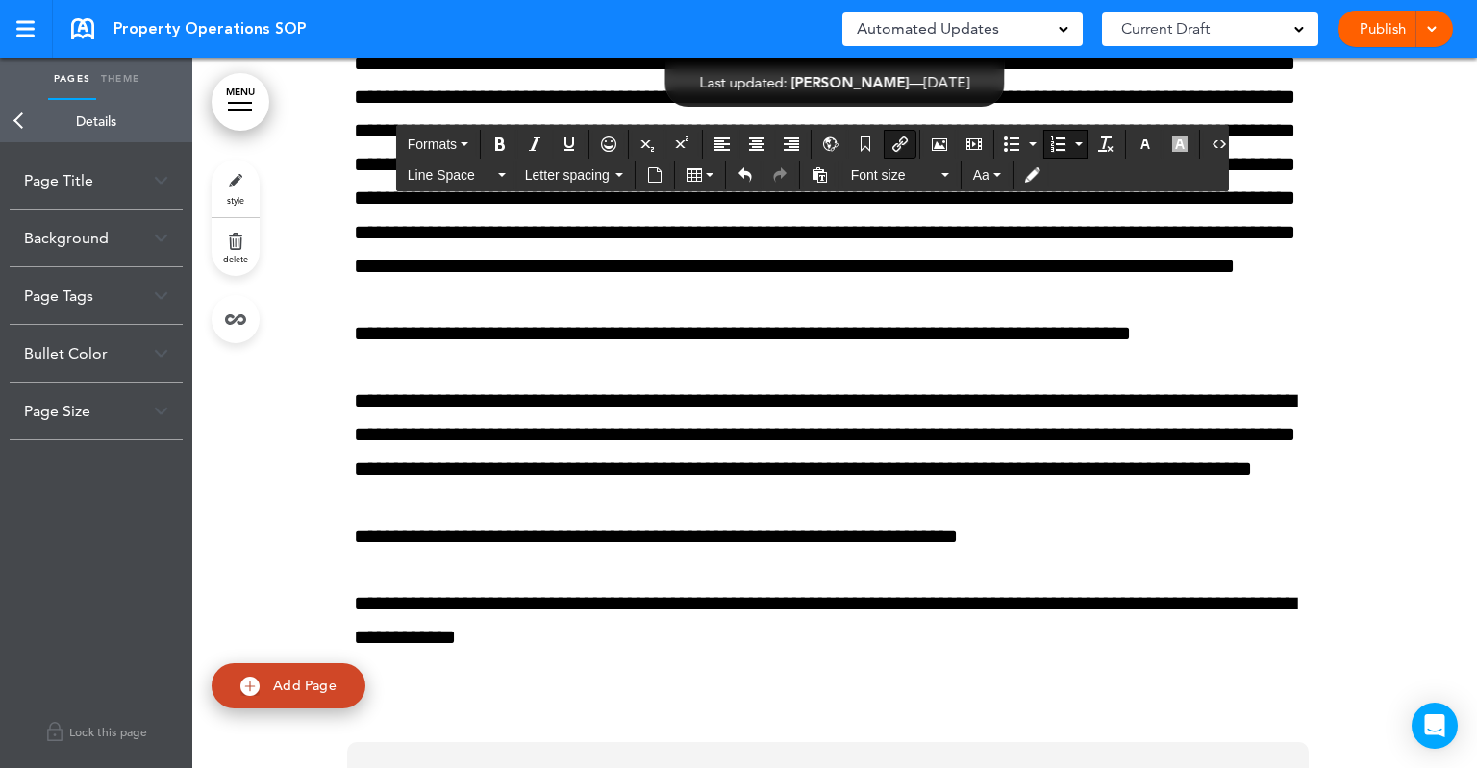
drag, startPoint x: 1065, startPoint y: 464, endPoint x: 1228, endPoint y: 463, distance: 162.5
drag, startPoint x: 658, startPoint y: 494, endPoint x: 367, endPoint y: 495, distance: 290.4
click at [652, 170] on icon "Insert document" at bounding box center [654, 174] width 15 height 15
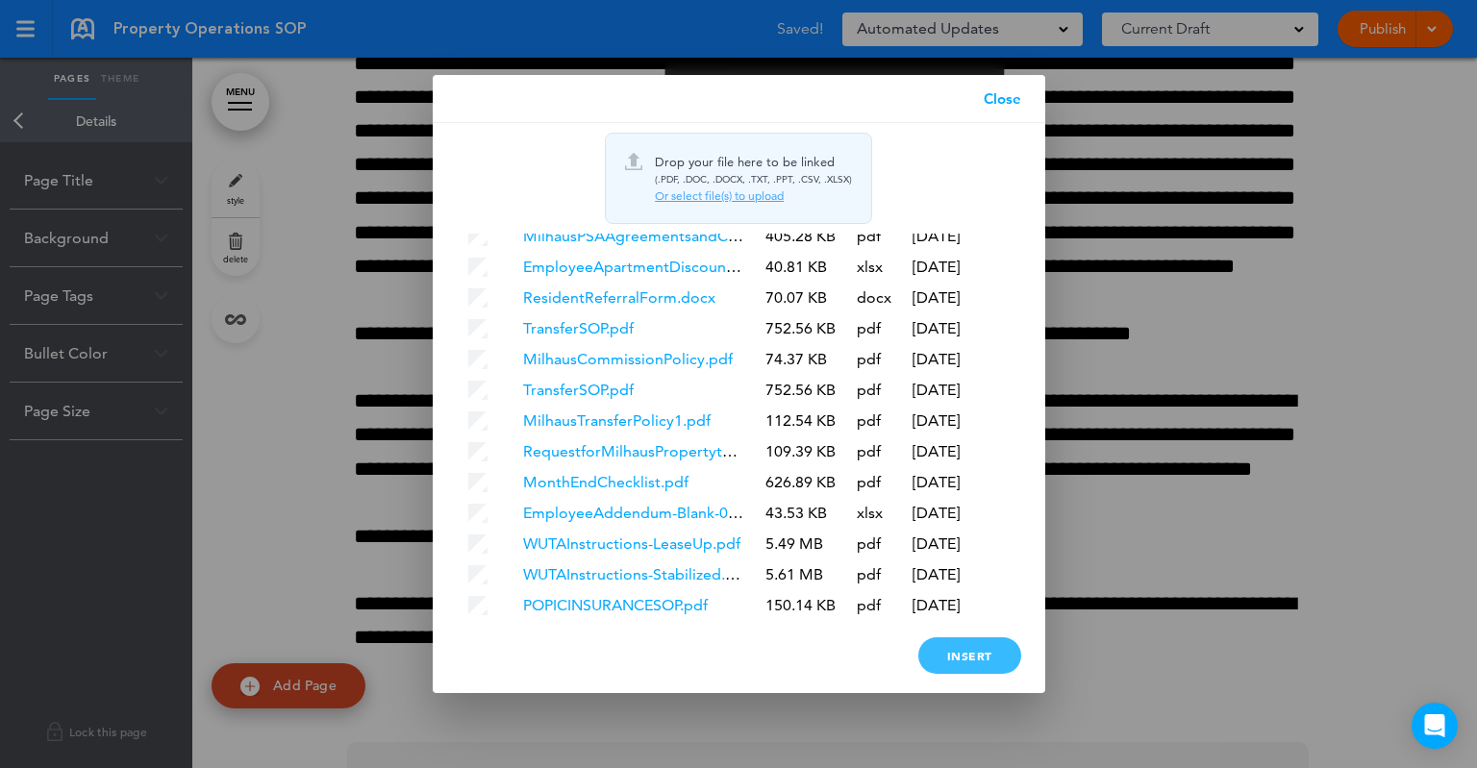
click at [967, 657] on div "Insert" at bounding box center [969, 655] width 103 height 37
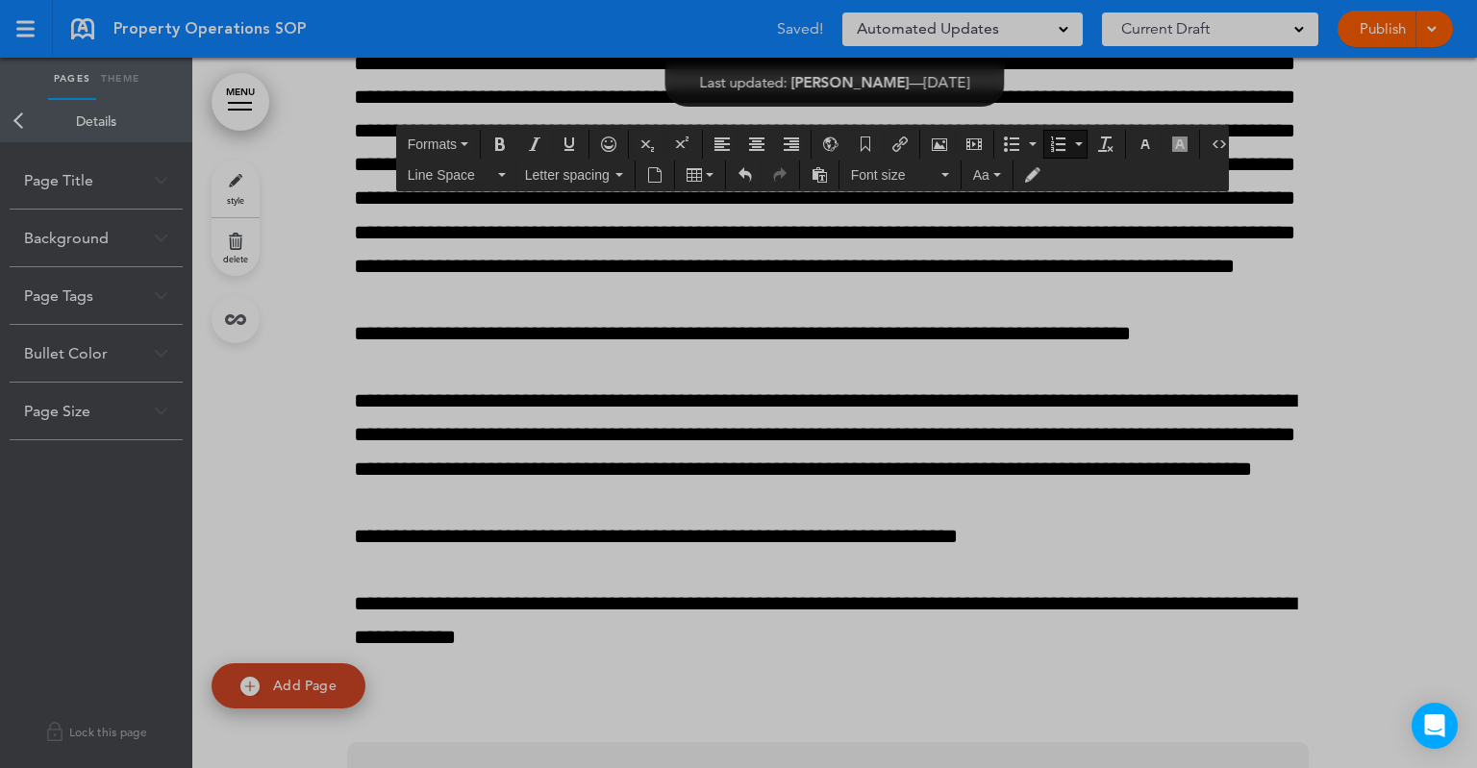
scroll to position [0, 0]
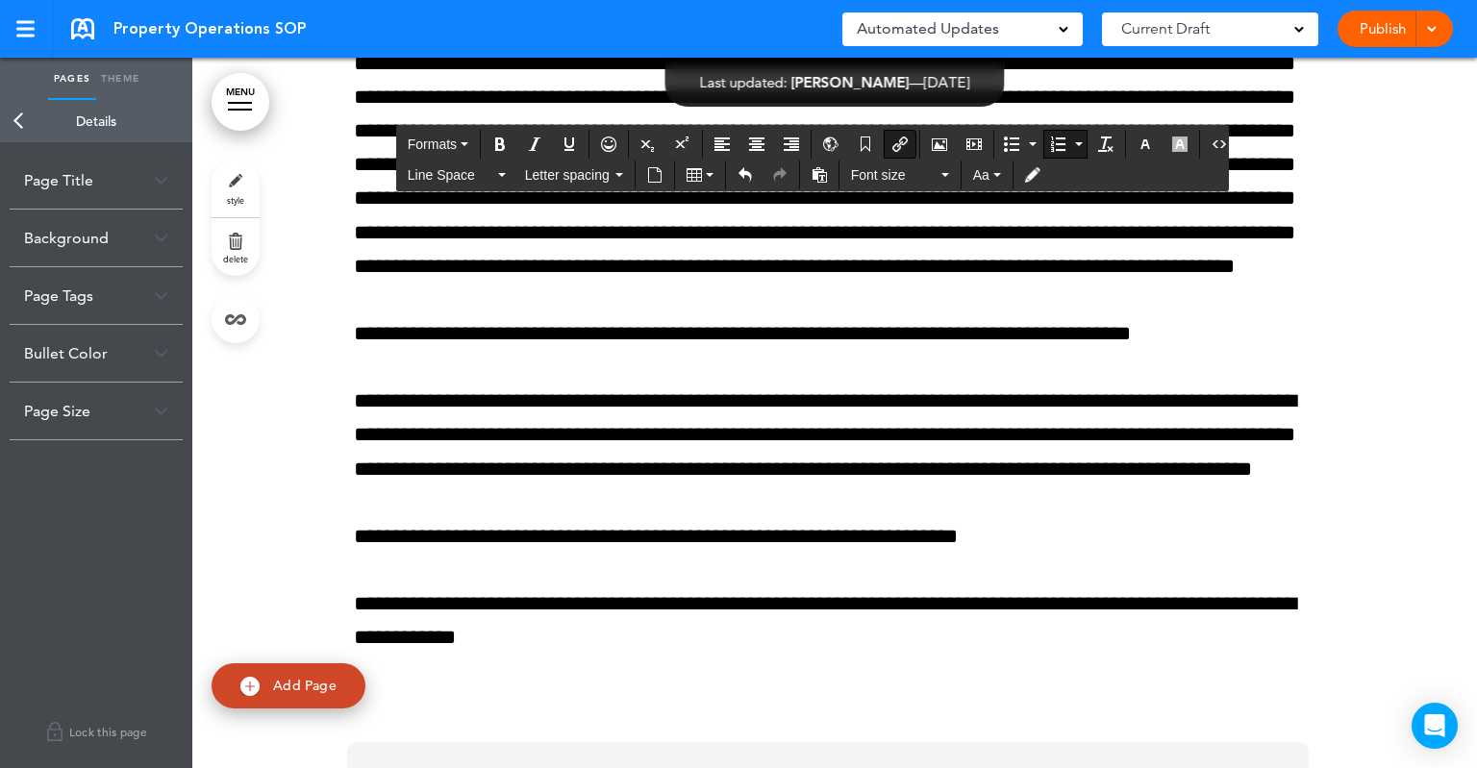
drag, startPoint x: 811, startPoint y: 462, endPoint x: 1192, endPoint y: 461, distance: 380.7
click at [1137, 139] on icon "button" at bounding box center [1144, 144] width 15 height 15
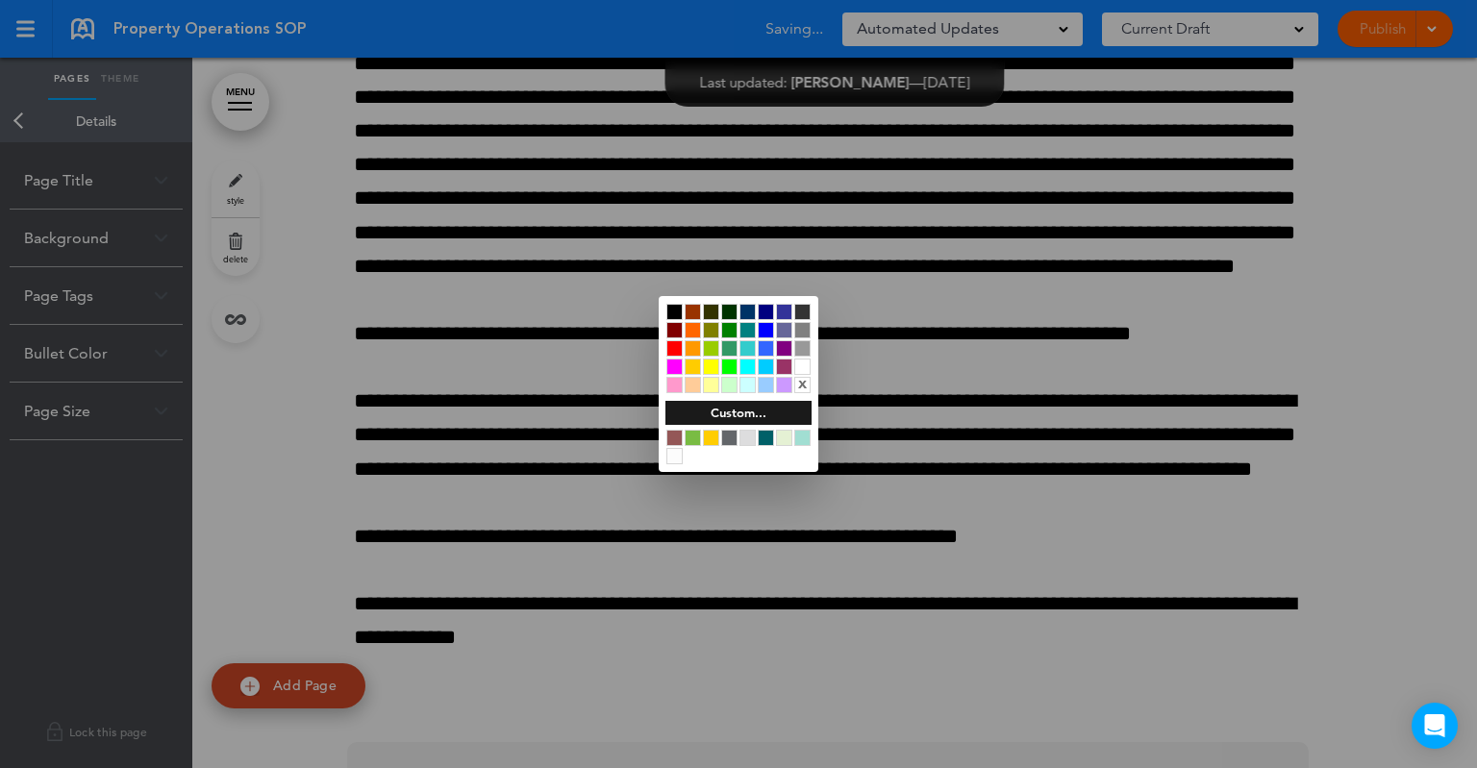
click at [804, 364] on div at bounding box center [802, 367] width 16 height 16
click at [1185, 461] on div at bounding box center [738, 384] width 1477 height 768
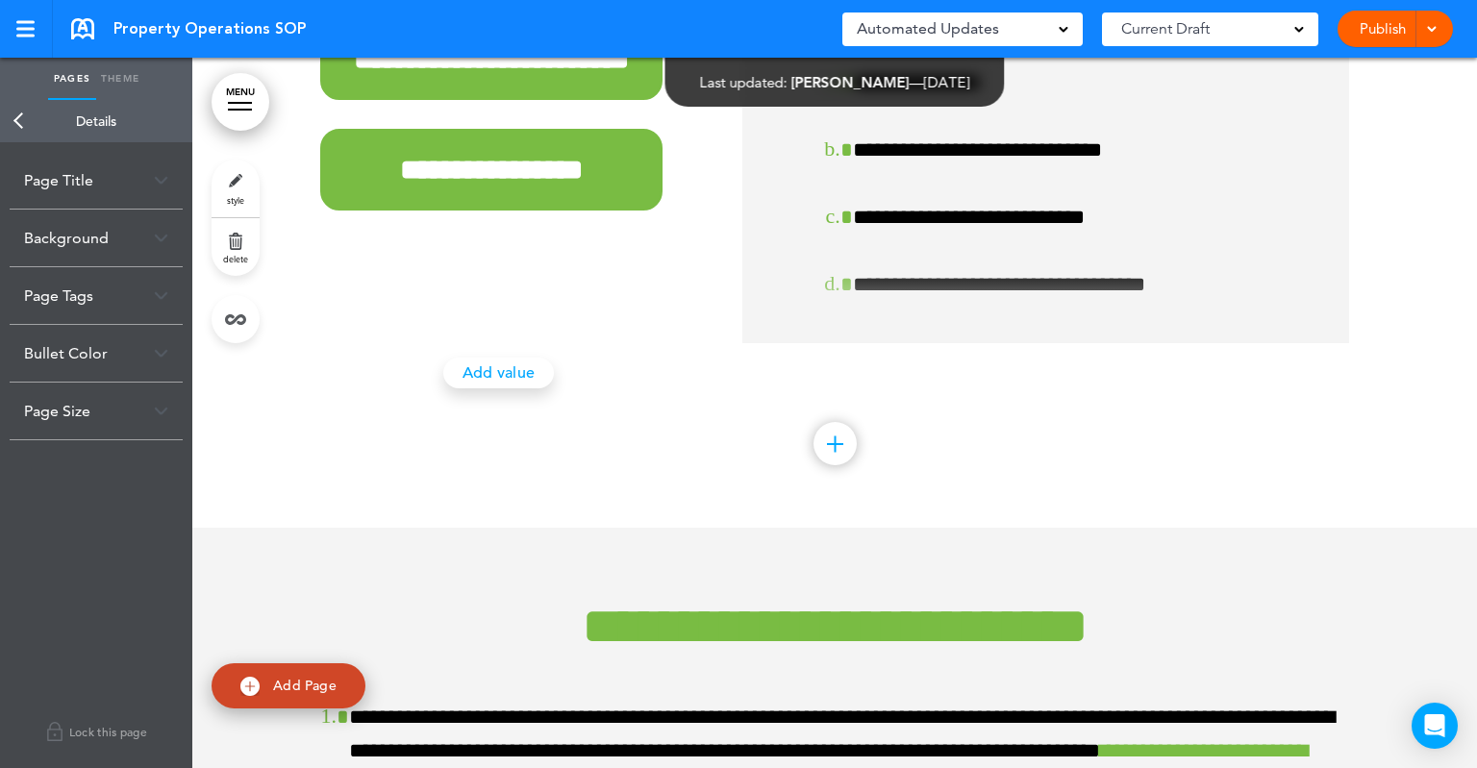
scroll to position [4903, 0]
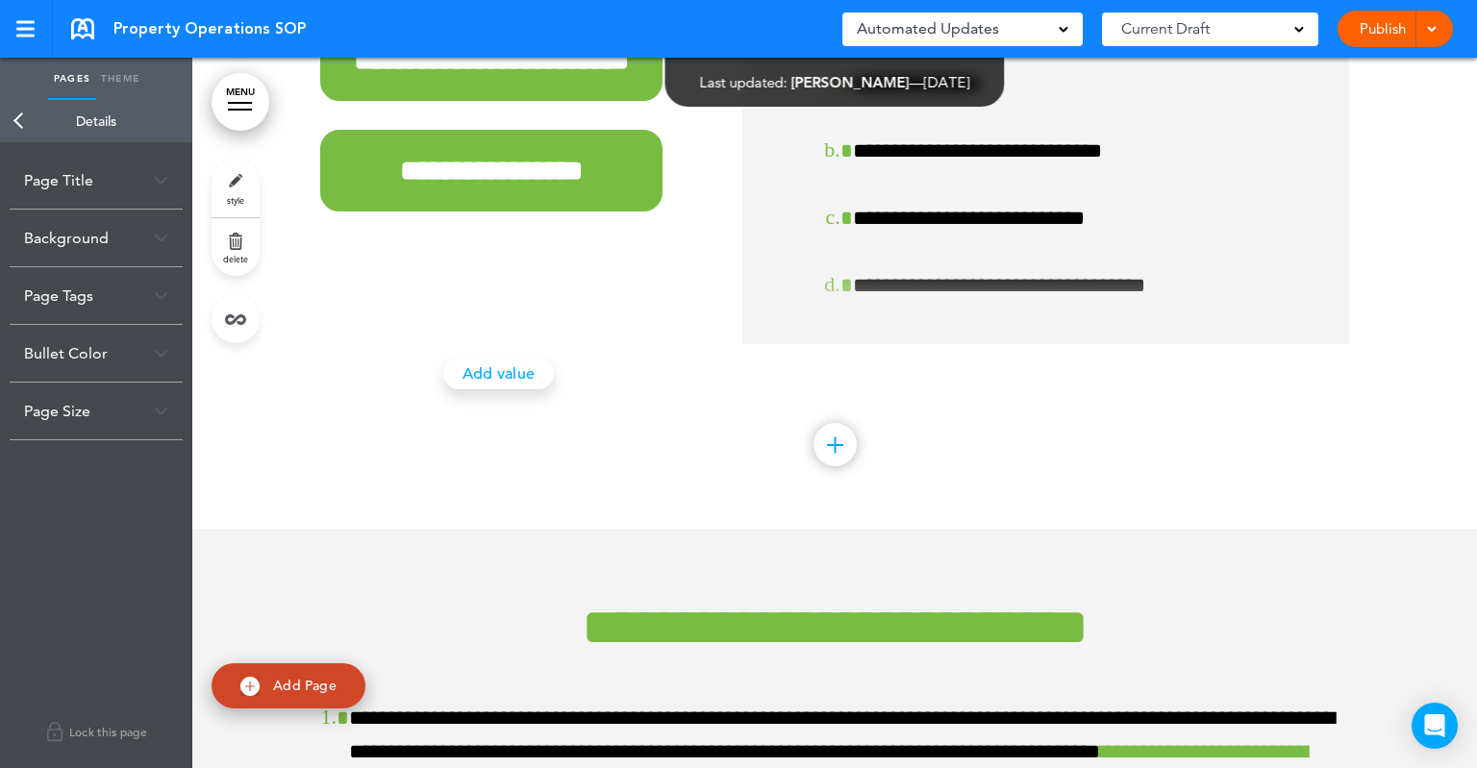
click at [1431, 32] on span at bounding box center [1431, 27] width 12 height 12
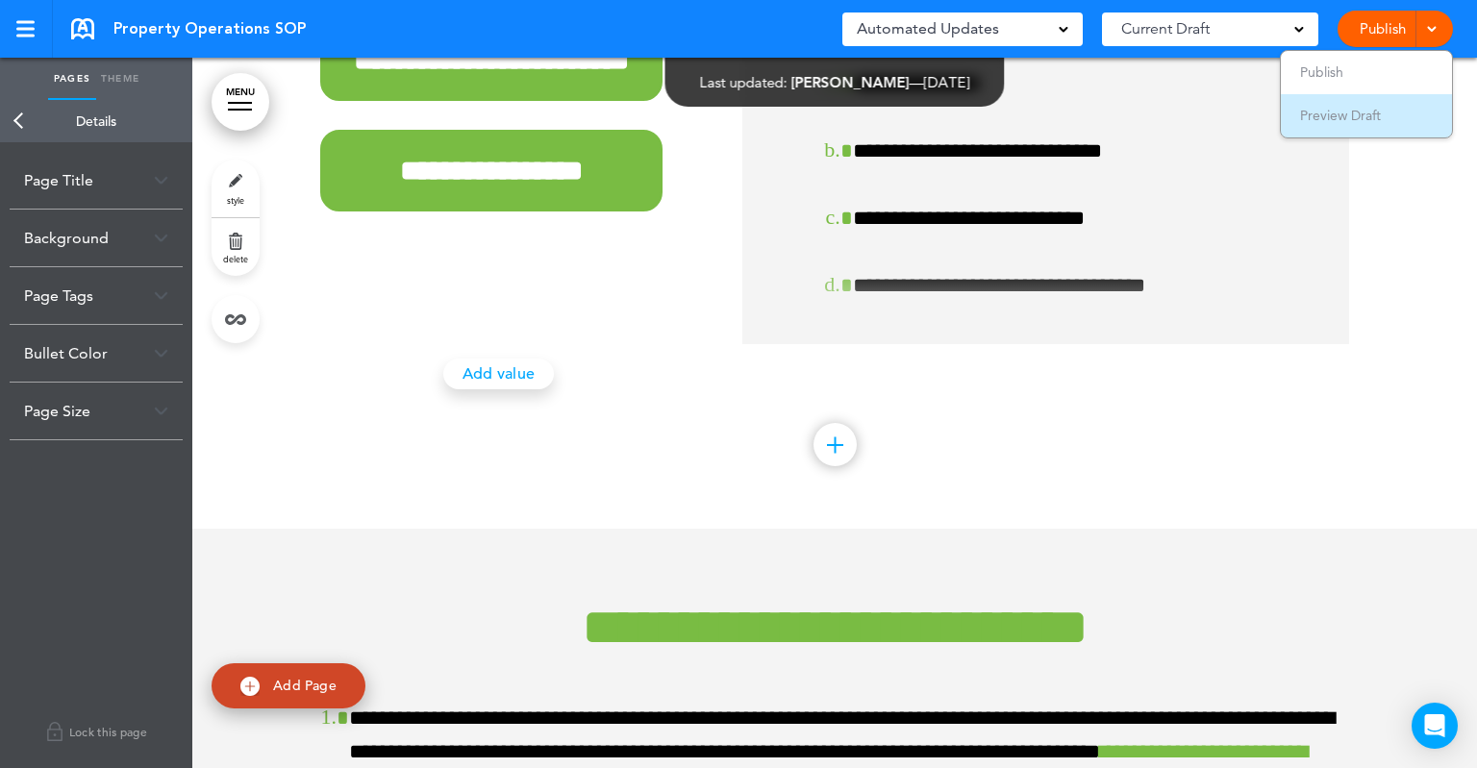
click at [1354, 120] on span "Preview Draft" at bounding box center [1340, 115] width 81 height 17
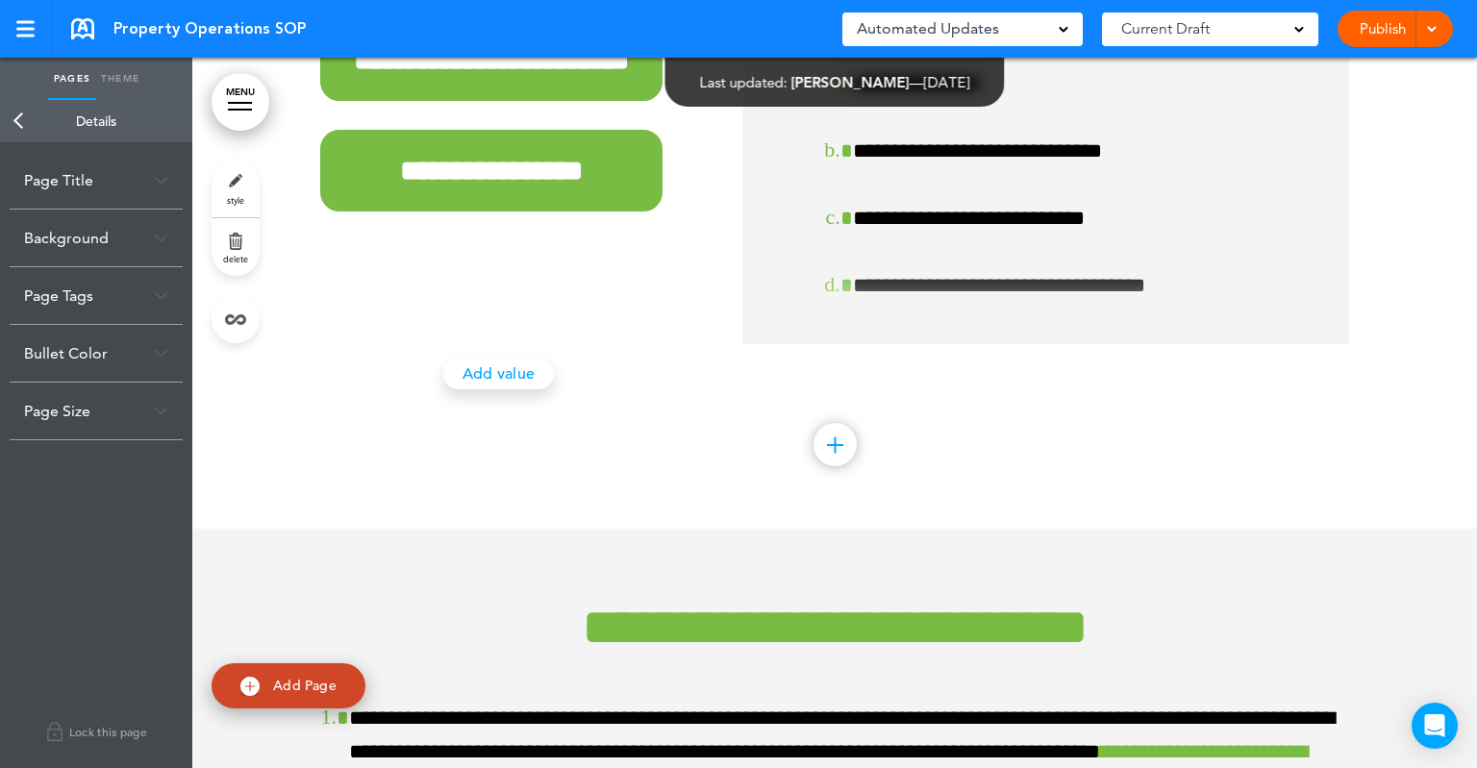
click at [1388, 34] on link "Publish" at bounding box center [1382, 29] width 61 height 37
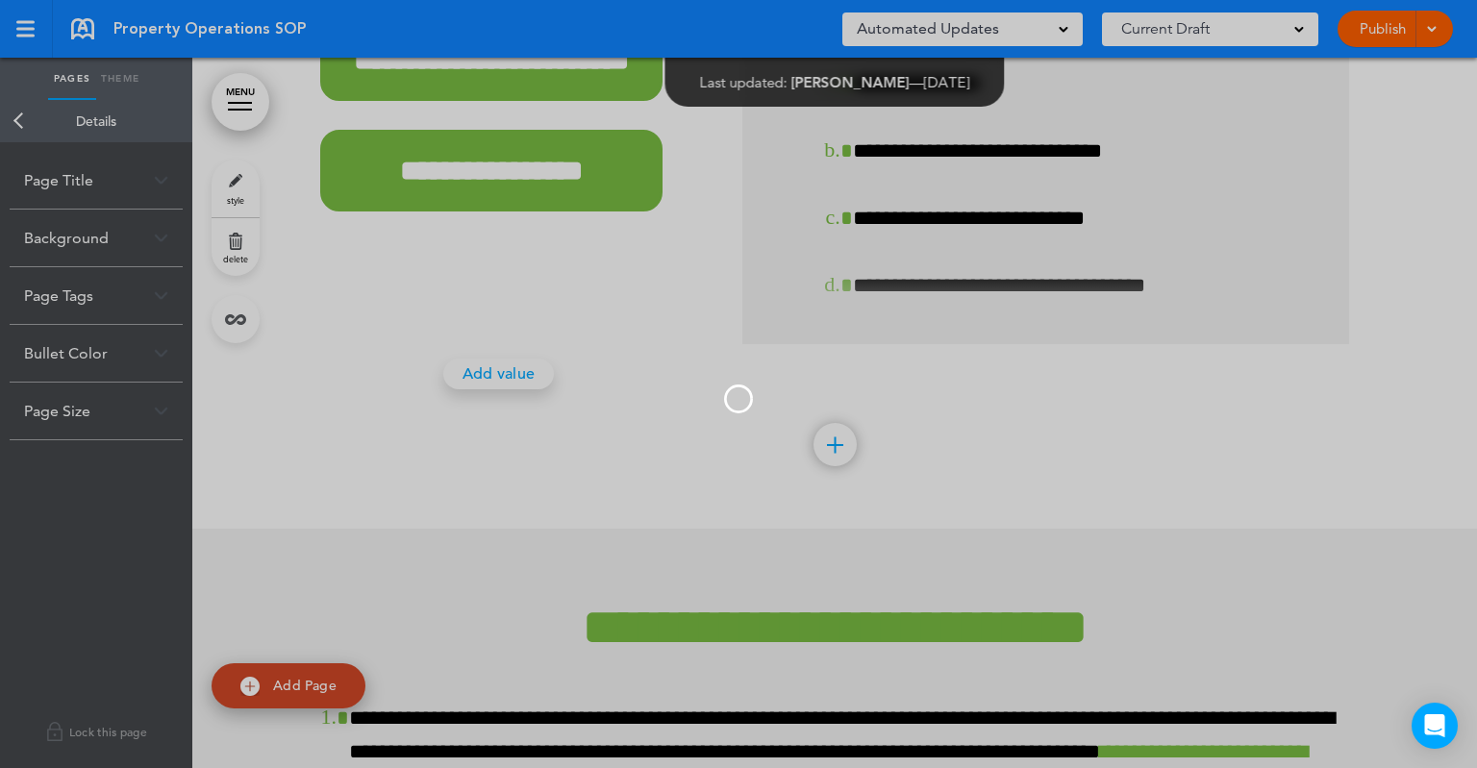
scroll to position [0, 0]
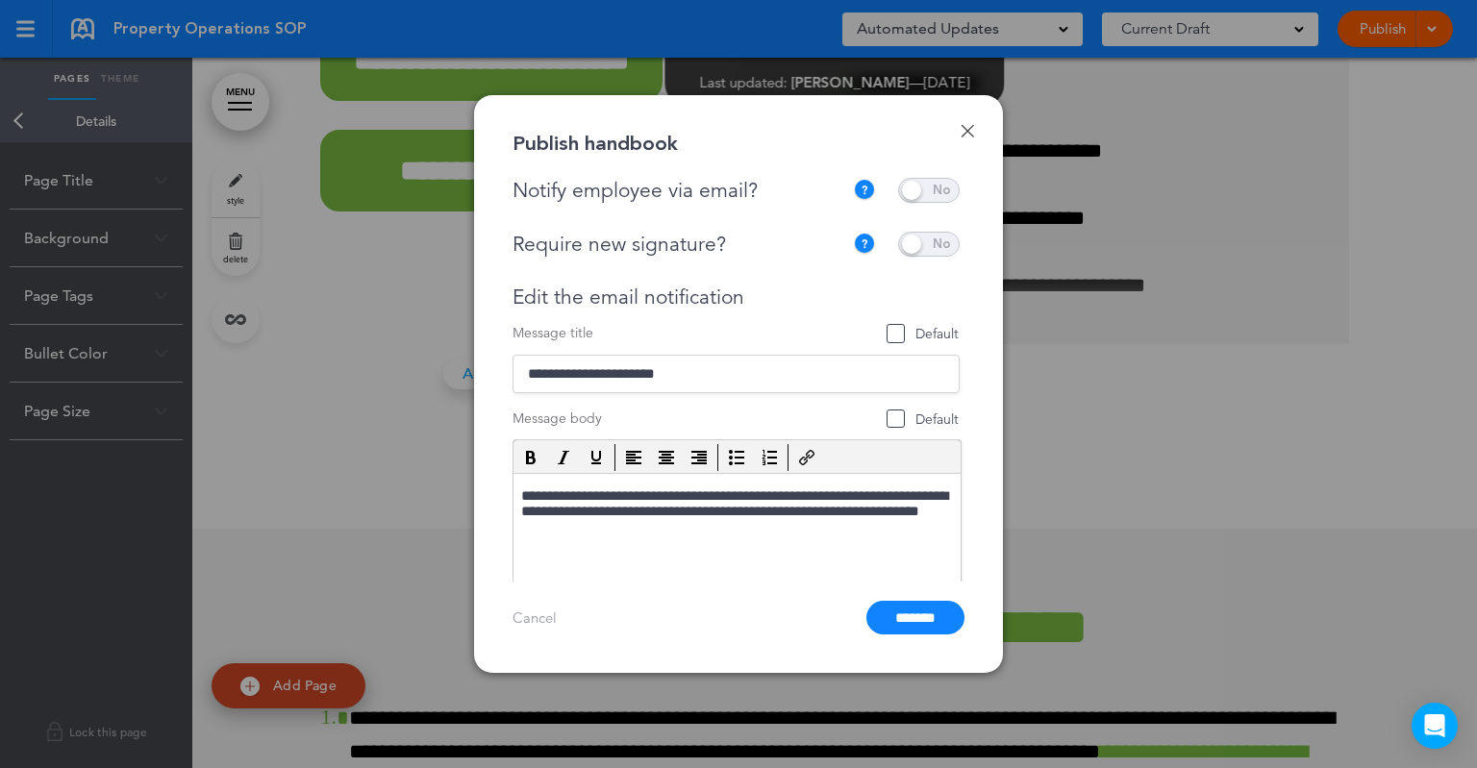
click at [948, 243] on span at bounding box center [929, 244] width 62 height 25
click at [883, 495] on p "**********" at bounding box center [734, 496] width 427 height 17
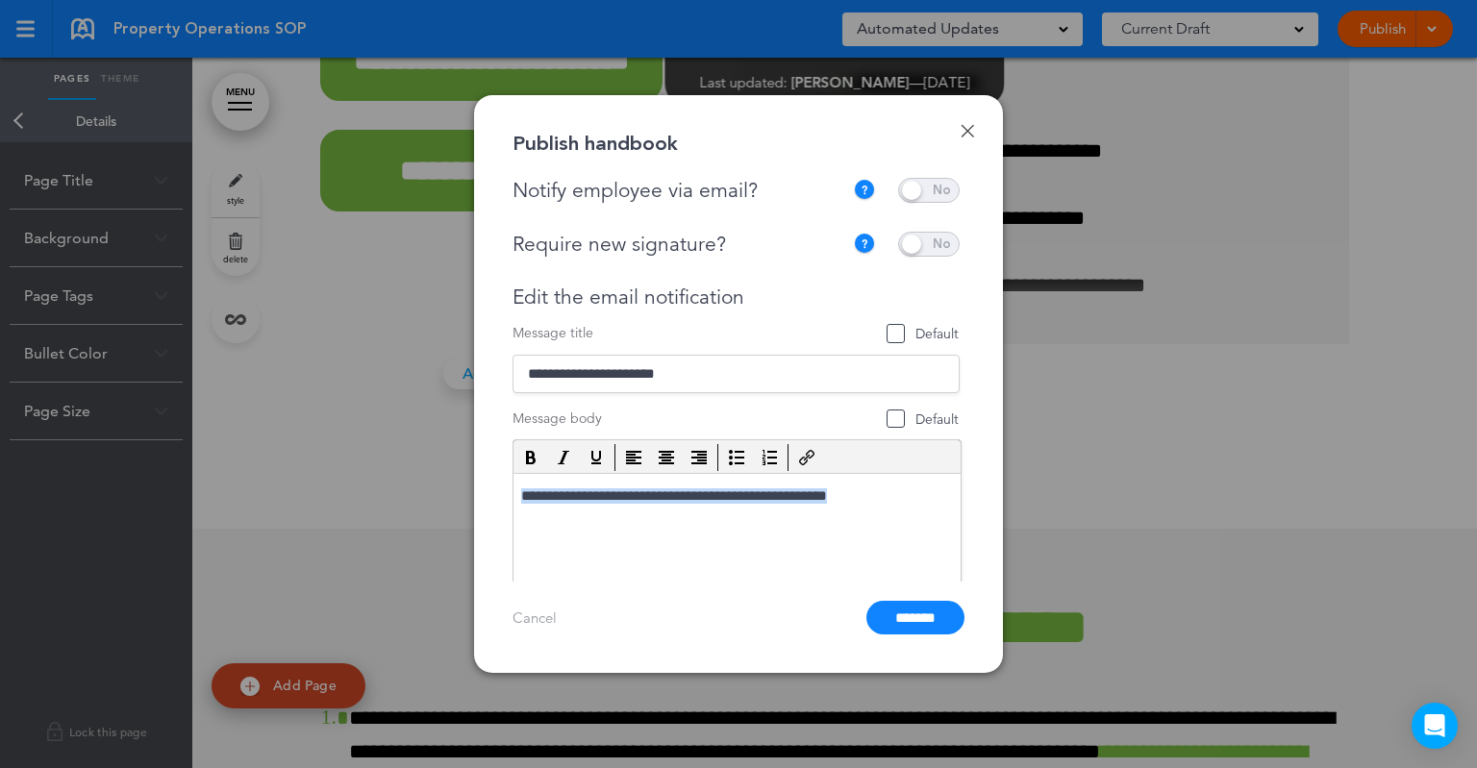
drag, startPoint x: 855, startPoint y: 500, endPoint x: 520, endPoint y: 499, distance: 334.6
click at [521, 499] on p "**********" at bounding box center [734, 496] width 427 height 17
click at [886, 422] on span "Default" at bounding box center [895, 419] width 19 height 19
drag, startPoint x: 819, startPoint y: 499, endPoint x: 457, endPoint y: 484, distance: 362.8
click at [513, 484] on html "**********" at bounding box center [736, 497] width 447 height 46
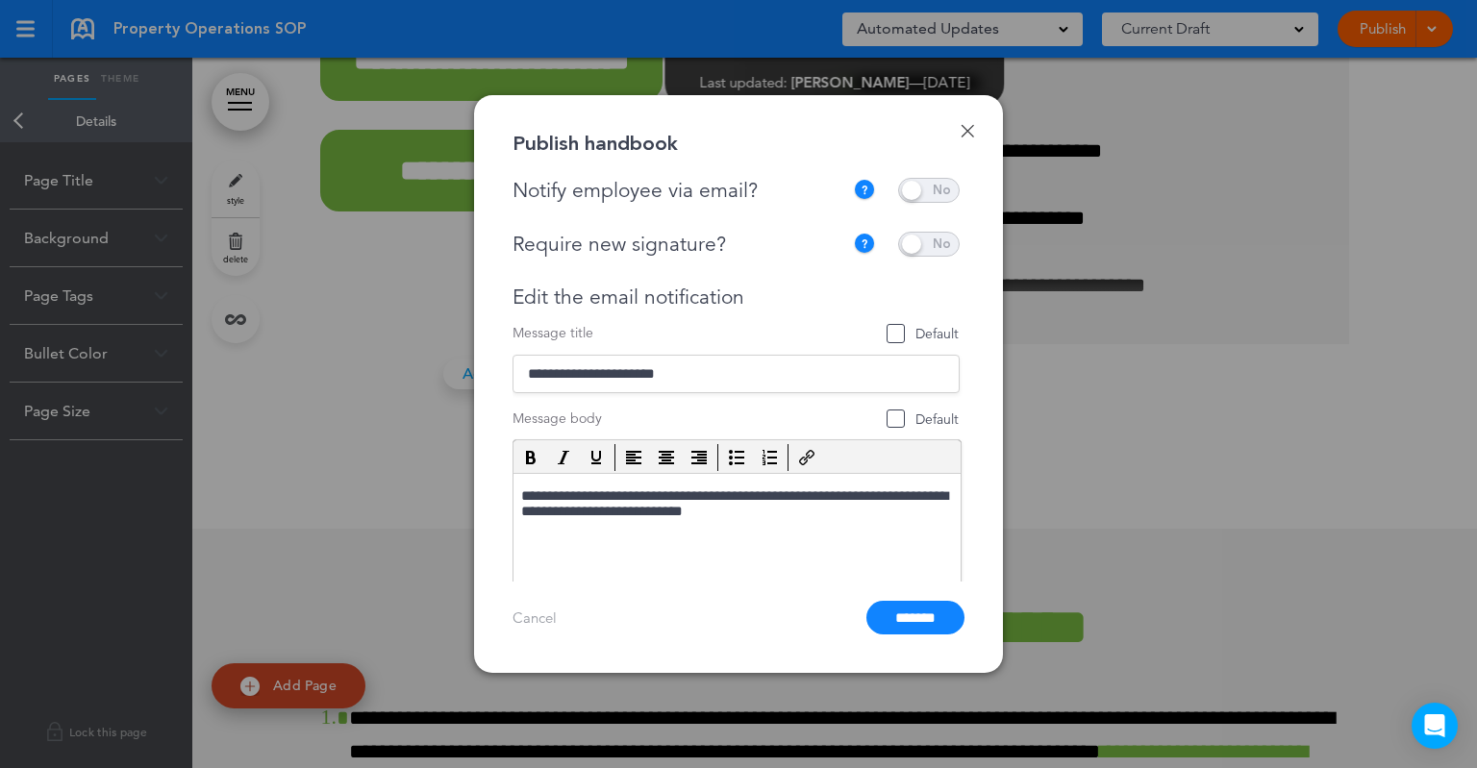
click at [392, 440] on div at bounding box center [738, 384] width 1477 height 768
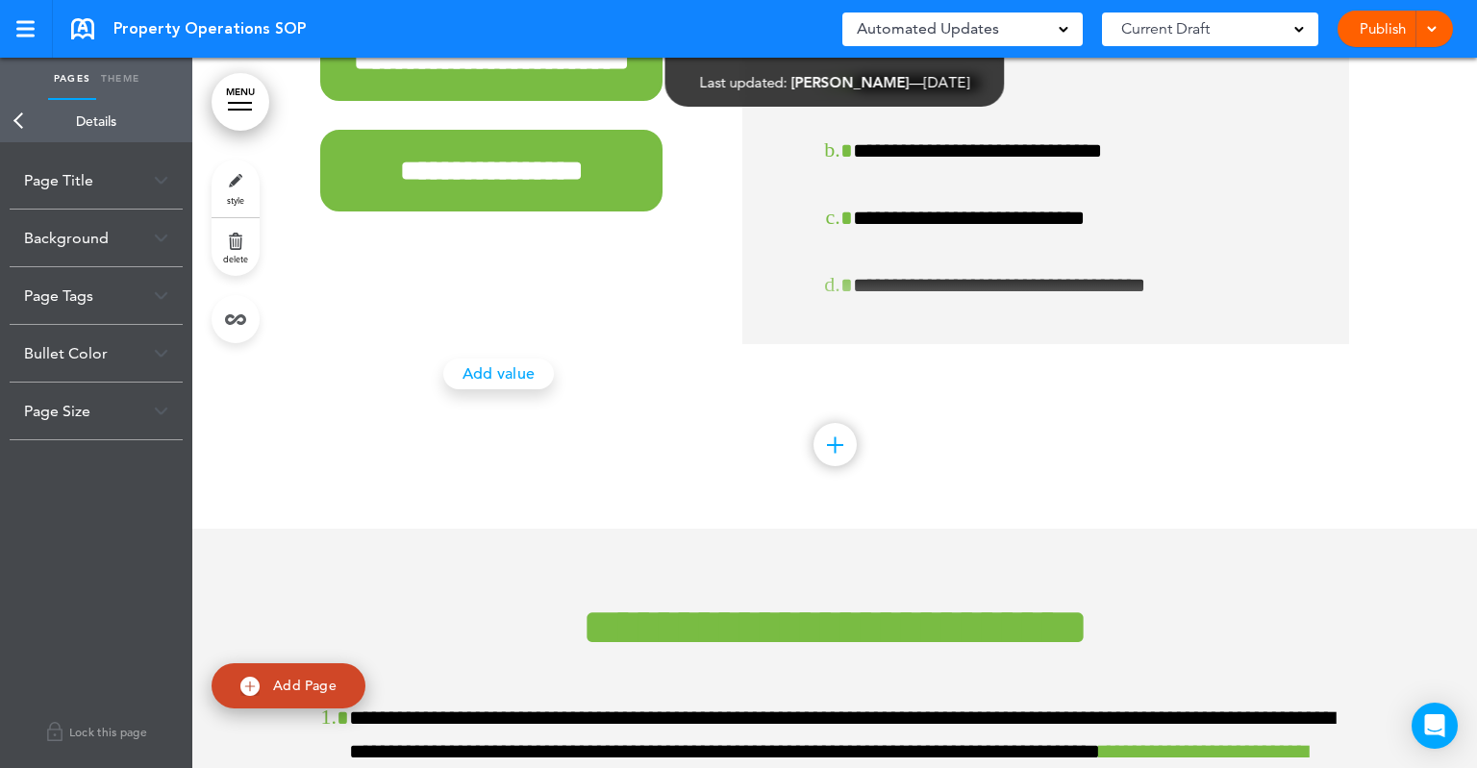
click at [1383, 26] on link "Publish" at bounding box center [1382, 29] width 61 height 37
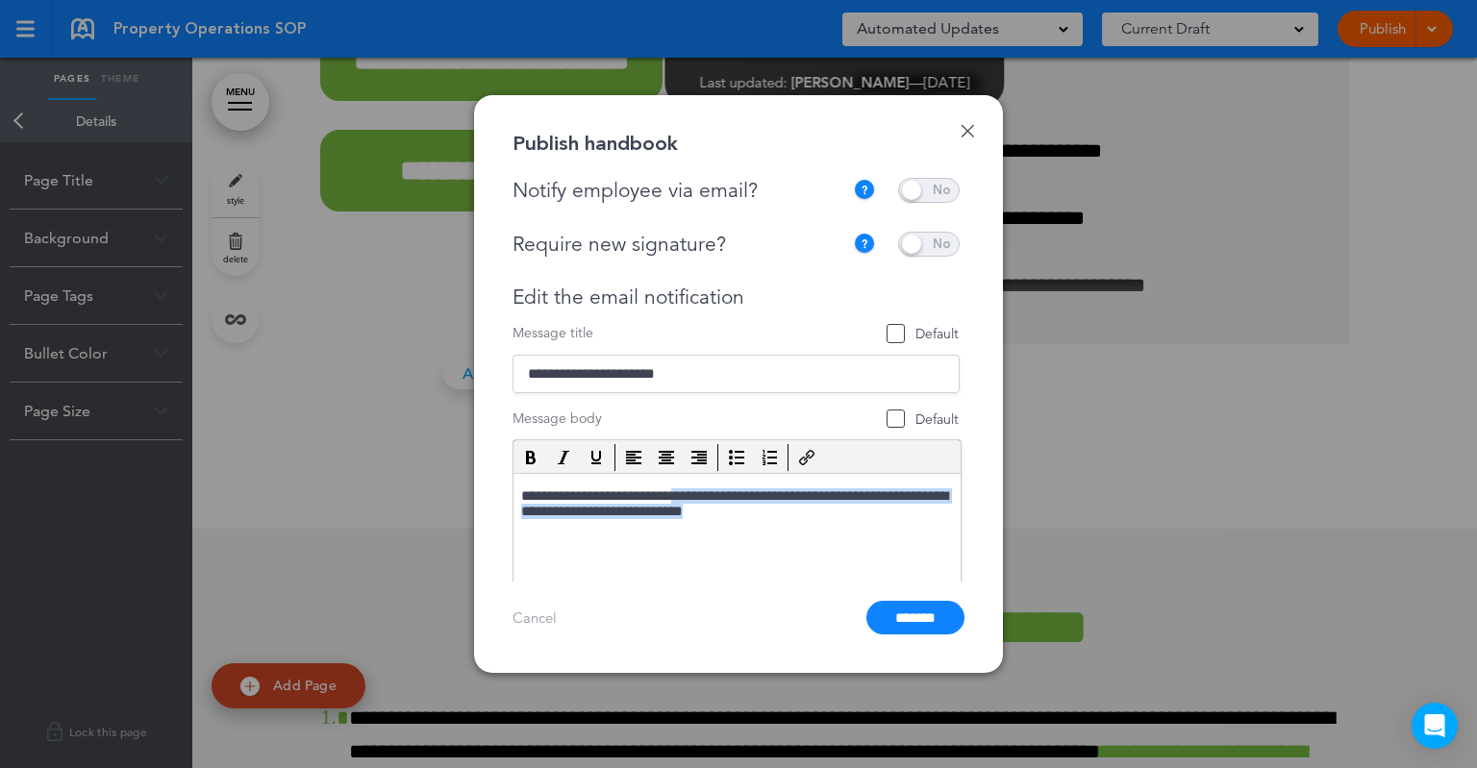
drag, startPoint x: 839, startPoint y: 515, endPoint x: 712, endPoint y: 497, distance: 128.2
click at [712, 497] on p "**********" at bounding box center [734, 506] width 427 height 36
click at [911, 625] on input "*******" at bounding box center [915, 618] width 98 height 34
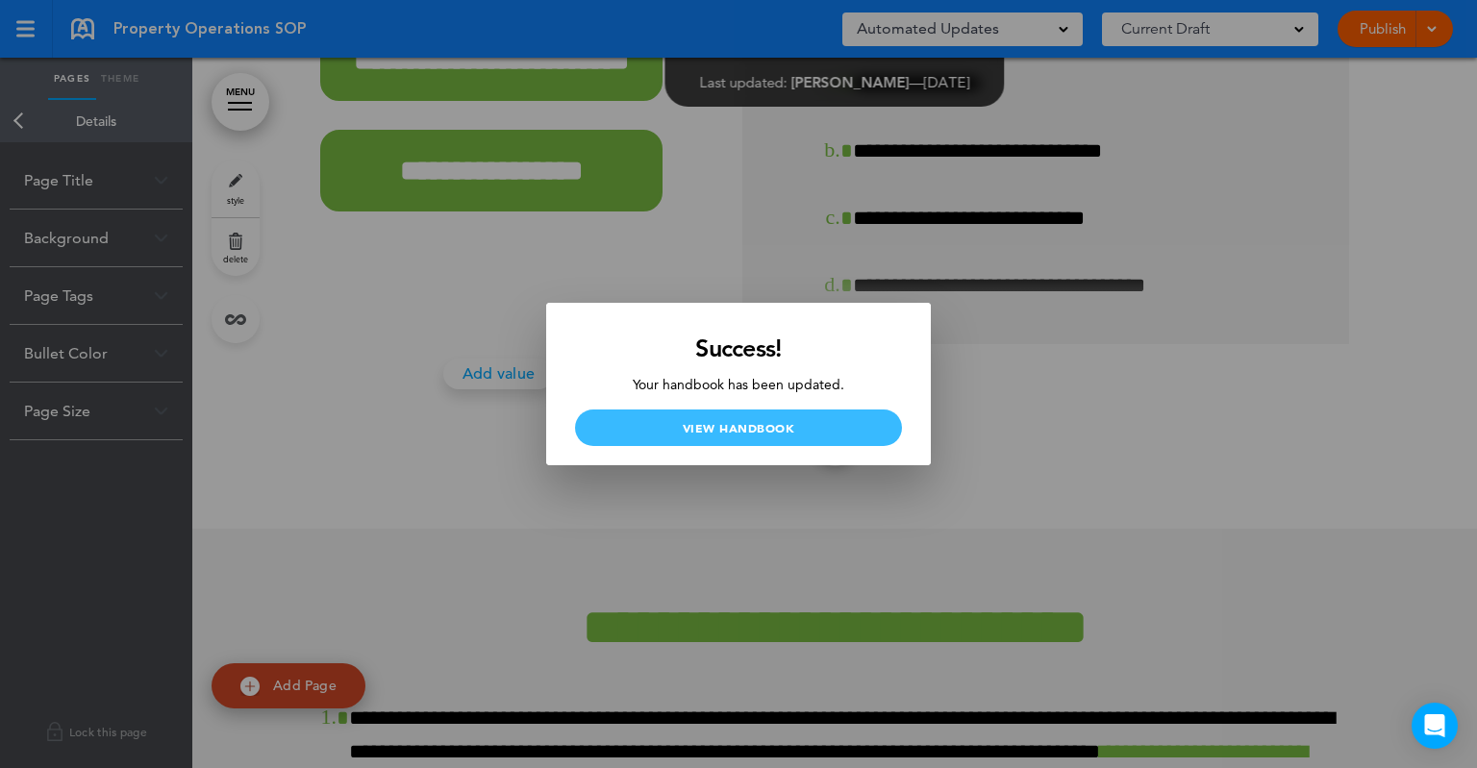
click at [768, 440] on link "View Handbook" at bounding box center [738, 428] width 327 height 37
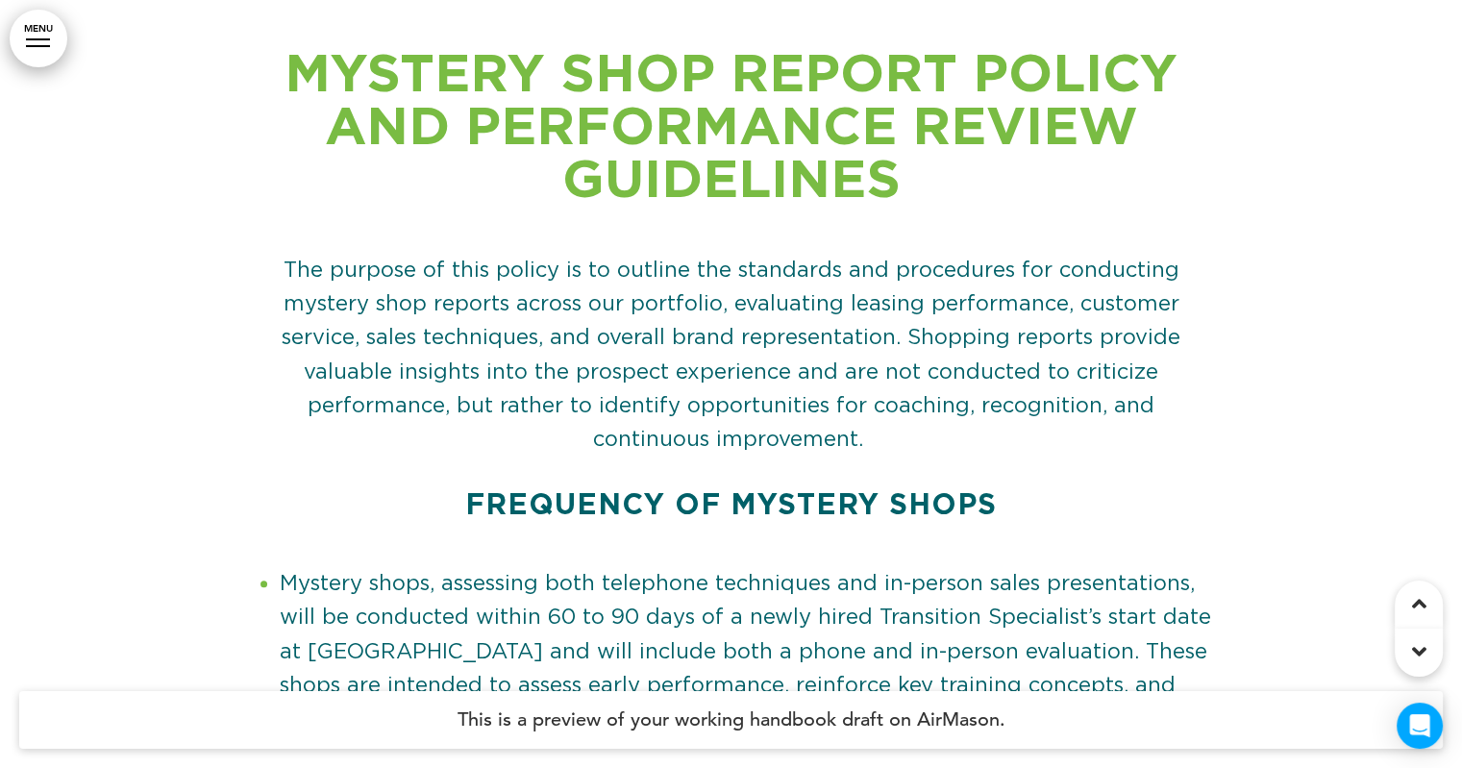
scroll to position [7692, 0]
